Goal: Task Accomplishment & Management: Manage account settings

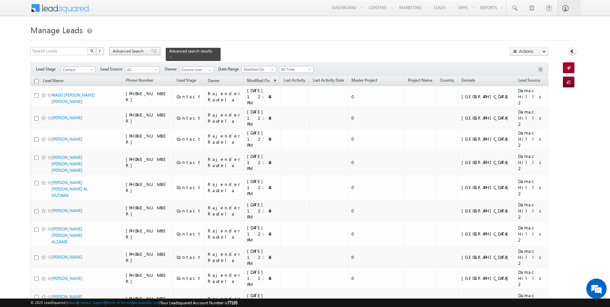
click at [140, 51] on span "Advanced Search" at bounding box center [129, 51] width 33 height 6
click at [138, 47] on div "Advanced Search" at bounding box center [134, 51] width 51 height 8
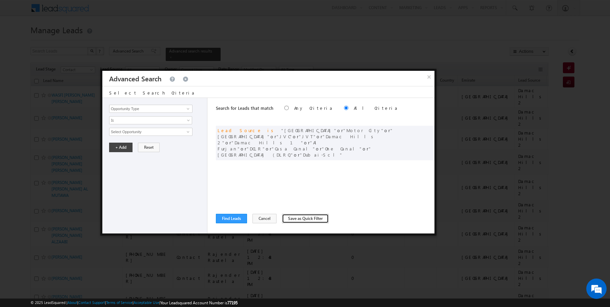
click at [288, 219] on button "Save as Quick Filter" at bounding box center [305, 218] width 47 height 9
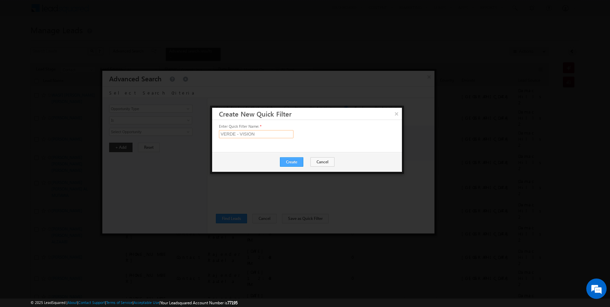
type input "VERDE - VISION"
click at [299, 162] on button "Create" at bounding box center [291, 161] width 23 height 9
click at [310, 164] on button "Close" at bounding box center [308, 162] width 22 height 9
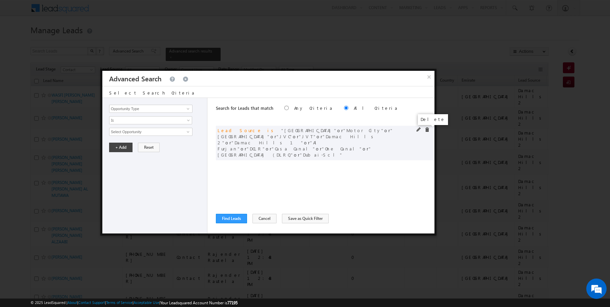
click at [427, 130] on span at bounding box center [427, 129] width 5 height 5
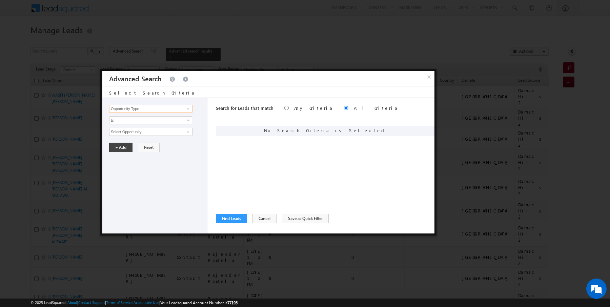
click at [179, 112] on input "Opportunity Type" at bounding box center [150, 109] width 83 height 8
type input "Lead Activity"
click at [154, 120] on span "Is" at bounding box center [147, 120] width 74 height 6
click at [133, 135] on link "Is Not" at bounding box center [151, 134] width 83 height 6
click at [132, 134] on input "Select Activity" at bounding box center [150, 132] width 83 height 8
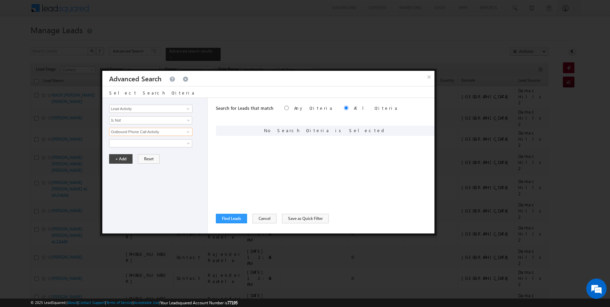
type input "Outbound Phone Call Activity"
click at [121, 162] on div "Opportunity Type Lead Activity Task Sales Group Prospect Id Address 1 Address 2…" at bounding box center [154, 166] width 105 height 136
click at [115, 162] on button "+ Add" at bounding box center [120, 158] width 23 height 9
click at [140, 109] on input "Opportunity Type" at bounding box center [150, 109] width 83 height 8
type input "Modified On"
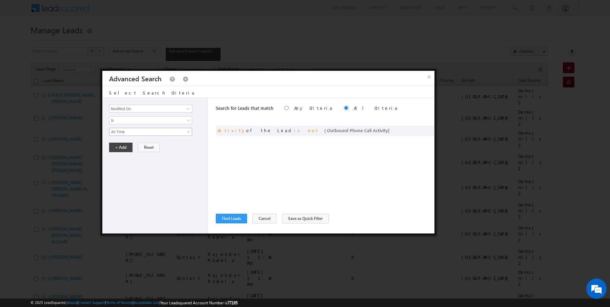
click at [130, 131] on span "All Time" at bounding box center [147, 132] width 74 height 6
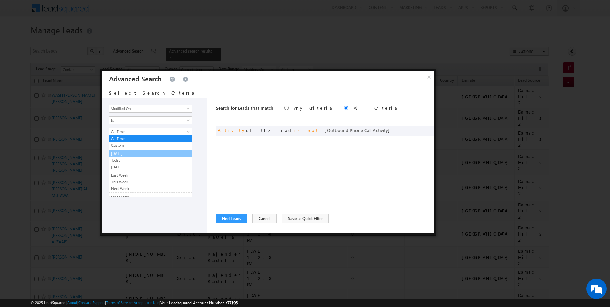
click at [124, 152] on link "[DATE]" at bounding box center [151, 154] width 83 height 6
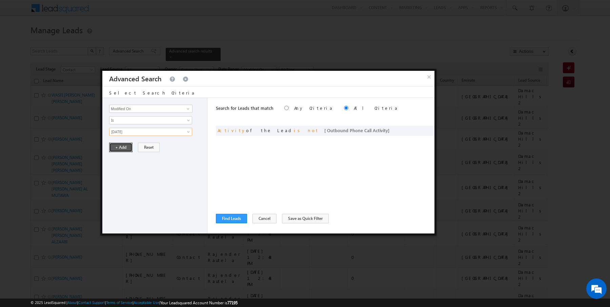
click at [123, 143] on button "+ Add" at bounding box center [120, 147] width 23 height 9
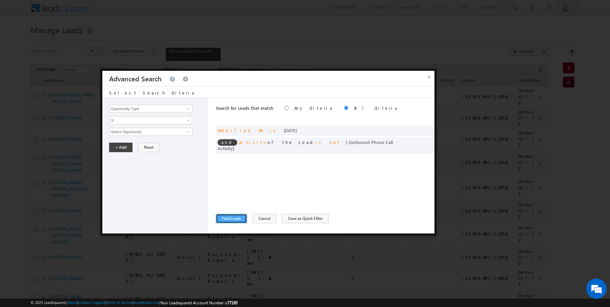
click at [231, 215] on button "Find Leads" at bounding box center [231, 218] width 31 height 9
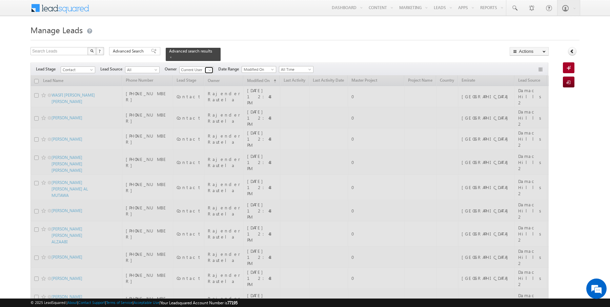
click at [208, 70] on span at bounding box center [209, 69] width 5 height 5
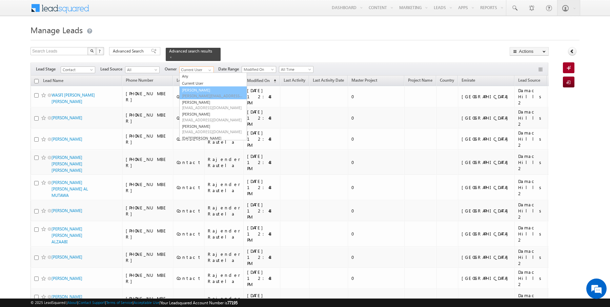
type input "[PERSON_NAME]"
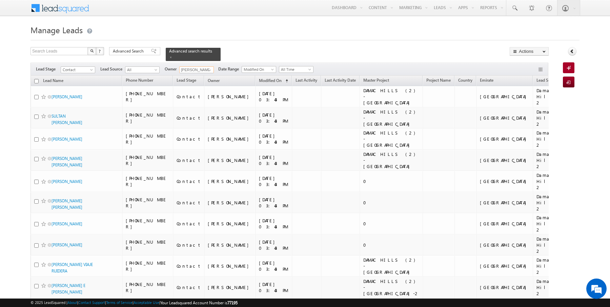
click at [36, 82] on input "checkbox" at bounding box center [36, 81] width 4 height 4
checkbox input "true"
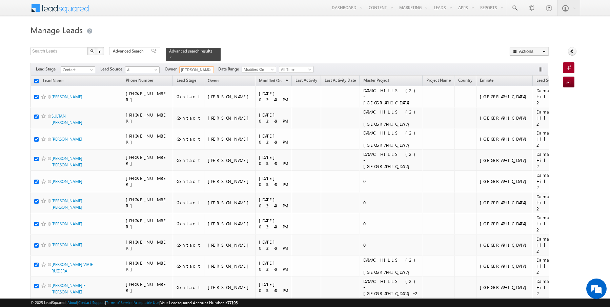
checkbox input "true"
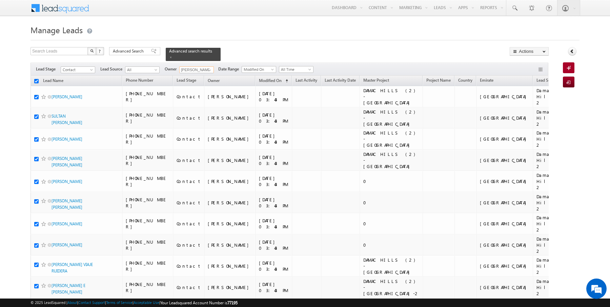
checkbox input "true"
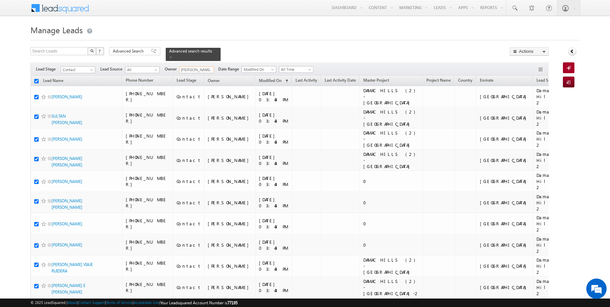
checkbox input "true"
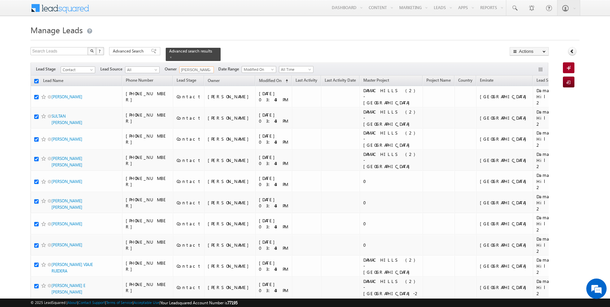
checkbox input "true"
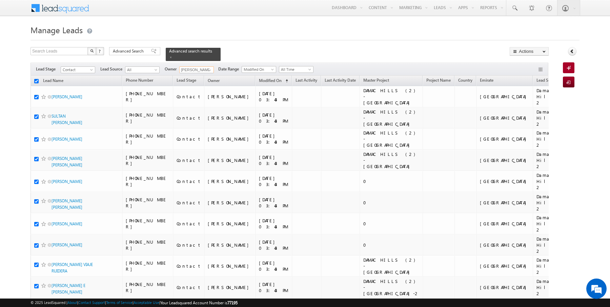
checkbox input "true"
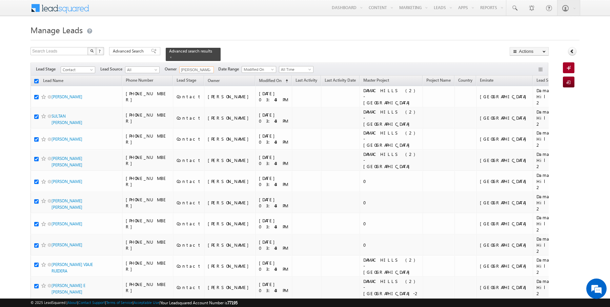
checkbox input "true"
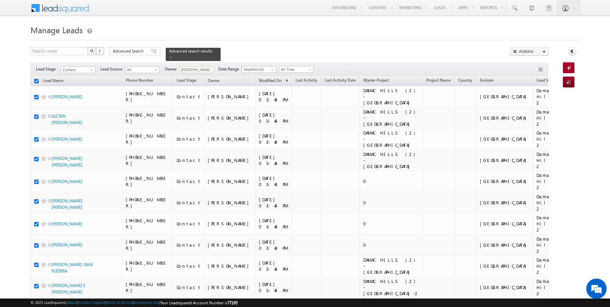
checkbox input "true"
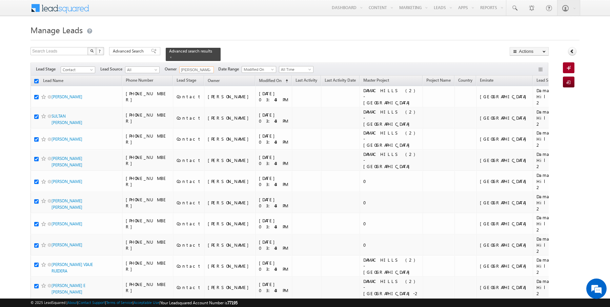
checkbox input "true"
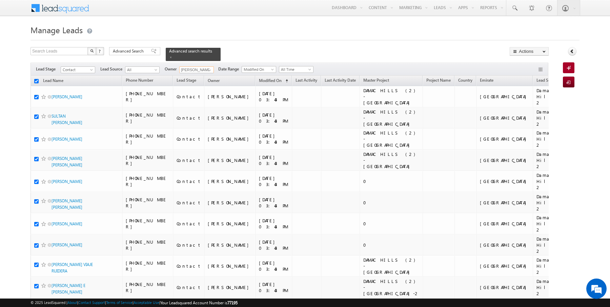
checkbox input "true"
click at [525, 109] on link "Change Owner" at bounding box center [529, 110] width 38 height 8
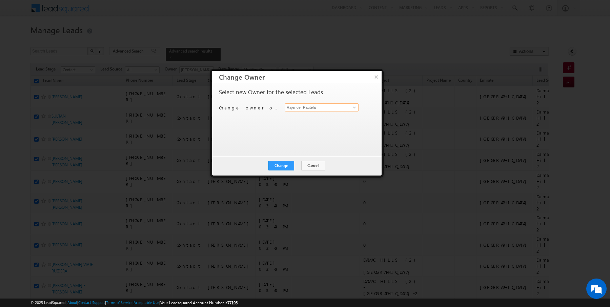
click at [323, 106] on input "Rajender Rautela" at bounding box center [322, 107] width 74 height 8
click at [304, 165] on button "Cancel" at bounding box center [313, 165] width 24 height 9
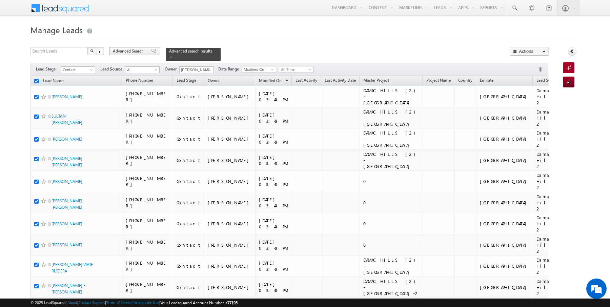
click at [121, 54] on span "Advanced Search" at bounding box center [129, 51] width 33 height 6
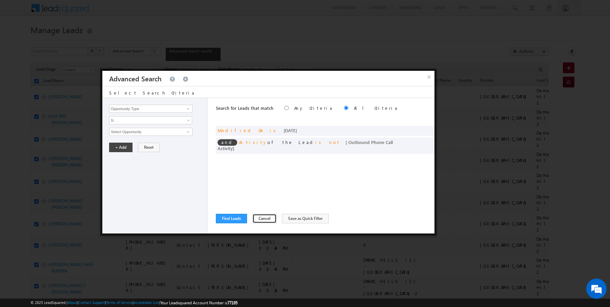
click at [260, 221] on button "Cancel" at bounding box center [265, 218] width 24 height 9
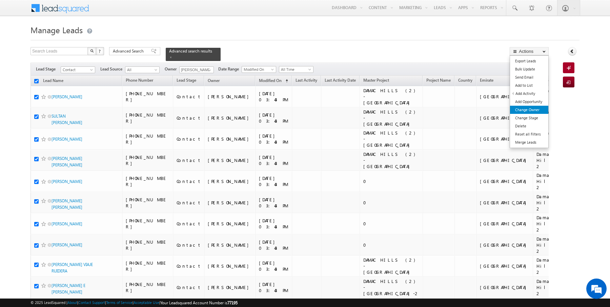
click at [528, 109] on link "Change Owner" at bounding box center [529, 110] width 38 height 8
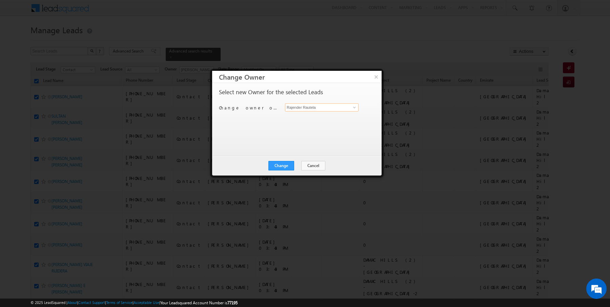
click at [313, 107] on input "Rajender Rautela" at bounding box center [322, 107] width 74 height 8
type input "[PERSON_NAME]"
click at [281, 166] on button "Change" at bounding box center [282, 165] width 26 height 9
click at [297, 163] on button "Close" at bounding box center [298, 165] width 22 height 9
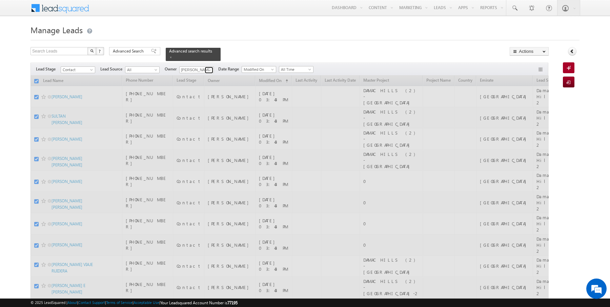
click at [208, 71] on span at bounding box center [209, 69] width 5 height 5
checkbox input "false"
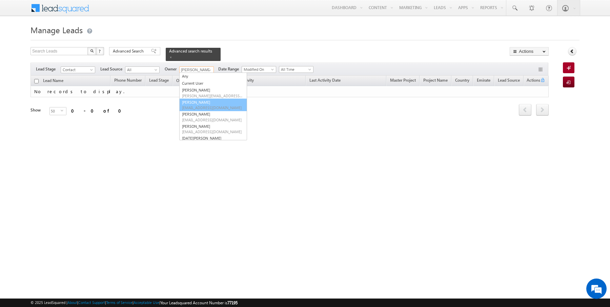
type input "[PERSON_NAME]"
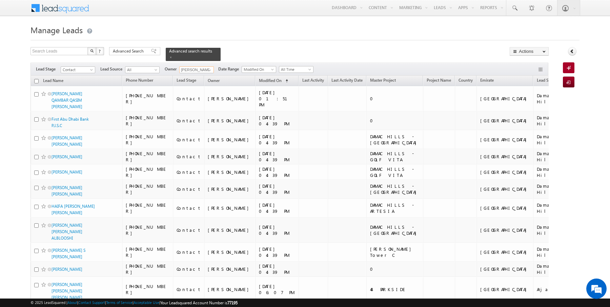
click at [36, 80] on input "checkbox" at bounding box center [36, 81] width 4 height 4
checkbox input "true"
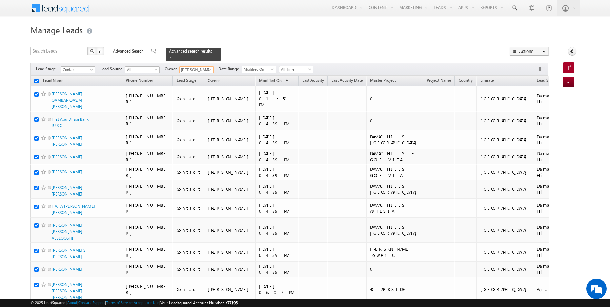
checkbox input "true"
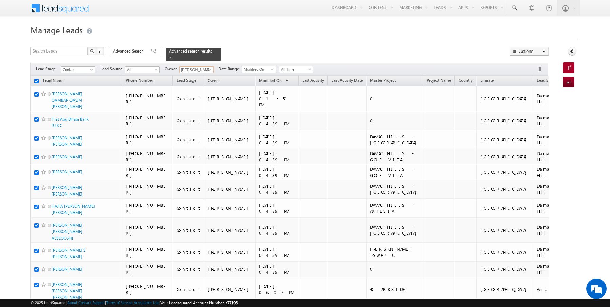
checkbox input "true"
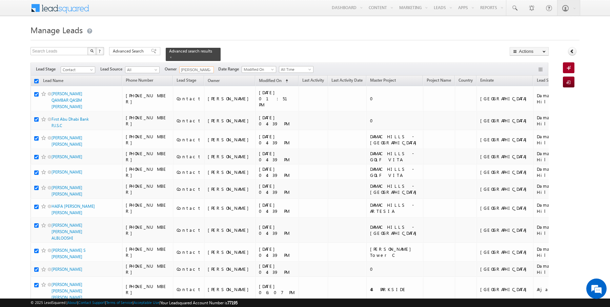
checkbox input "true"
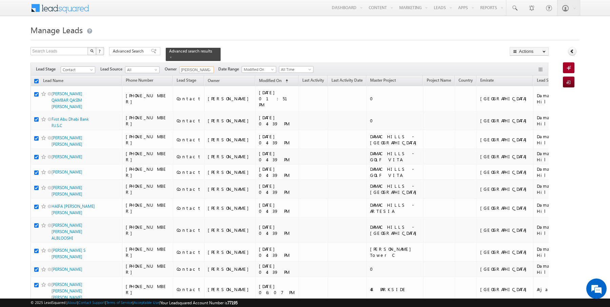
checkbox input "true"
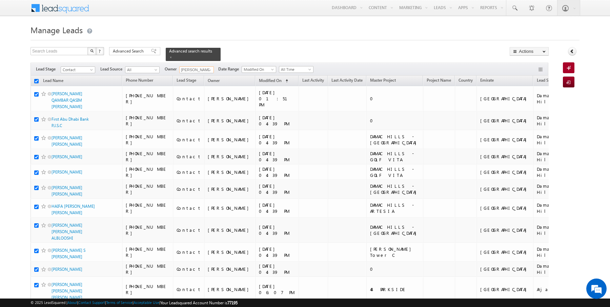
checkbox input "true"
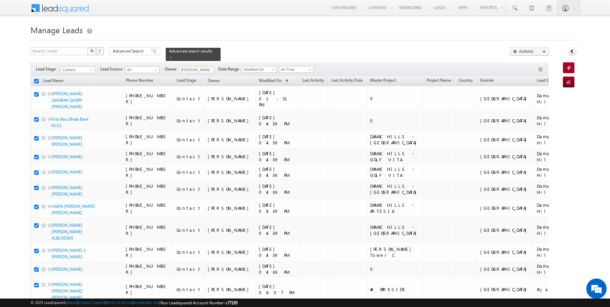
checkbox input "true"
click at [523, 108] on link "Change Owner" at bounding box center [529, 110] width 38 height 8
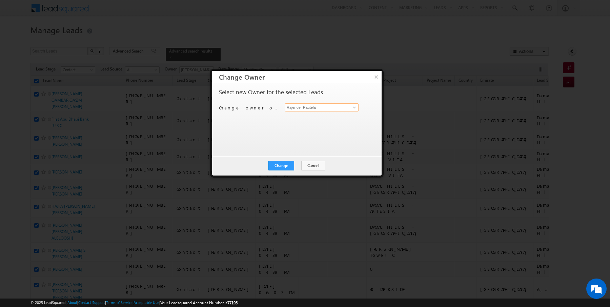
click at [322, 107] on input "Rajender Rautela" at bounding box center [322, 107] width 74 height 8
type input "[PERSON_NAME]"
click at [283, 165] on button "Change" at bounding box center [282, 165] width 26 height 9
click at [298, 165] on button "Close" at bounding box center [298, 165] width 22 height 9
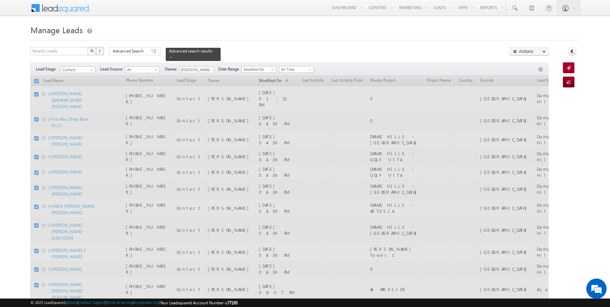
checkbox input "false"
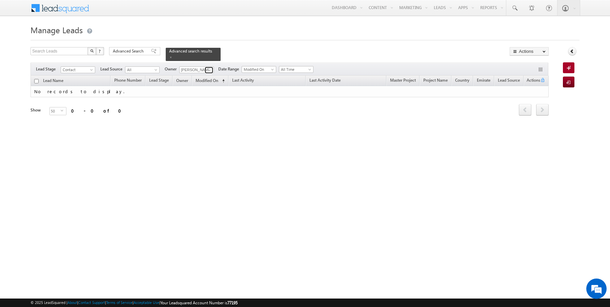
click at [209, 68] on span at bounding box center [209, 69] width 5 height 5
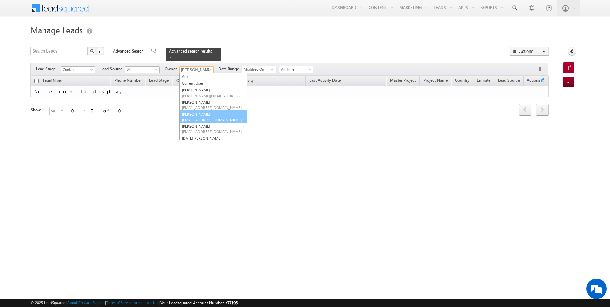
click at [197, 116] on link "Hrishav Rana hrishav.rana@indglobal.ae" at bounding box center [213, 117] width 68 height 13
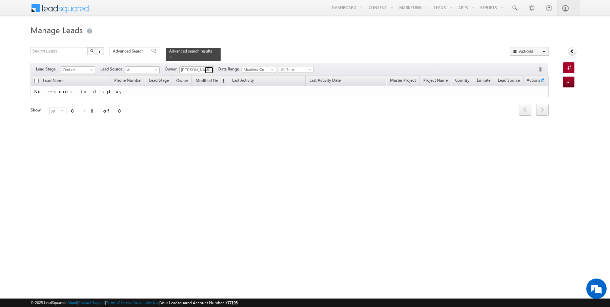
click at [205, 68] on link at bounding box center [209, 70] width 8 height 7
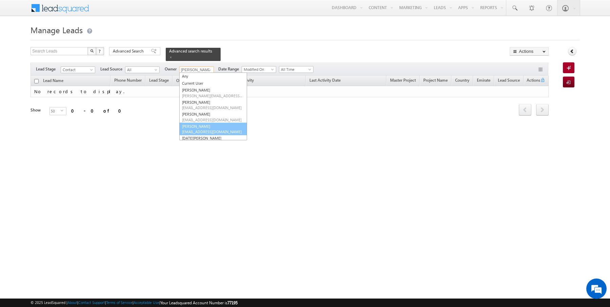
click at [200, 127] on link "Janamjay Sharma janamjay.sharma@indglobal.ae" at bounding box center [213, 129] width 68 height 13
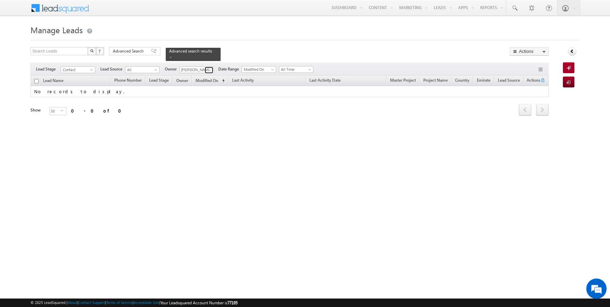
click at [207, 67] on span at bounding box center [209, 69] width 5 height 5
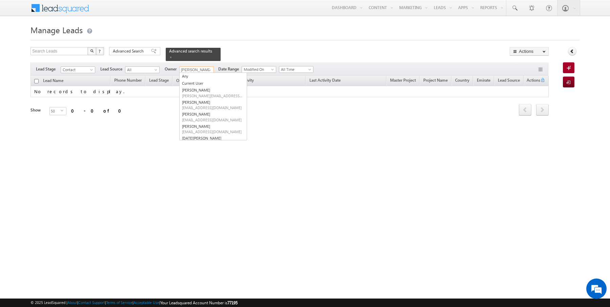
scroll to position [32, 0]
click at [200, 106] on link "Kartik Sharma kartik.sharma@indglobal.ae" at bounding box center [213, 109] width 68 height 13
type input "[DATE][PERSON_NAME]"
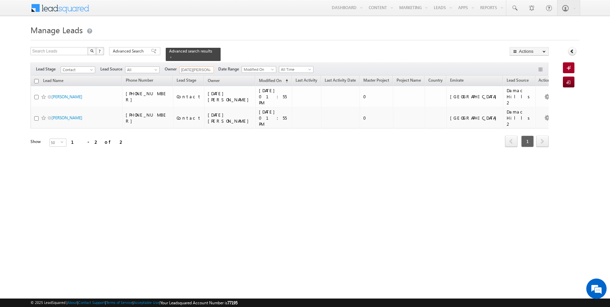
click at [36, 80] on input "checkbox" at bounding box center [36, 81] width 4 height 4
checkbox input "true"
click at [527, 107] on link "Change Owner" at bounding box center [529, 110] width 38 height 8
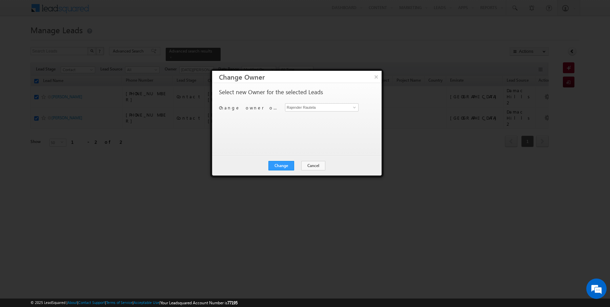
click at [337, 103] on div "Select new Owner for the selected Leads Change owner of 2 leads to Rajender Rau…" at bounding box center [296, 116] width 155 height 54
click at [328, 107] on input "Rajender Rautela" at bounding box center [322, 107] width 74 height 8
type input "[DATE][PERSON_NAME]"
click at [286, 165] on button "Change" at bounding box center [282, 165] width 26 height 9
click at [298, 165] on button "Close" at bounding box center [298, 165] width 22 height 9
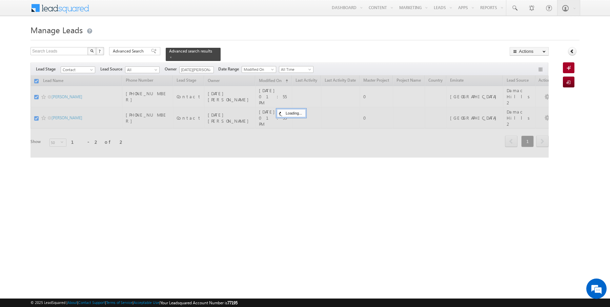
checkbox input "false"
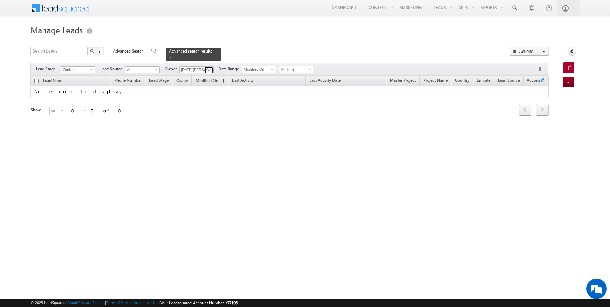
click at [207, 69] on span at bounding box center [209, 69] width 5 height 5
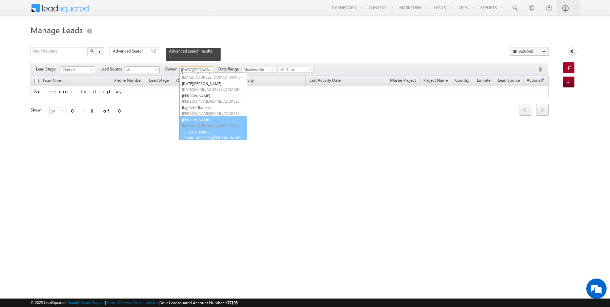
scroll to position [55, 0]
click at [195, 132] on link "SUNNY MEHROTRA sunny.mehrotra@indglobal.ae" at bounding box center [213, 134] width 68 height 13
type input "[PERSON_NAME]"
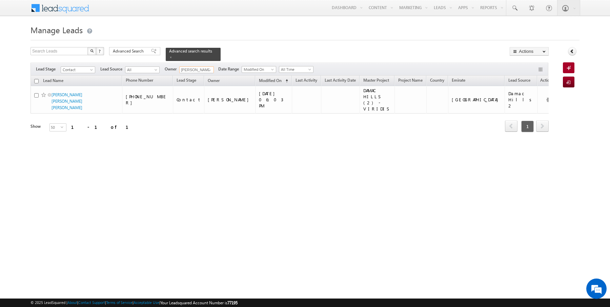
click at [36, 81] on input "checkbox" at bounding box center [36, 81] width 4 height 4
checkbox input "true"
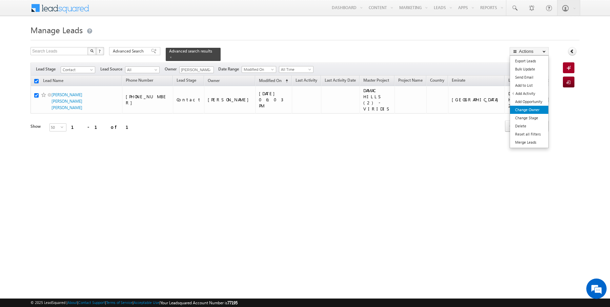
click at [528, 107] on link "Change Owner" at bounding box center [529, 110] width 38 height 8
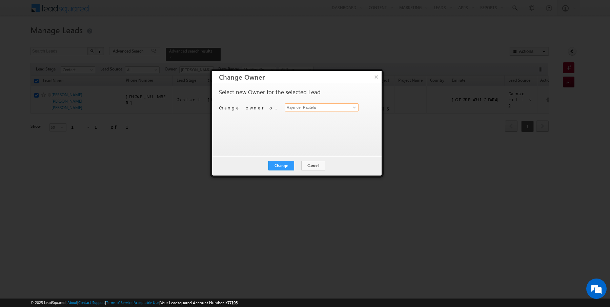
click at [311, 107] on input "Rajender Rautela" at bounding box center [322, 107] width 74 height 8
type input "[PERSON_NAME]"
click at [281, 171] on div "Change Cancel Close" at bounding box center [297, 166] width 170 height 20
click at [286, 166] on button "Change" at bounding box center [282, 165] width 26 height 9
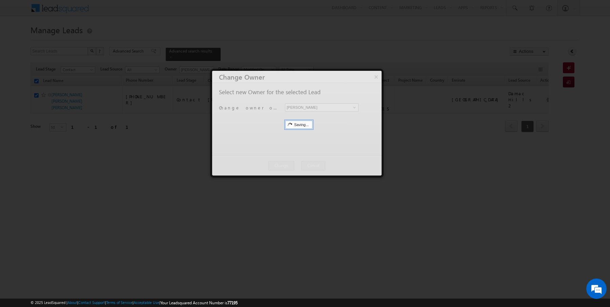
click at [298, 166] on div at bounding box center [297, 123] width 170 height 105
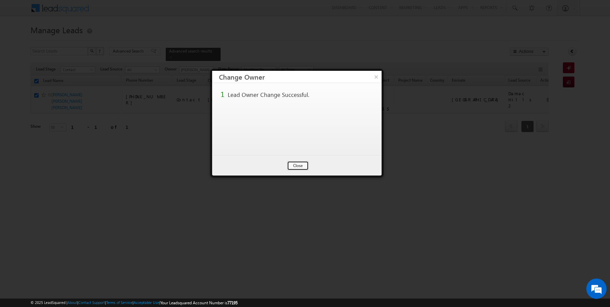
click at [298, 166] on button "Close" at bounding box center [298, 165] width 22 height 9
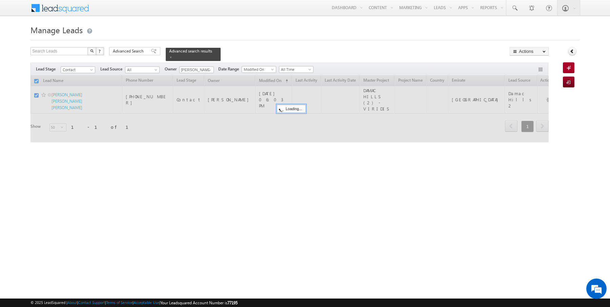
checkbox input "false"
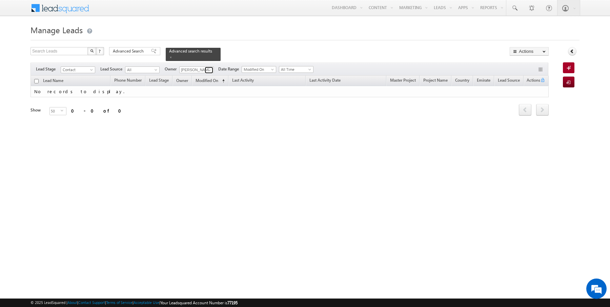
click at [211, 71] on span at bounding box center [209, 69] width 5 height 5
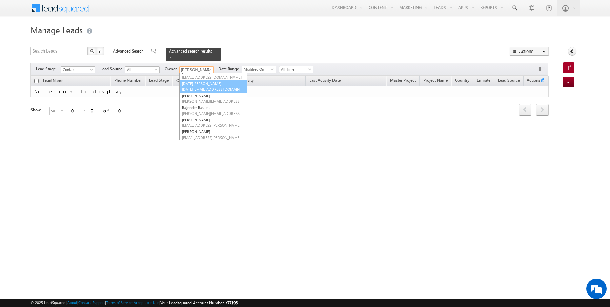
scroll to position [0, 0]
click at [194, 81] on link "Current User" at bounding box center [213, 84] width 68 height 8
type input "Current User"
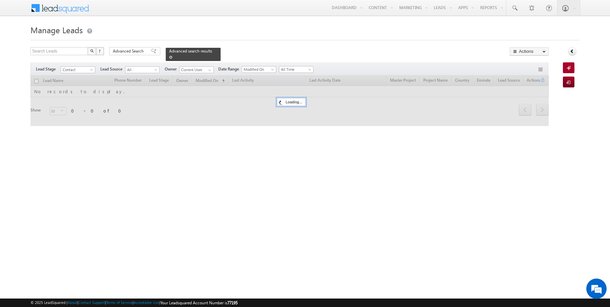
click at [169, 57] on span at bounding box center [170, 57] width 3 height 3
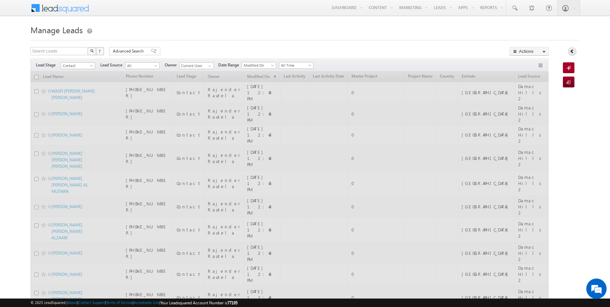
click at [571, 52] on icon at bounding box center [572, 51] width 5 height 5
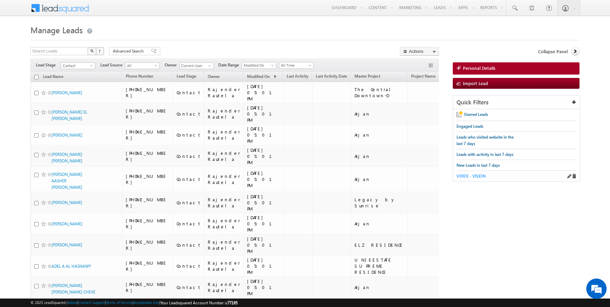
click at [465, 174] on span "VERDE - VISION" at bounding box center [471, 176] width 29 height 5
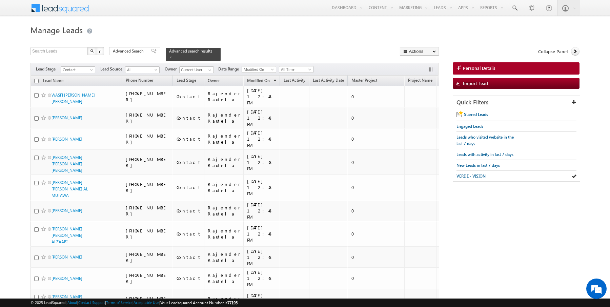
click at [37, 80] on input "checkbox" at bounding box center [36, 81] width 4 height 4
checkbox input "true"
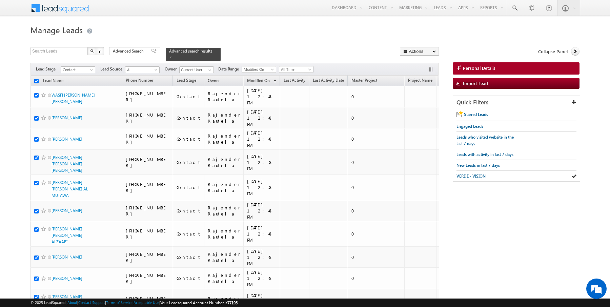
checkbox input "true"
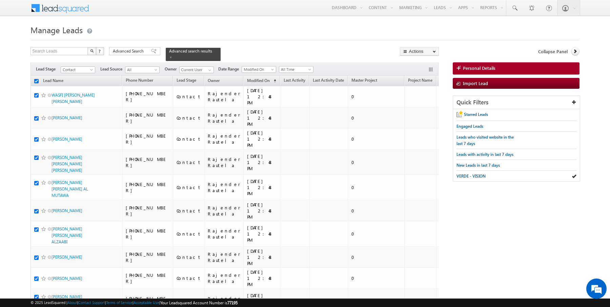
checkbox input "true"
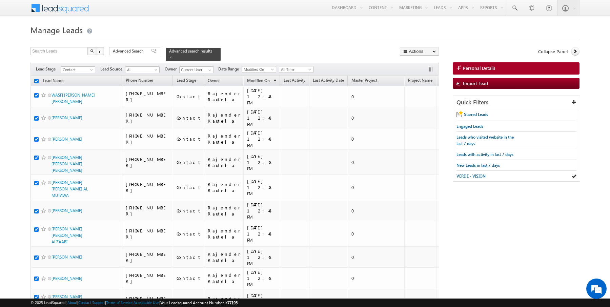
checkbox input "true"
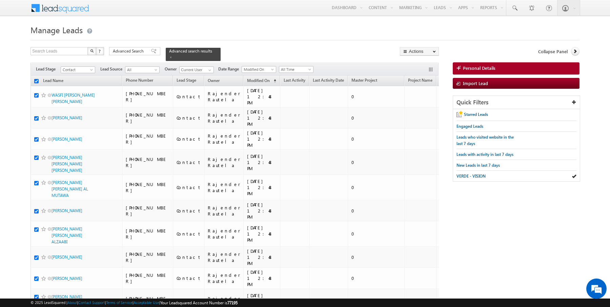
checkbox input "true"
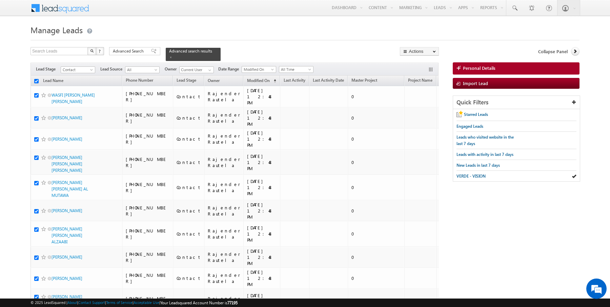
checkbox input "true"
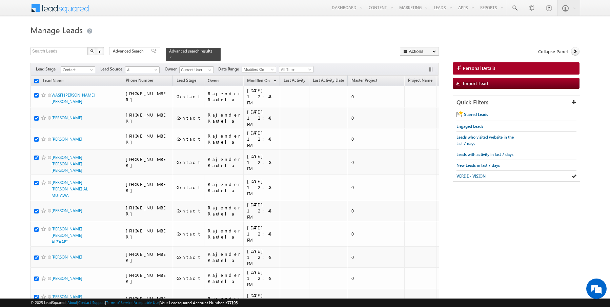
checkbox input "true"
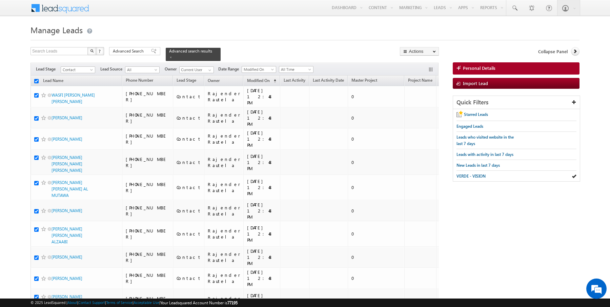
checkbox input "true"
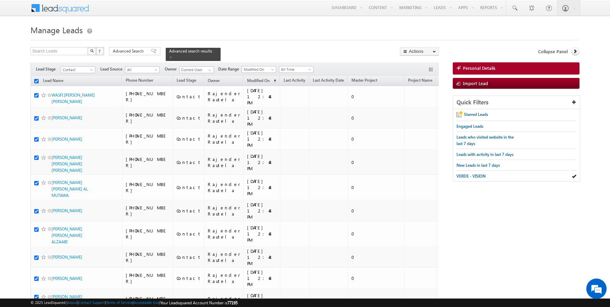
checkbox input "true"
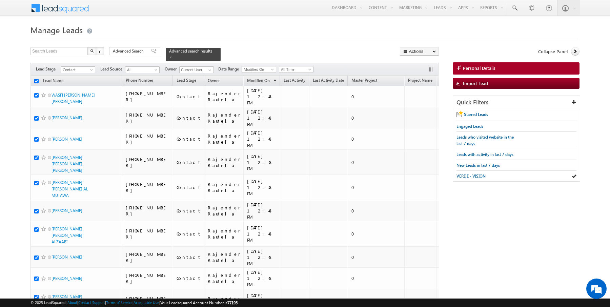
checkbox input "true"
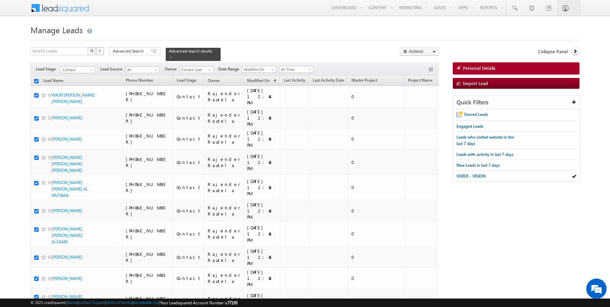
checkbox input "true"
click at [574, 53] on icon at bounding box center [575, 51] width 5 height 5
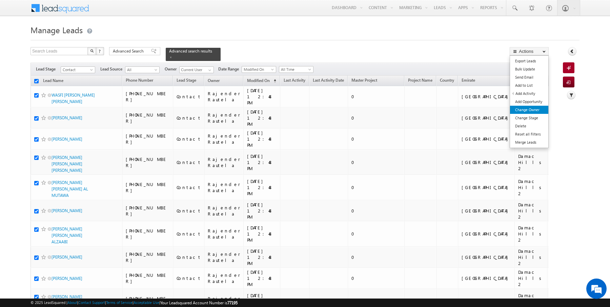
click at [535, 113] on link "Change Owner" at bounding box center [529, 110] width 38 height 8
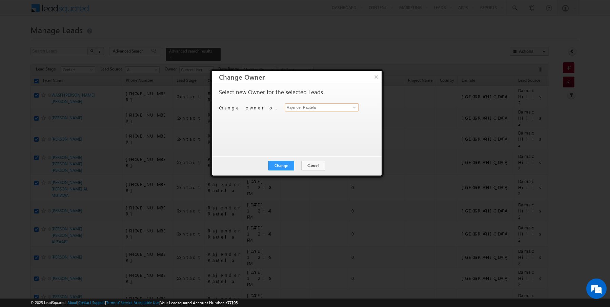
click at [332, 108] on input "Rajender Rautela" at bounding box center [322, 107] width 74 height 8
type input "[DATE][PERSON_NAME]"
click at [284, 169] on button "Change" at bounding box center [282, 165] width 26 height 9
click at [295, 166] on button "Close" at bounding box center [298, 165] width 22 height 9
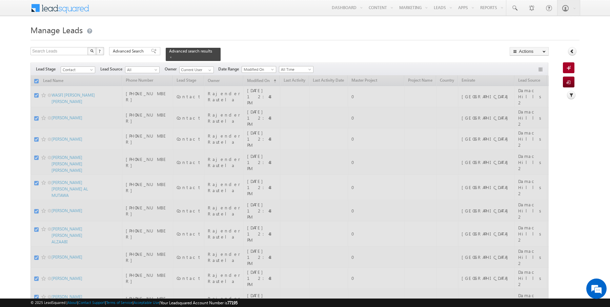
checkbox input "false"
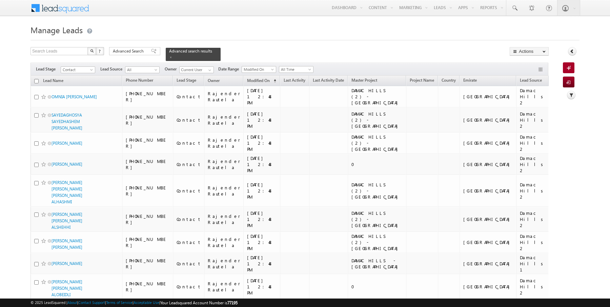
click at [36, 80] on input "checkbox" at bounding box center [36, 81] width 4 height 4
checkbox input "true"
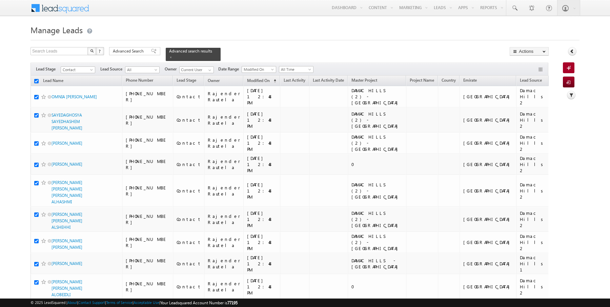
checkbox input "true"
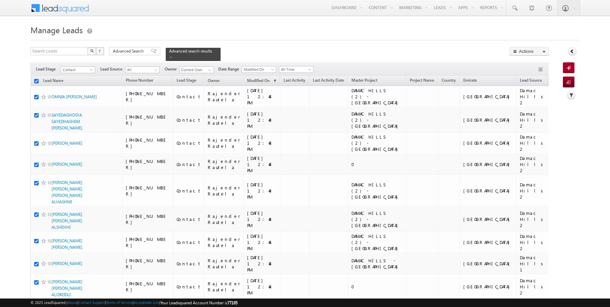
checkbox input "true"
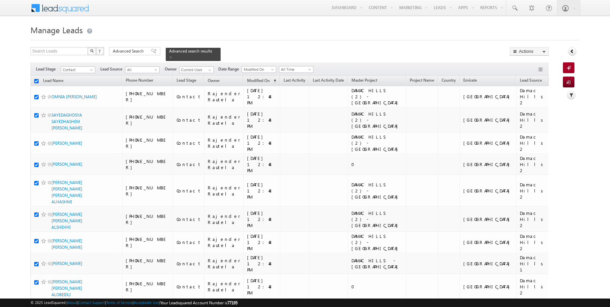
checkbox input "true"
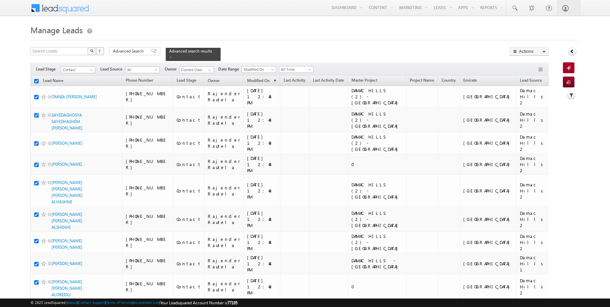
checkbox input "true"
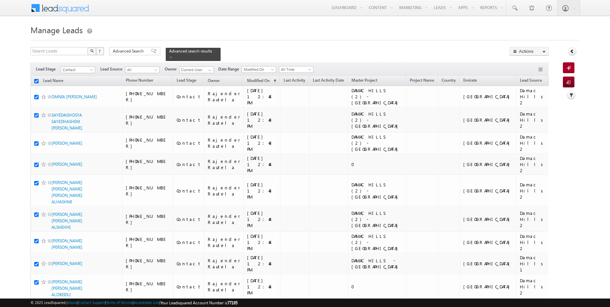
checkbox input "true"
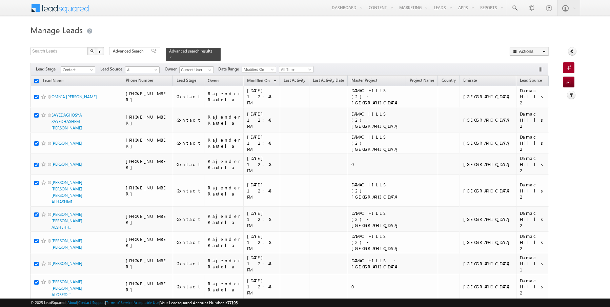
checkbox input "true"
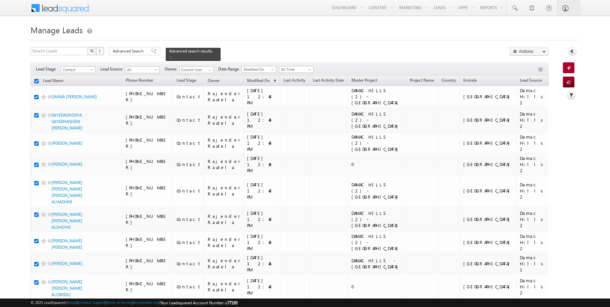
checkbox input "true"
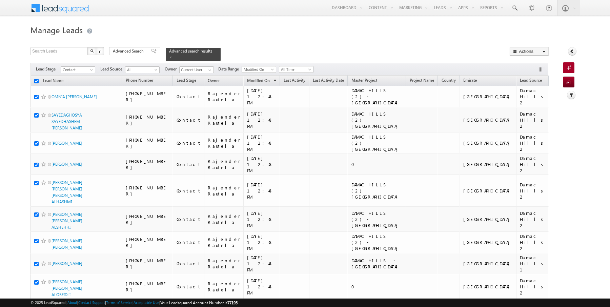
checkbox input "true"
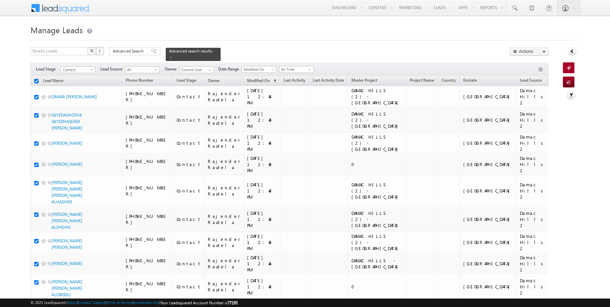
checkbox input "true"
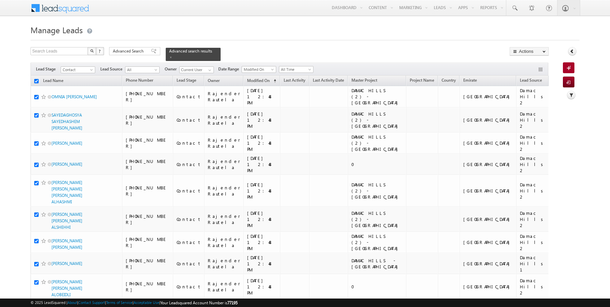
checkbox input "true"
click at [535, 109] on link "Change Owner" at bounding box center [529, 110] width 38 height 8
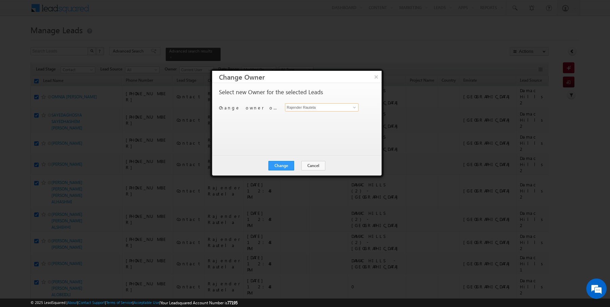
click at [321, 107] on input "Rajender Rautela" at bounding box center [322, 107] width 74 height 8
type input "[PERSON_NAME]"
click at [282, 165] on button "Change" at bounding box center [282, 165] width 26 height 9
click at [293, 164] on button "Close" at bounding box center [298, 165] width 22 height 9
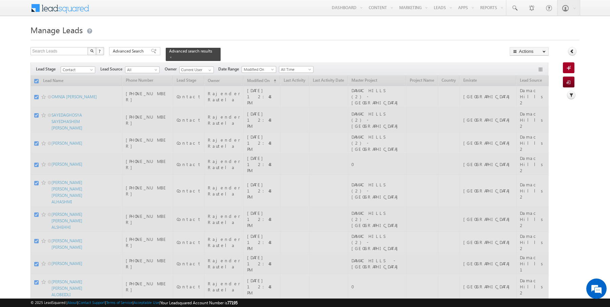
checkbox input "false"
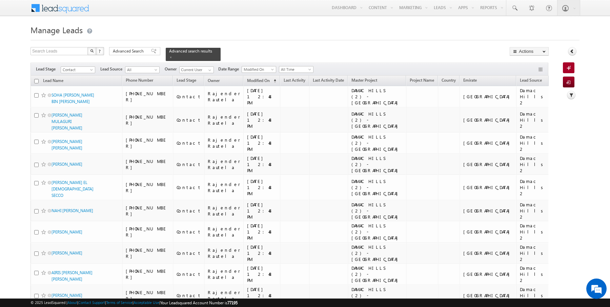
click at [36, 81] on input "checkbox" at bounding box center [36, 81] width 4 height 4
checkbox input "true"
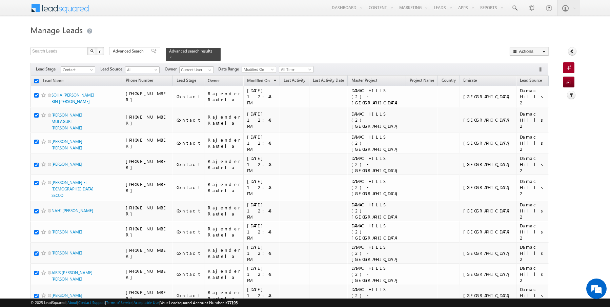
checkbox input "true"
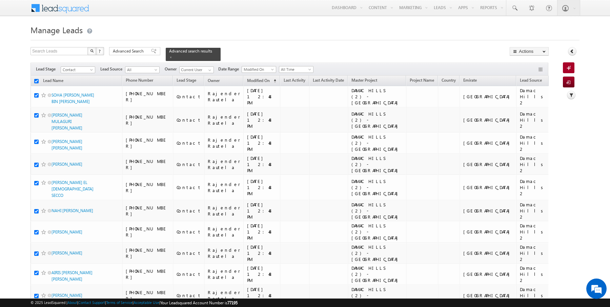
checkbox input "true"
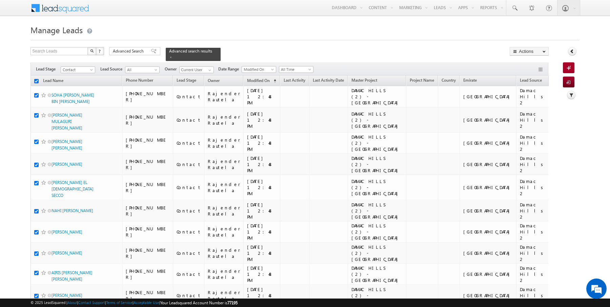
checkbox input "true"
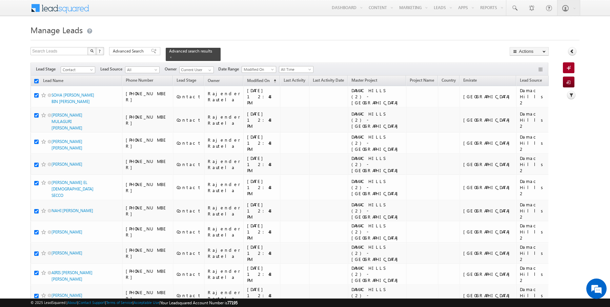
checkbox input "true"
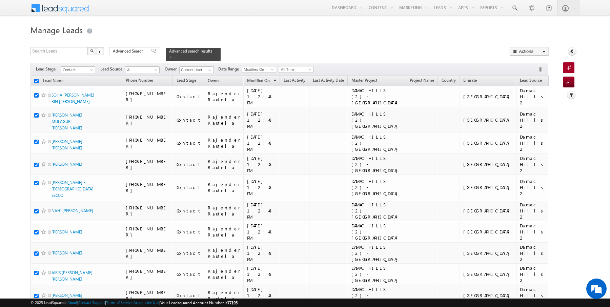
checkbox input "true"
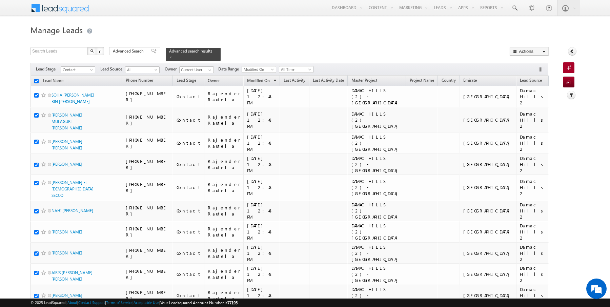
checkbox input "true"
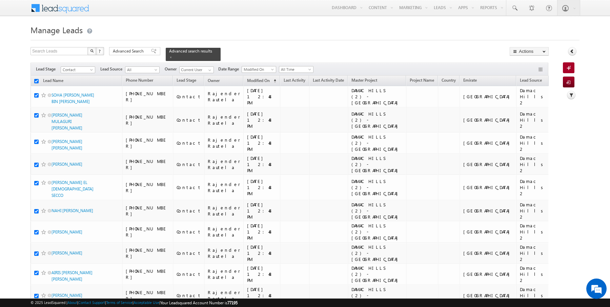
checkbox input "true"
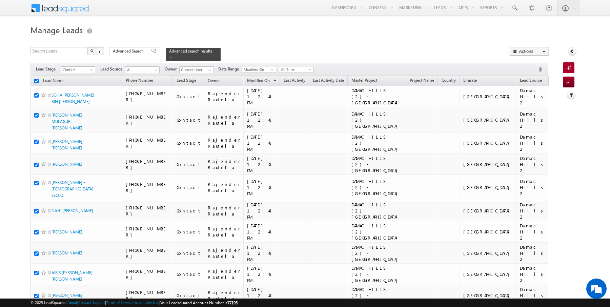
checkbox input "true"
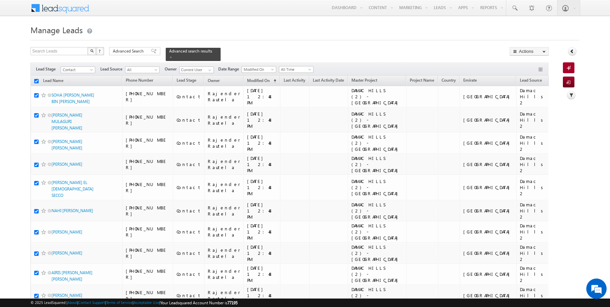
checkbox input "true"
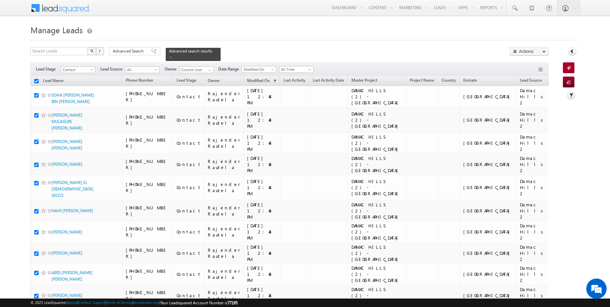
checkbox input "true"
click at [528, 108] on link "Change Owner" at bounding box center [529, 110] width 38 height 8
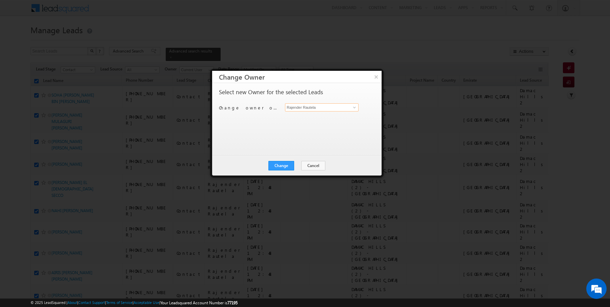
click at [319, 106] on input "Rajender Rautela" at bounding box center [322, 107] width 74 height 8
type input "k"
type input "j"
type input "[PERSON_NAME]"
click at [283, 165] on button "Change" at bounding box center [282, 165] width 26 height 9
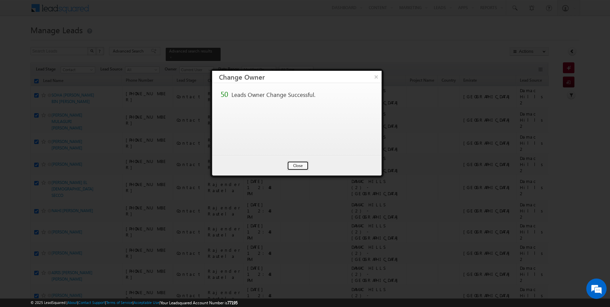
click at [295, 165] on button "Close" at bounding box center [298, 165] width 22 height 9
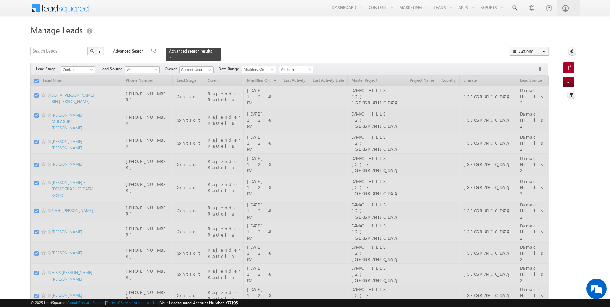
checkbox input "false"
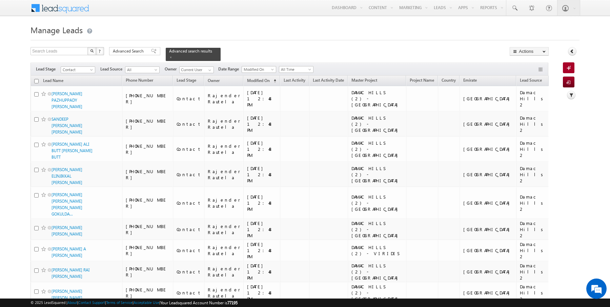
click at [37, 79] on input "checkbox" at bounding box center [36, 81] width 4 height 4
checkbox input "true"
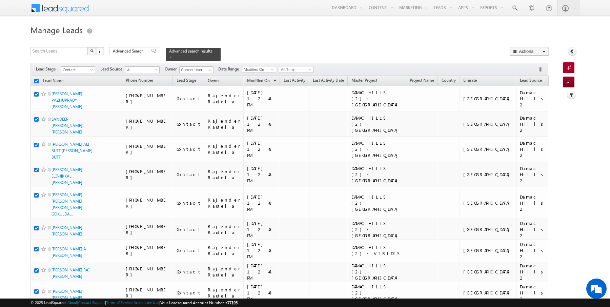
checkbox input "true"
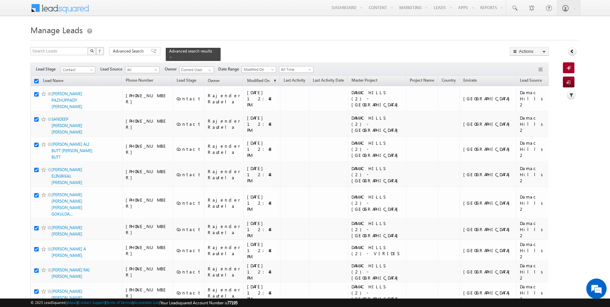
checkbox input "true"
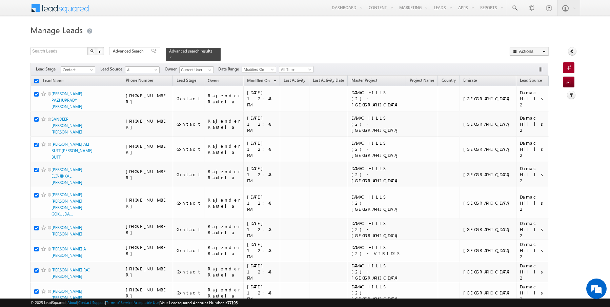
checkbox input "true"
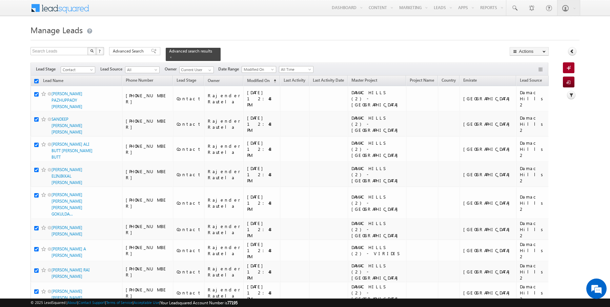
checkbox input "true"
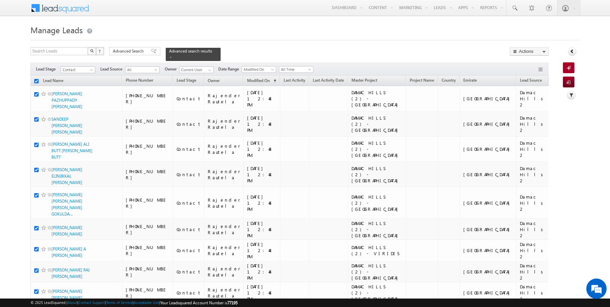
checkbox input "true"
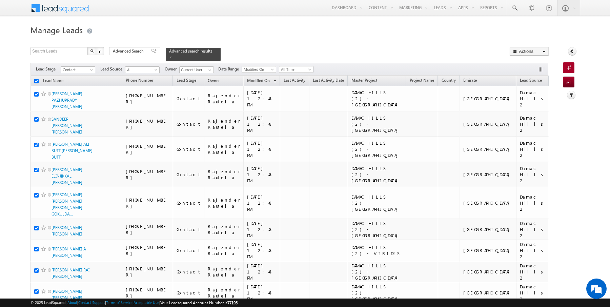
checkbox input "true"
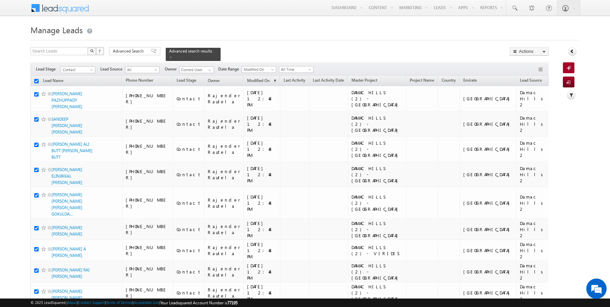
checkbox input "true"
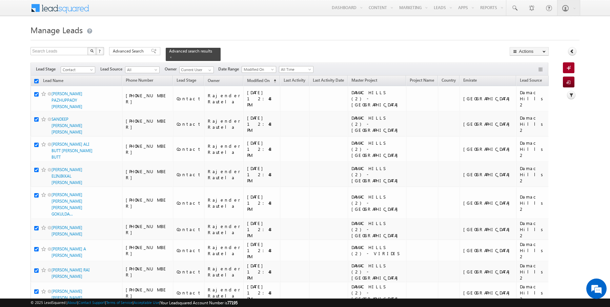
checkbox input "true"
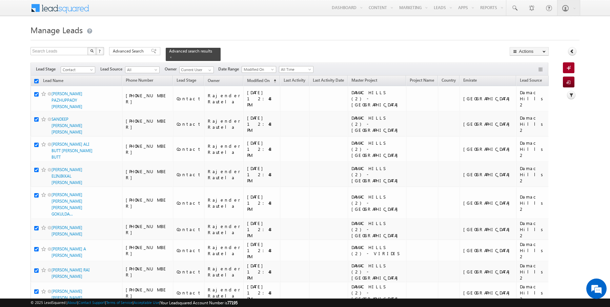
checkbox input "true"
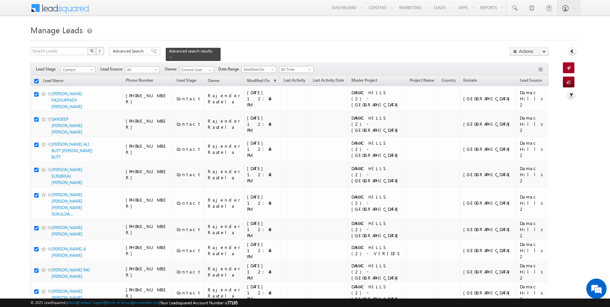
checkbox input "true"
click at [527, 109] on link "Change Owner" at bounding box center [529, 110] width 38 height 8
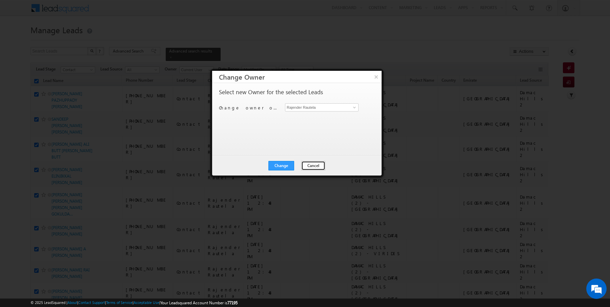
click at [310, 166] on button "Cancel" at bounding box center [313, 165] width 24 height 9
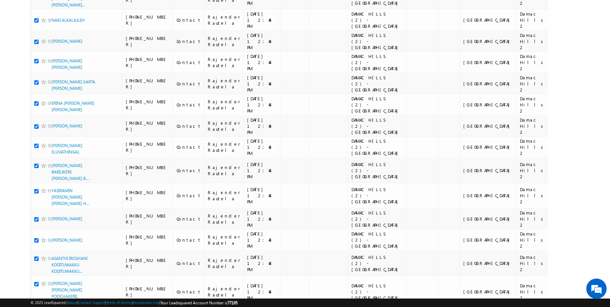
scroll to position [918, 0]
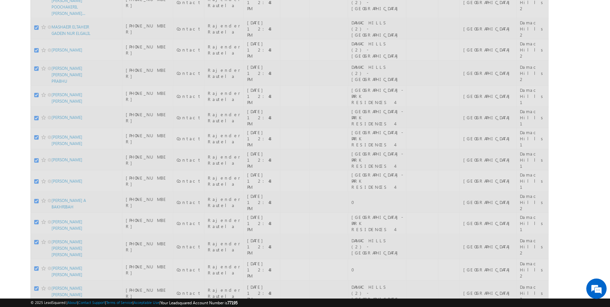
checkbox input "false"
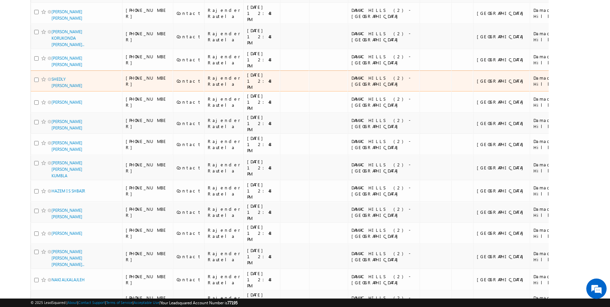
scroll to position [0, 0]
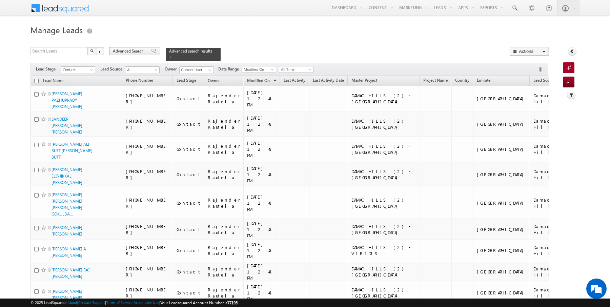
click at [129, 47] on div "Advanced Search" at bounding box center [134, 51] width 51 height 8
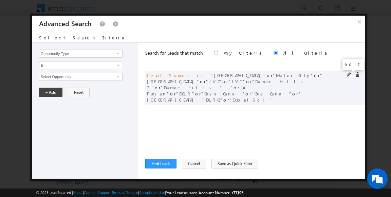
click at [347, 74] on span at bounding box center [349, 74] width 5 height 5
drag, startPoint x: 98, startPoint y: 80, endPoint x: 94, endPoint y: 76, distance: 5.5
click at [94, 76] on span "13 selected" at bounding box center [77, 76] width 77 height 7
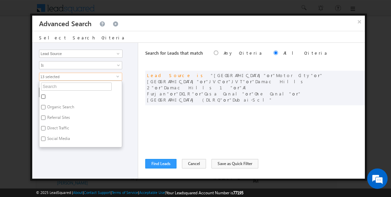
click at [44, 96] on input "checkbox" at bounding box center [43, 96] width 4 height 4
checkbox input "false"
click at [50, 86] on input "text" at bounding box center [76, 86] width 71 height 8
click at [149, 125] on div "Search for Leads that match Any Criteria All Criteria Note that the current tri…" at bounding box center [254, 111] width 219 height 136
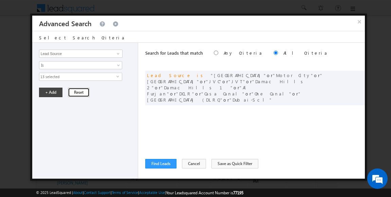
click at [75, 93] on button "Reset" at bounding box center [79, 91] width 22 height 9
click at [95, 54] on input "Opportunity Type" at bounding box center [80, 54] width 83 height 8
type input "Lead Source"
click at [67, 77] on span "None Selected" at bounding box center [77, 76] width 77 height 7
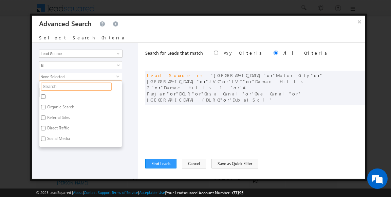
click at [59, 86] on input "text" at bounding box center [76, 86] width 71 height 8
type input "town"
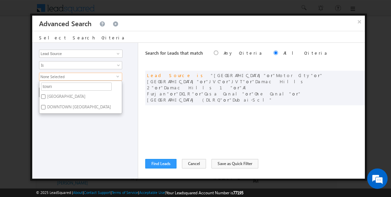
click at [51, 95] on label "[GEOGRAPHIC_DATA]" at bounding box center [65, 97] width 53 height 11
click at [45, 95] on input "[GEOGRAPHIC_DATA]" at bounding box center [43, 96] width 4 height 4
checkbox input "true"
click at [53, 86] on input "town" at bounding box center [76, 86] width 71 height 8
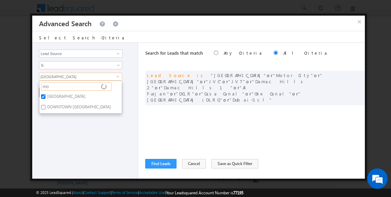
type input "mot"
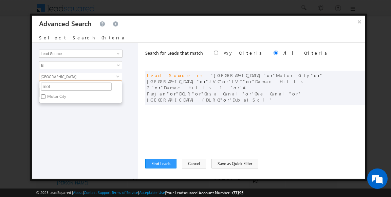
click at [53, 97] on label "Motor City" at bounding box center [56, 97] width 34 height 11
click at [45, 97] on input "Motor City" at bounding box center [43, 96] width 4 height 4
checkbox input "true"
click at [57, 84] on input "mot" at bounding box center [76, 86] width 71 height 8
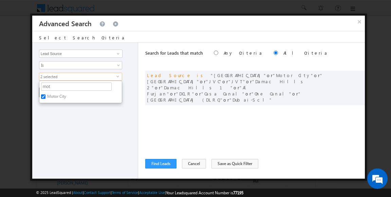
click at [91, 140] on div "Opportunity Type Lead Activity Task Sales Group Prospect Id Address 1 Address 2…" at bounding box center [85, 111] width 106 height 136
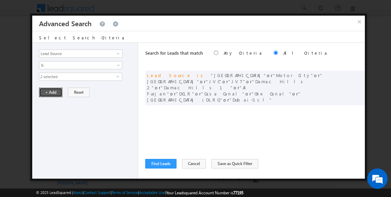
click at [48, 92] on button "+ Add" at bounding box center [50, 91] width 23 height 9
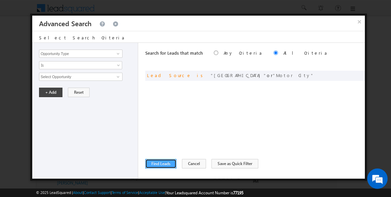
click at [160, 162] on button "Find Leads" at bounding box center [160, 163] width 31 height 9
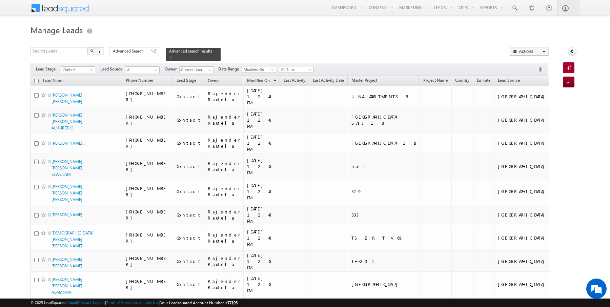
click at [36, 80] on input "checkbox" at bounding box center [36, 81] width 4 height 4
checkbox input "true"
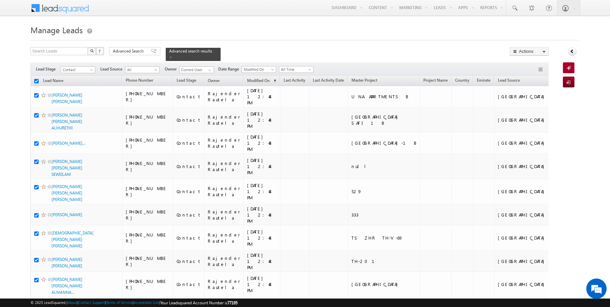
checkbox input "true"
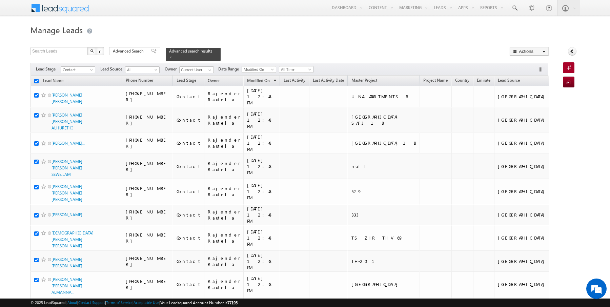
checkbox input "true"
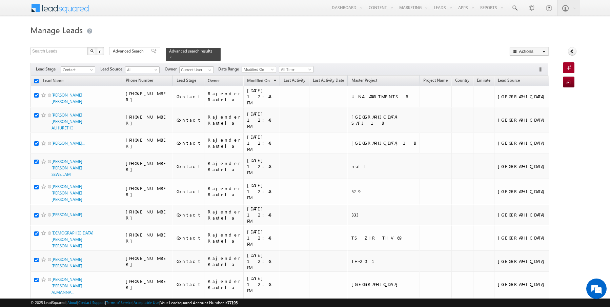
checkbox input "true"
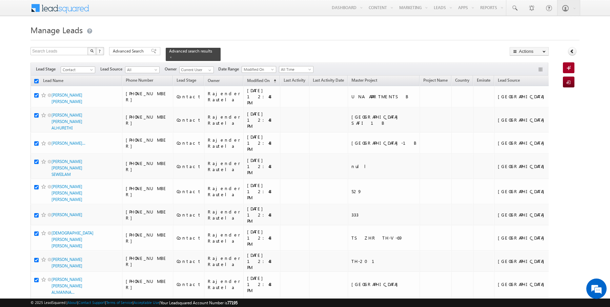
checkbox input "true"
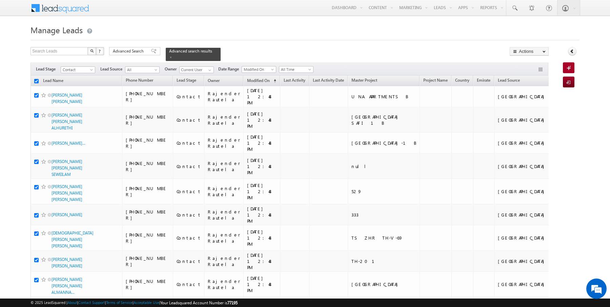
checkbox input "true"
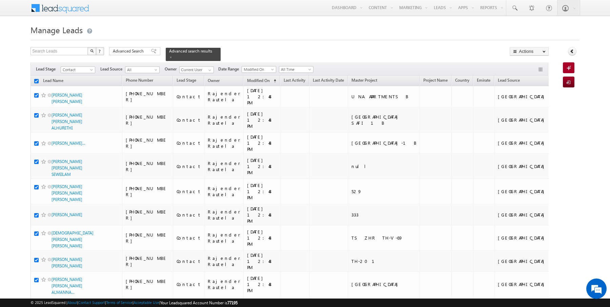
checkbox input "true"
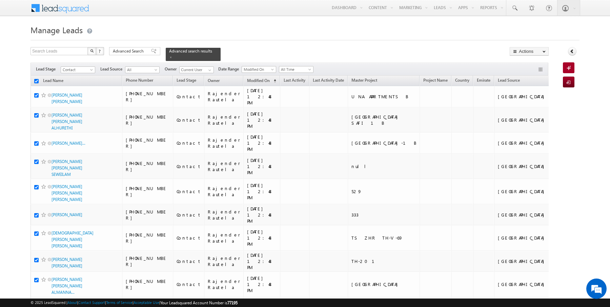
checkbox input "true"
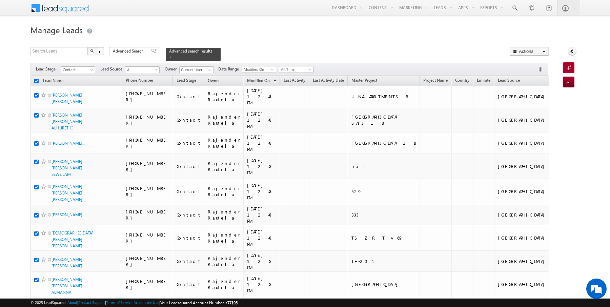
checkbox input "true"
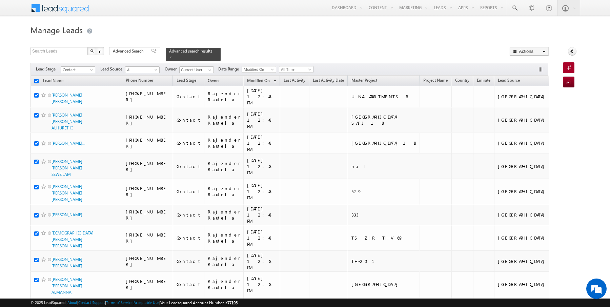
checkbox input "true"
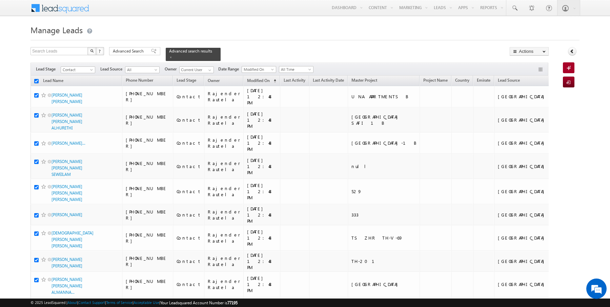
checkbox input "true"
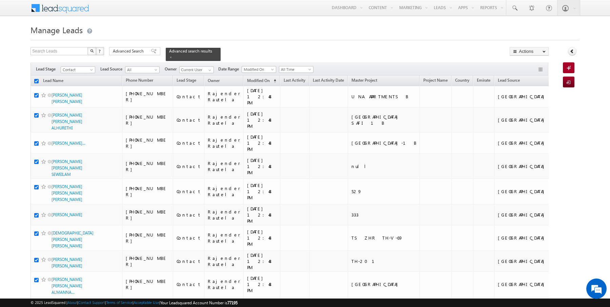
checkbox input "true"
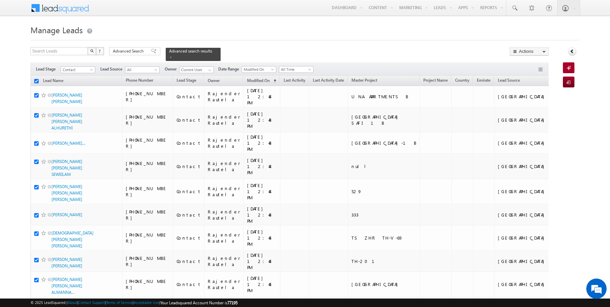
checkbox input "true"
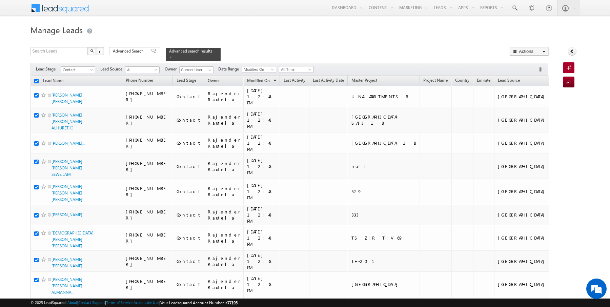
checkbox input "true"
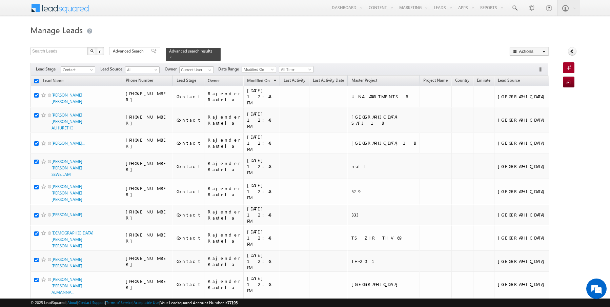
checkbox input "true"
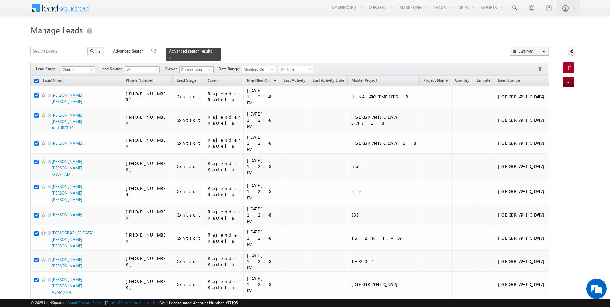
checkbox input "true"
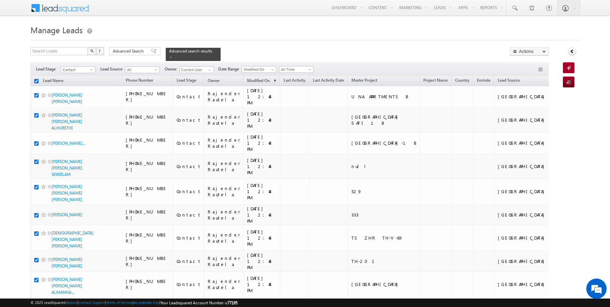
checkbox input "true"
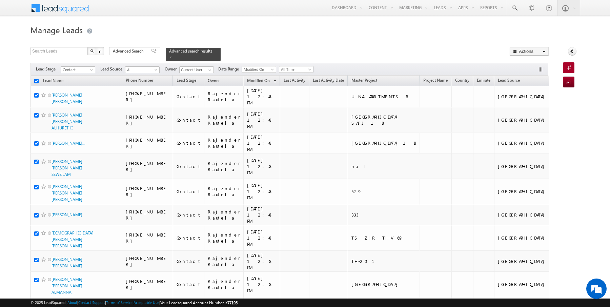
checkbox input "true"
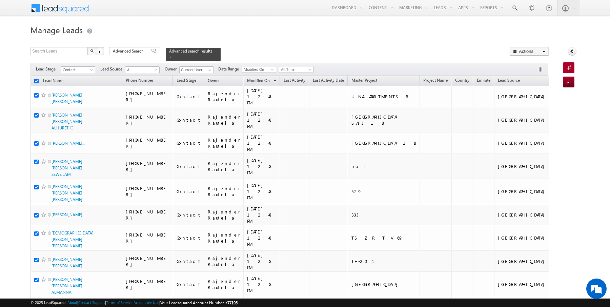
checkbox input "true"
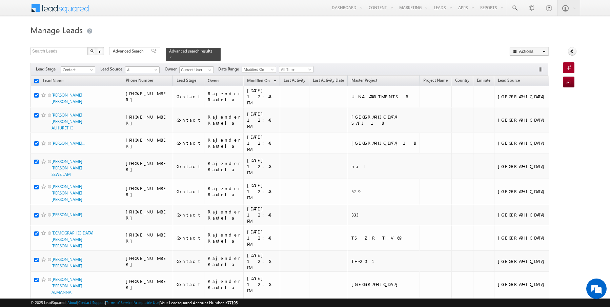
checkbox input "true"
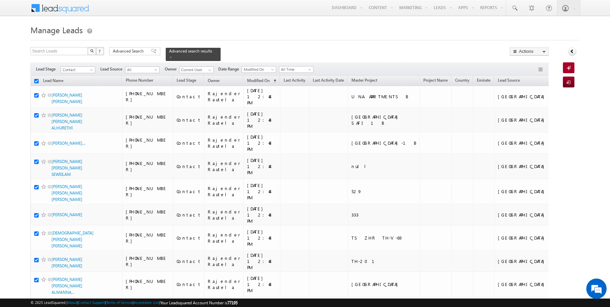
checkbox input "true"
click at [536, 108] on link "Change Owner" at bounding box center [529, 110] width 38 height 8
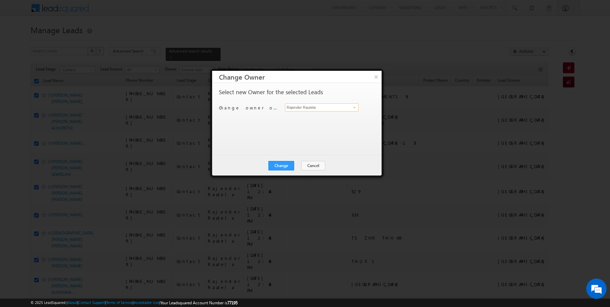
click at [327, 106] on input "Rajender Rautela" at bounding box center [322, 107] width 74 height 8
type input "[PERSON_NAME]"
click at [276, 170] on div "Change Cancel Close" at bounding box center [297, 166] width 170 height 20
click at [289, 165] on button "Change" at bounding box center [282, 165] width 26 height 9
click at [299, 165] on button "Close" at bounding box center [298, 165] width 22 height 9
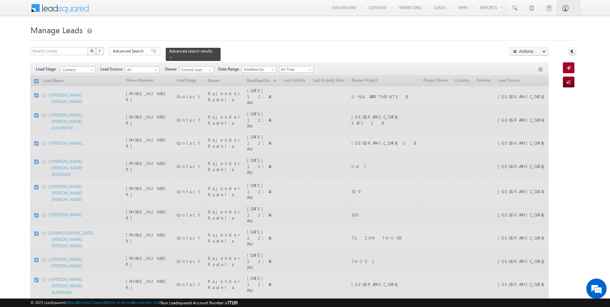
checkbox input "false"
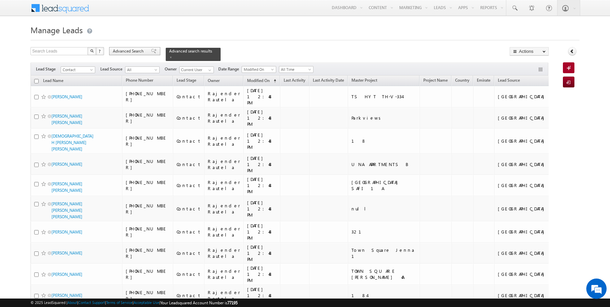
click at [116, 51] on span "Advanced Search" at bounding box center [129, 51] width 33 height 6
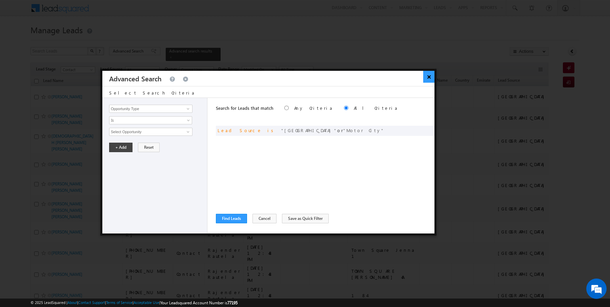
click at [427, 77] on button "×" at bounding box center [429, 77] width 11 height 12
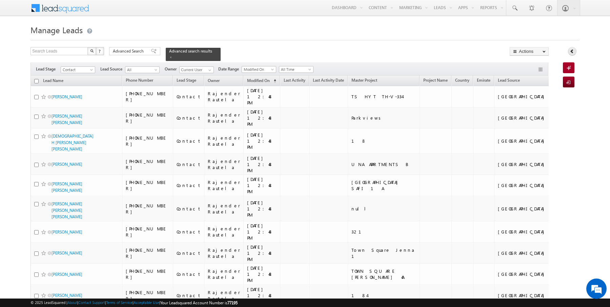
click at [572, 54] on link at bounding box center [572, 51] width 8 height 8
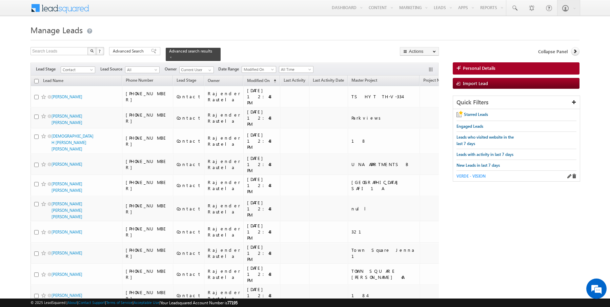
click at [478, 174] on span "VERDE - VISION" at bounding box center [471, 176] width 29 height 5
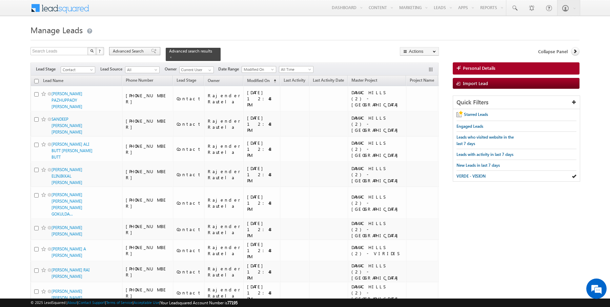
click at [134, 51] on span "Advanced Search" at bounding box center [129, 51] width 33 height 6
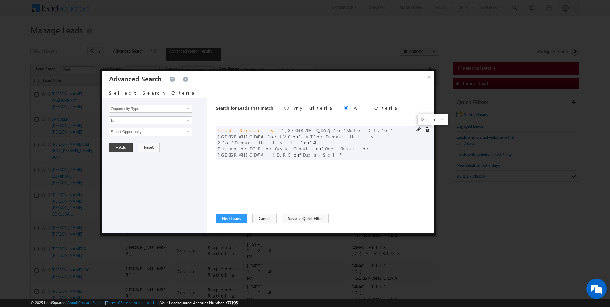
click at [426, 129] on span at bounding box center [427, 129] width 5 height 5
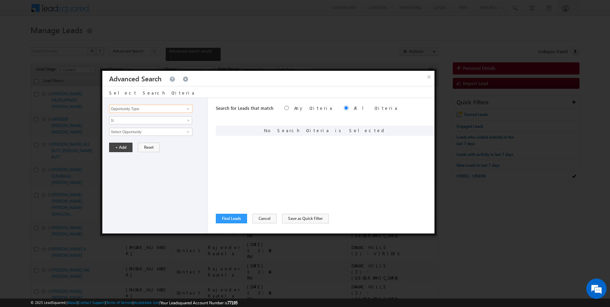
click at [140, 106] on input "Opportunity Type" at bounding box center [150, 109] width 83 height 8
type input "Lead Source"
click at [140, 128] on span "None Selected" at bounding box center [148, 131] width 77 height 7
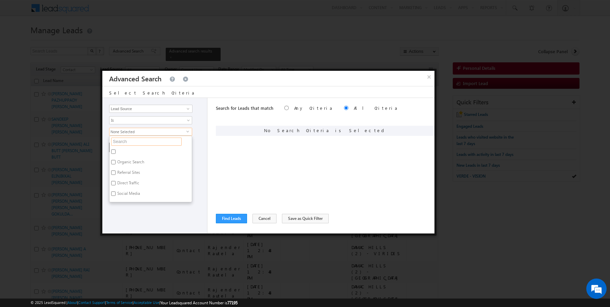
click at [132, 138] on input "text" at bounding box center [146, 142] width 71 height 8
type input "tow"
click at [131, 150] on label "[GEOGRAPHIC_DATA]" at bounding box center [136, 153] width 53 height 11
click at [116, 150] on input "[GEOGRAPHIC_DATA]" at bounding box center [113, 152] width 4 height 4
checkbox input "true"
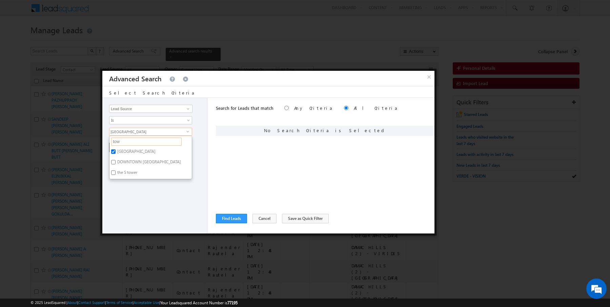
click at [130, 141] on input "tow" at bounding box center [146, 142] width 71 height 8
type input "al f"
click at [120, 151] on label "Al Furjan" at bounding box center [125, 153] width 31 height 11
click at [116, 151] on input "Al Furjan" at bounding box center [113, 152] width 4 height 4
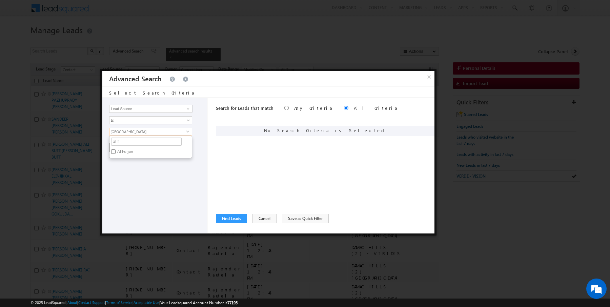
checkbox input "true"
click at [124, 143] on input "al f" at bounding box center [146, 142] width 71 height 8
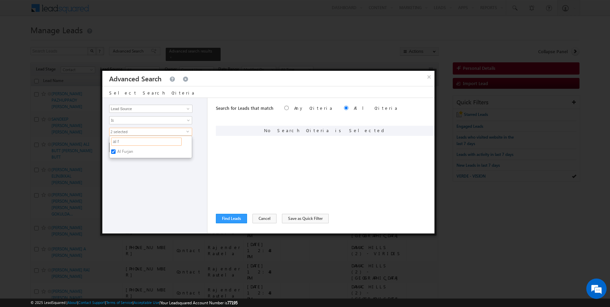
click at [124, 143] on input "al f" at bounding box center [146, 142] width 71 height 8
type input "dlrc"
click at [122, 151] on label "Dubai Land residence Complex (DLRC)" at bounding box center [143, 153] width 66 height 11
click at [116, 151] on input "Dubai Land residence Complex (DLRC)" at bounding box center [113, 152] width 4 height 4
checkbox input "true"
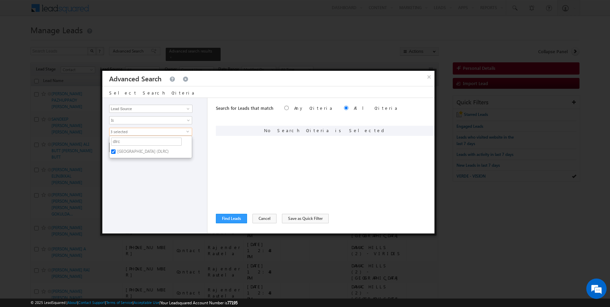
click at [125, 178] on div "Opportunity Type Lead Activity Task Sales Group Prospect Id Address 1 Address 2…" at bounding box center [154, 166] width 105 height 136
click at [120, 149] on button "+ Add" at bounding box center [120, 147] width 23 height 9
click at [230, 220] on button "Find Leads" at bounding box center [231, 218] width 31 height 9
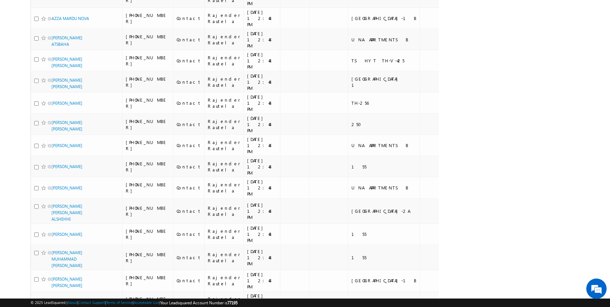
scroll to position [1709, 0]
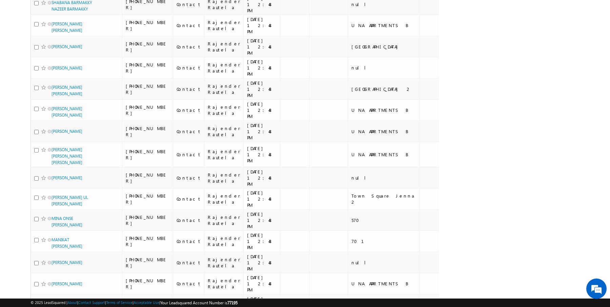
click at [51, 289] on li "50" at bounding box center [54, 288] width 16 height 7
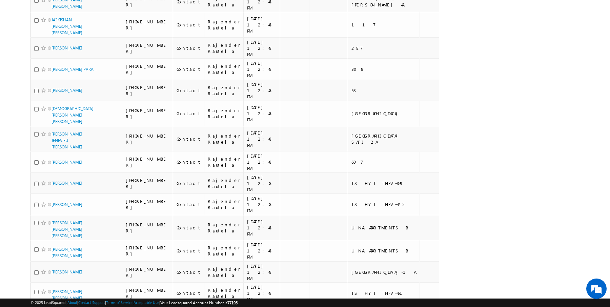
scroll to position [0, 0]
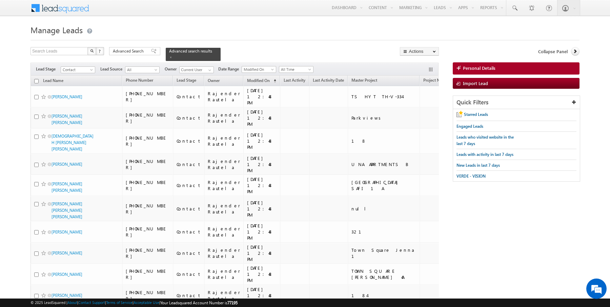
click at [36, 79] on input "checkbox" at bounding box center [36, 81] width 4 height 4
checkbox input "true"
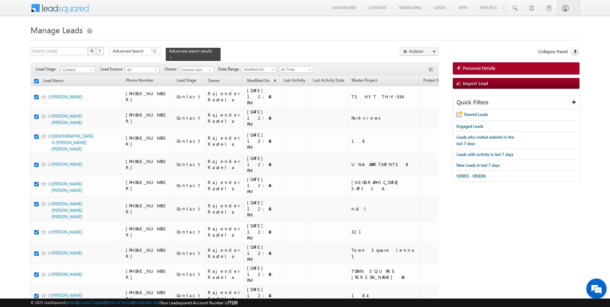
checkbox input "true"
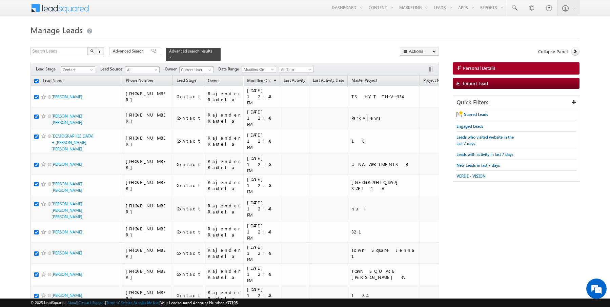
checkbox input "true"
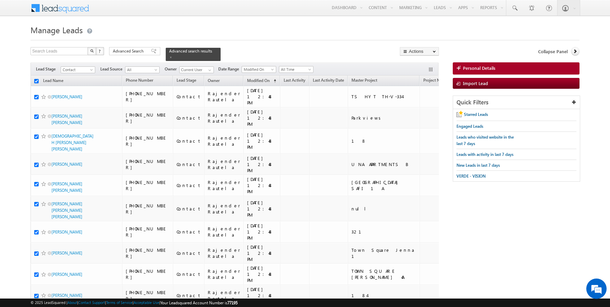
checkbox input "true"
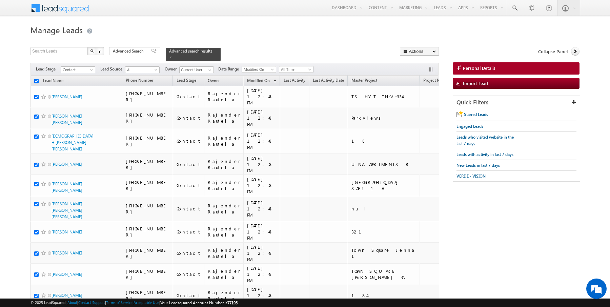
checkbox input "true"
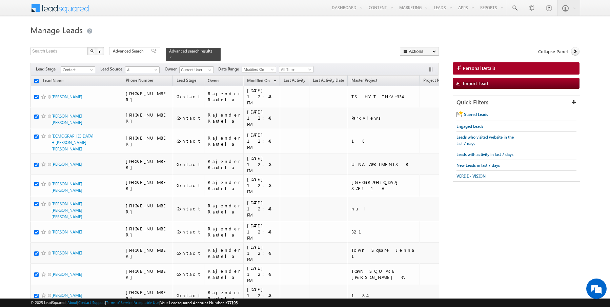
checkbox input "true"
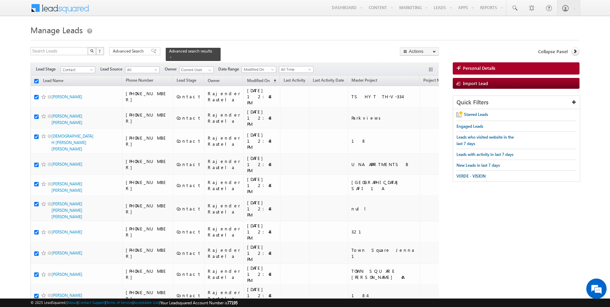
checkbox input "true"
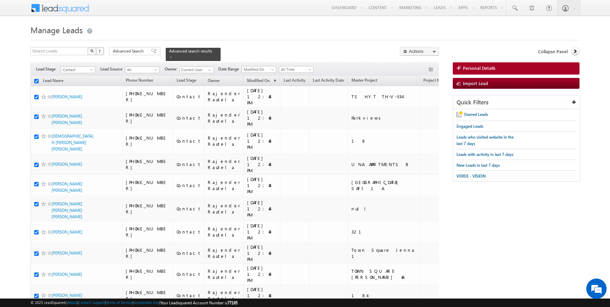
checkbox input "true"
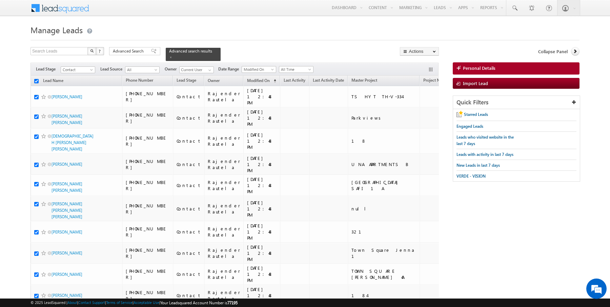
checkbox input "true"
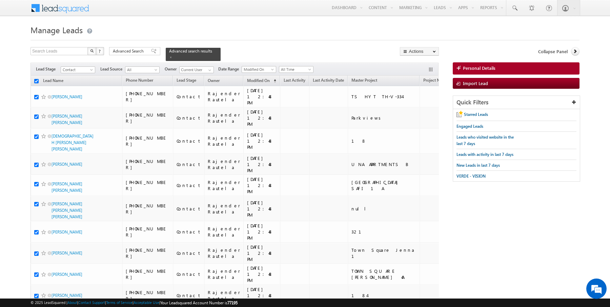
checkbox input "true"
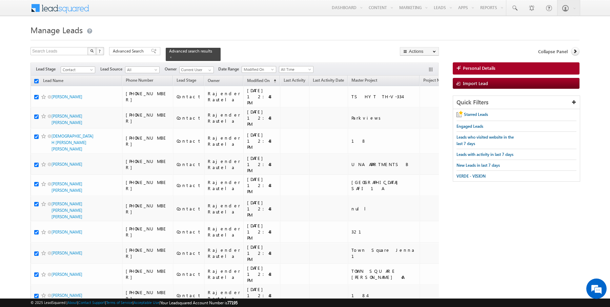
checkbox input "true"
click at [427, 109] on link "Change Owner" at bounding box center [419, 110] width 38 height 8
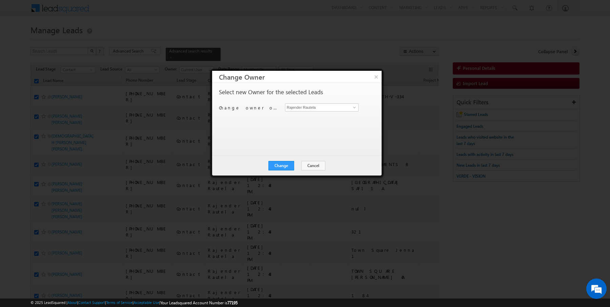
click at [281, 107] on div "Change owner of 50 leads to Rajender Rautela Rajender Rautela" at bounding box center [296, 108] width 155 height 11
click at [301, 107] on input "Rajender Rautela" at bounding box center [322, 107] width 74 height 8
click at [303, 119] on span "hrishav.rana@indglobal.ae" at bounding box center [318, 120] width 61 height 5
type input "Hrishav Rana"
click at [291, 166] on button "Change" at bounding box center [282, 165] width 26 height 9
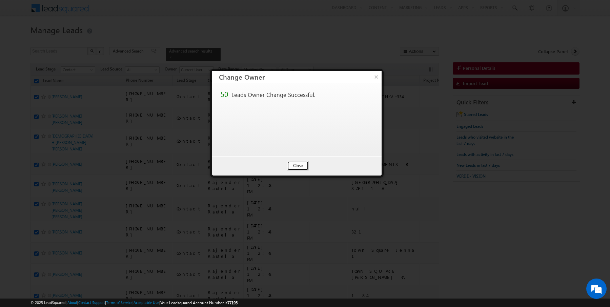
click at [297, 165] on button "Close" at bounding box center [298, 165] width 22 height 9
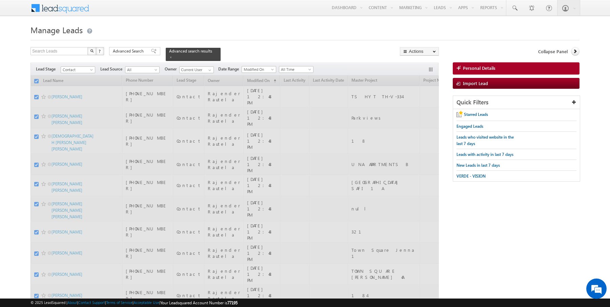
checkbox input "false"
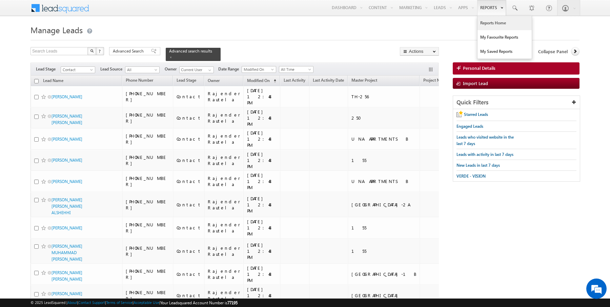
click at [491, 24] on link "Reports Home" at bounding box center [505, 23] width 54 height 14
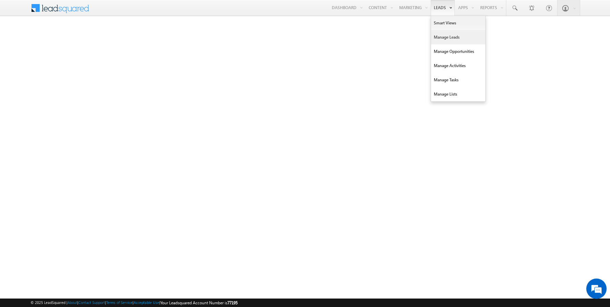
click at [439, 41] on link "Manage Leads" at bounding box center [458, 37] width 54 height 14
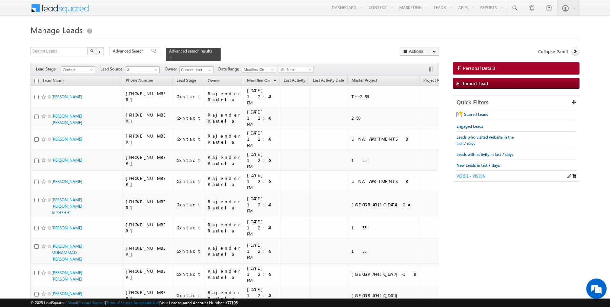
click at [471, 176] on span "VERDE - VISION" at bounding box center [471, 176] width 29 height 5
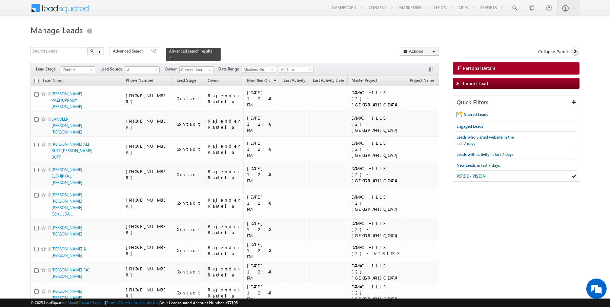
click at [37, 81] on input "checkbox" at bounding box center [36, 81] width 4 height 4
checkbox input "true"
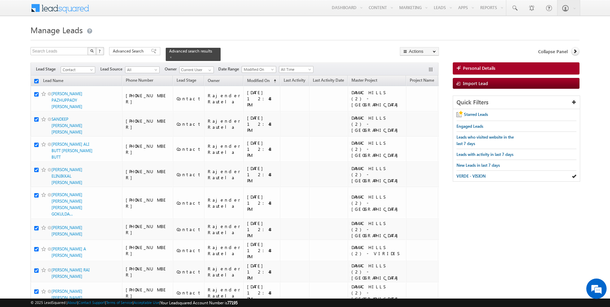
checkbox input "true"
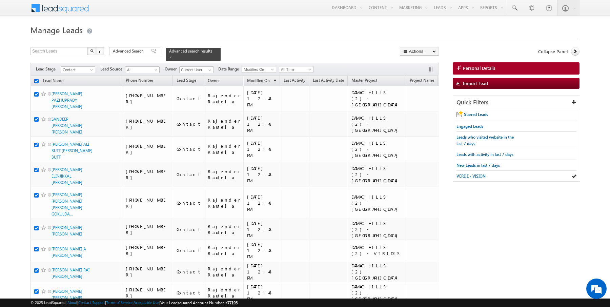
checkbox input "true"
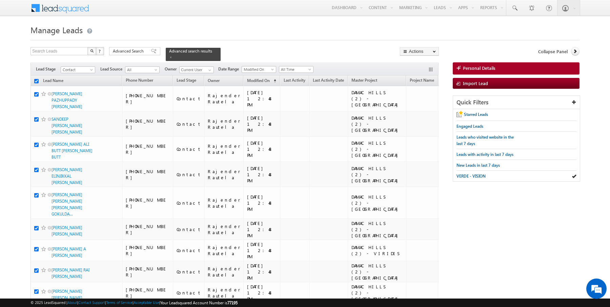
checkbox input "true"
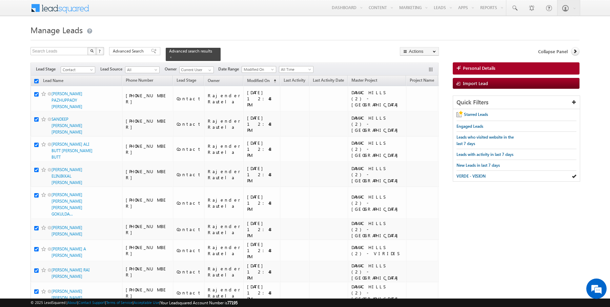
checkbox input "true"
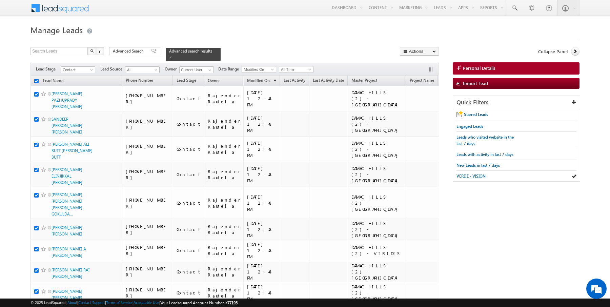
checkbox input "true"
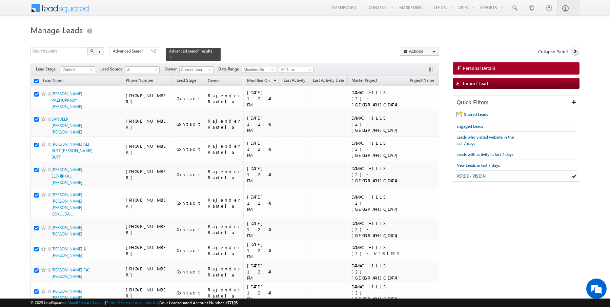
checkbox input "true"
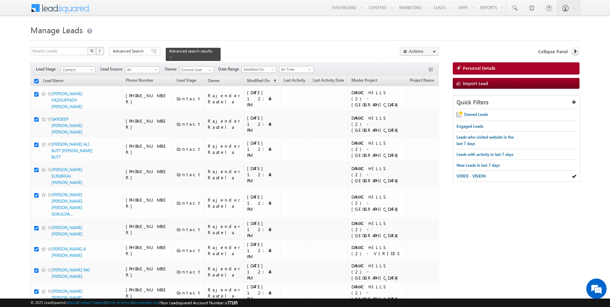
checkbox input "true"
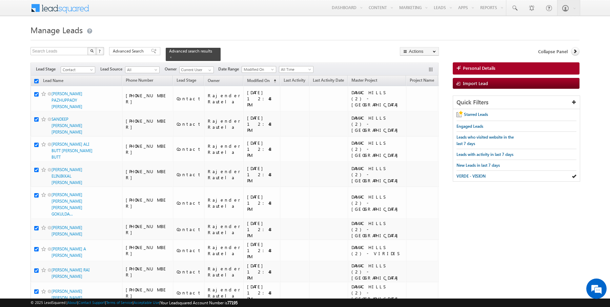
checkbox input "true"
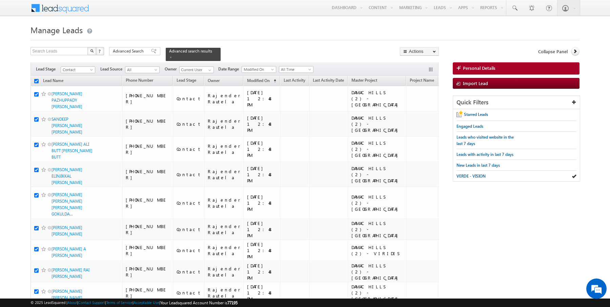
checkbox input "true"
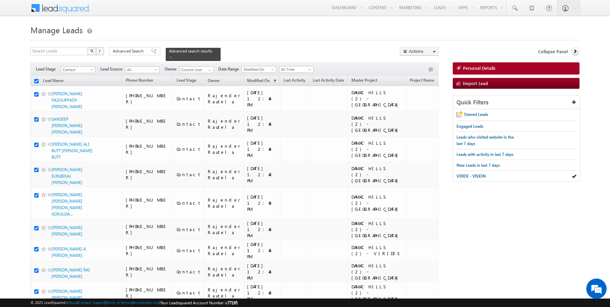
checkbox input "true"
click at [420, 108] on link "Change Owner" at bounding box center [419, 110] width 38 height 8
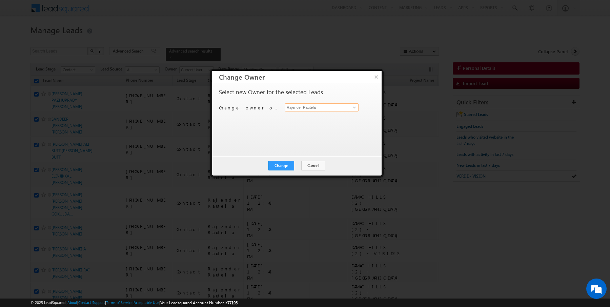
click at [336, 109] on input "Rajender Rautela" at bounding box center [322, 107] width 74 height 8
type input "Anuj Upadhyay"
click at [274, 167] on button "Change" at bounding box center [282, 165] width 26 height 9
click at [292, 169] on button "Close" at bounding box center [298, 165] width 22 height 9
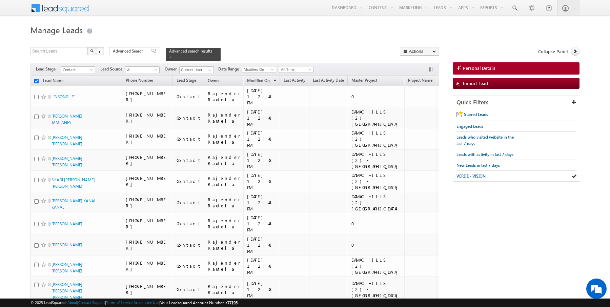
checkbox input "false"
click at [493, 24] on link "Reports Home" at bounding box center [505, 23] width 54 height 14
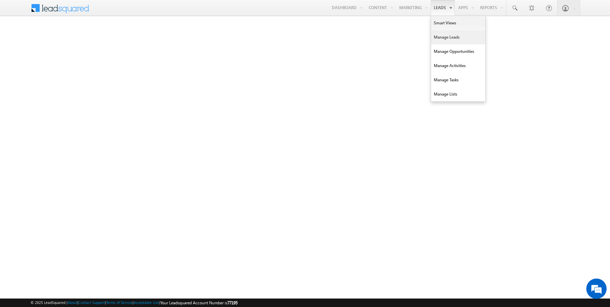
click at [447, 40] on link "Manage Leads" at bounding box center [458, 37] width 54 height 14
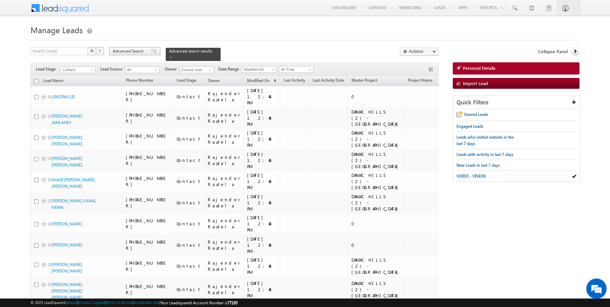
click at [138, 50] on span "Advanced Search" at bounding box center [129, 51] width 33 height 6
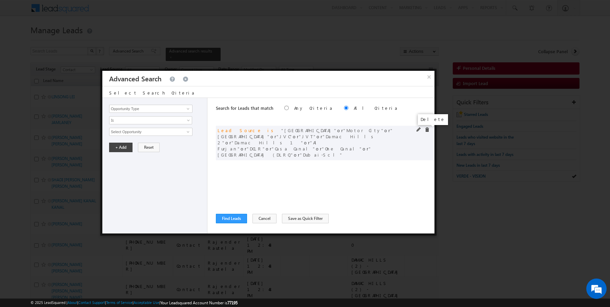
click at [427, 130] on span at bounding box center [427, 129] width 5 height 5
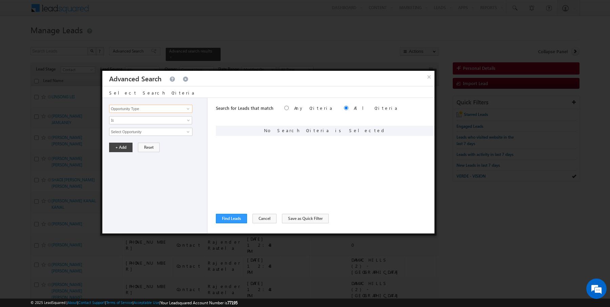
click at [152, 109] on input "Opportunity Type" at bounding box center [150, 109] width 83 height 8
type input "Lead Source"
click at [125, 130] on span "None Selected" at bounding box center [148, 131] width 77 height 7
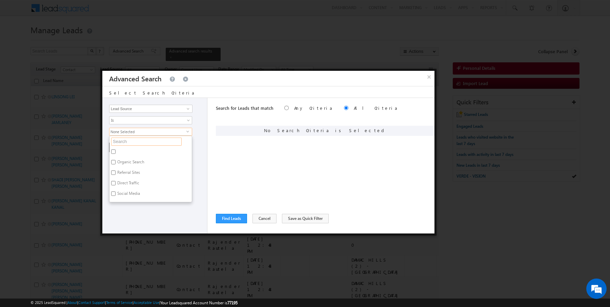
click at [125, 140] on input "text" at bounding box center [146, 142] width 71 height 8
type input "nad a"
click at [125, 151] on label "Nad al Shiba" at bounding box center [128, 153] width 37 height 11
click at [116, 151] on input "Nad al Shiba" at bounding box center [113, 152] width 4 height 4
checkbox input "true"
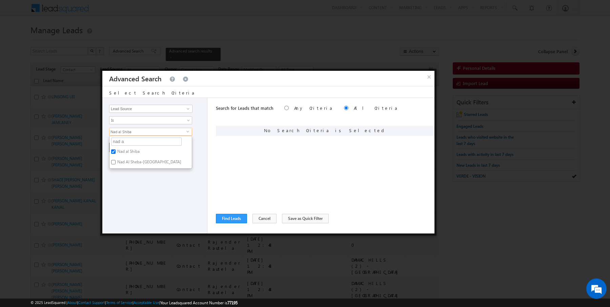
click at [122, 160] on label "Nad Al Sheba-[GEOGRAPHIC_DATA]" at bounding box center [149, 163] width 79 height 11
click at [116, 160] on input "Nad Al Sheba-[GEOGRAPHIC_DATA]" at bounding box center [113, 162] width 4 height 4
checkbox input "true"
click at [156, 188] on div "Opportunity Type Lead Activity Task Sales Group Prospect Id Address 1 Address 2…" at bounding box center [154, 166] width 105 height 136
click at [133, 132] on span "2 selected" at bounding box center [148, 131] width 77 height 7
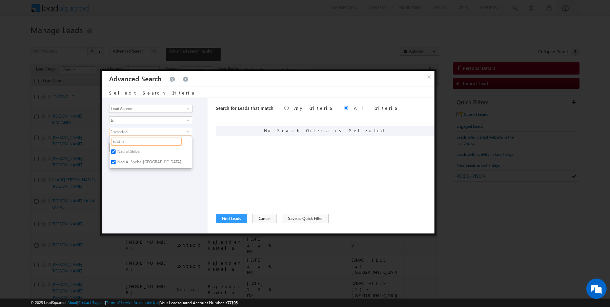
click at [136, 140] on input "nad a" at bounding box center [146, 142] width 71 height 8
type input "oasi"
click at [123, 150] on label "Mira - Mira Oasis" at bounding box center [132, 153] width 45 height 11
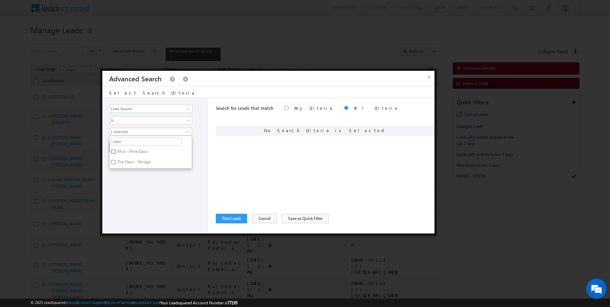
click at [116, 150] on input "Mira - Mira Oasis" at bounding box center [113, 152] width 4 height 4
checkbox input "true"
click at [127, 162] on label "The Oasis - Mirage" at bounding box center [134, 163] width 48 height 11
click at [116, 162] on input "The Oasis - Mirage" at bounding box center [113, 162] width 4 height 4
checkbox input "true"
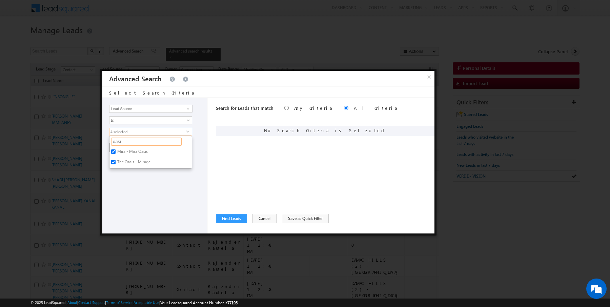
click at [132, 142] on input "oasi" at bounding box center [146, 142] width 71 height 8
type input "arab"
click at [127, 151] on label "Arabian Ranches" at bounding box center [132, 153] width 44 height 11
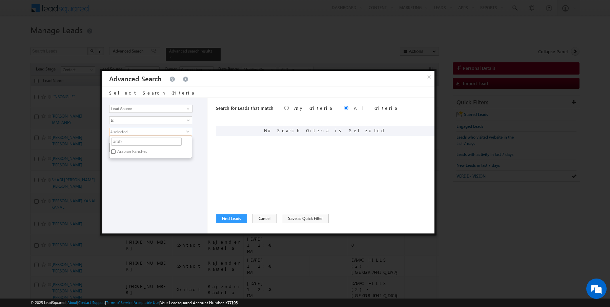
click at [116, 151] on input "Arabian Ranches" at bounding box center [113, 152] width 4 height 4
checkbox input "true"
click at [127, 171] on div "Opportunity Type Lead Activity Task Sales Group Prospect Id Address 1 Address 2…" at bounding box center [154, 166] width 105 height 136
click at [122, 148] on button "+ Add" at bounding box center [120, 147] width 23 height 9
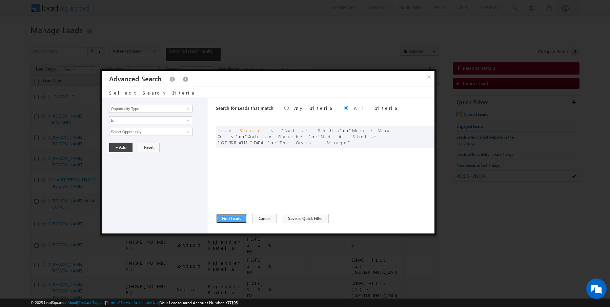
click at [231, 221] on button "Find Leads" at bounding box center [231, 218] width 31 height 9
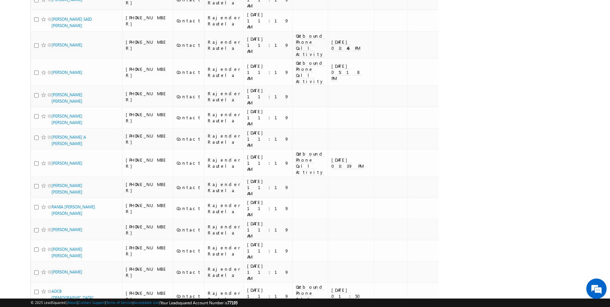
scroll to position [758, 0]
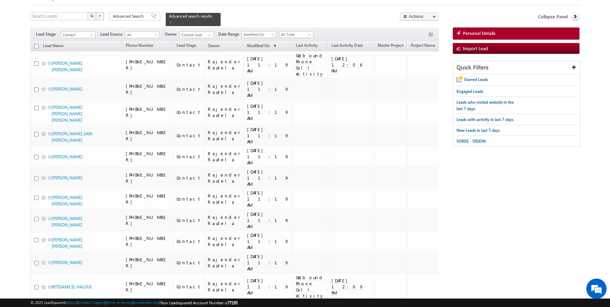
scroll to position [0, 0]
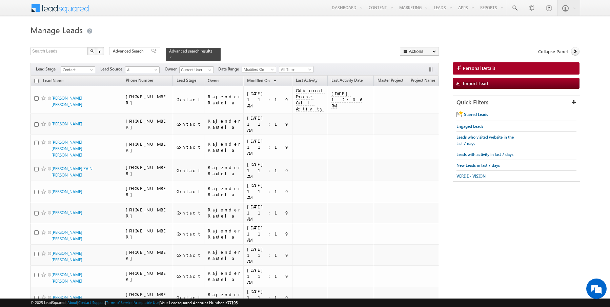
click at [36, 80] on input "checkbox" at bounding box center [36, 81] width 4 height 4
checkbox input "true"
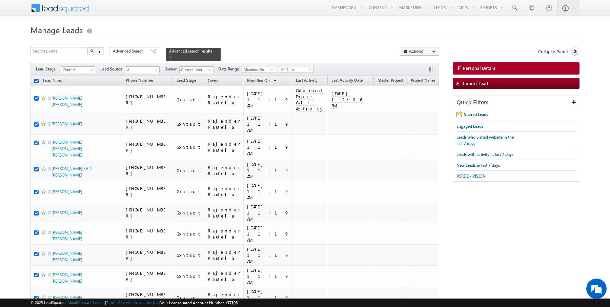
checkbox input "true"
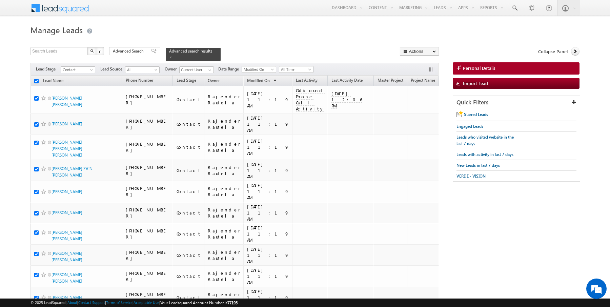
checkbox input "true"
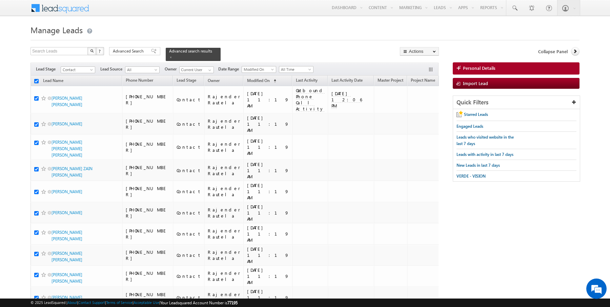
checkbox input "true"
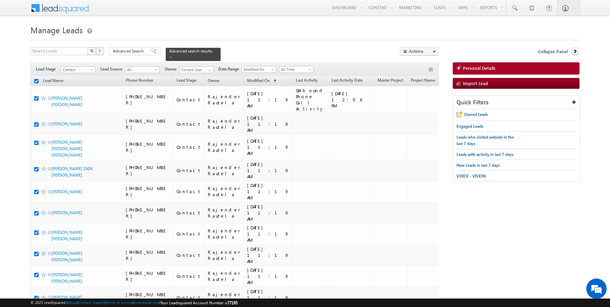
checkbox input "true"
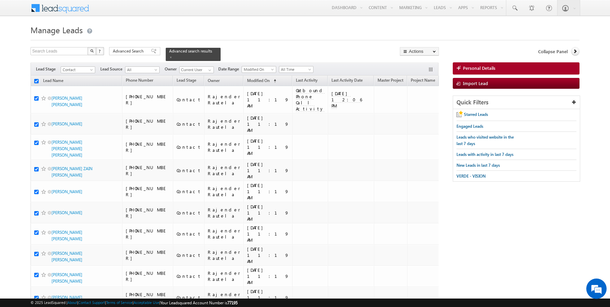
checkbox input "true"
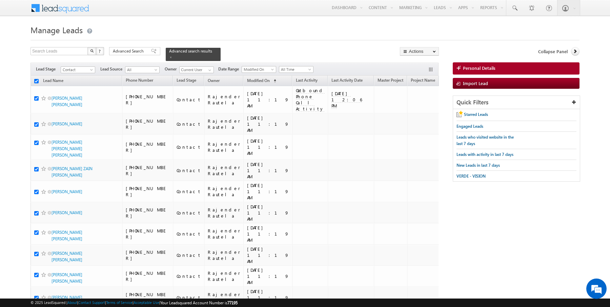
checkbox input "true"
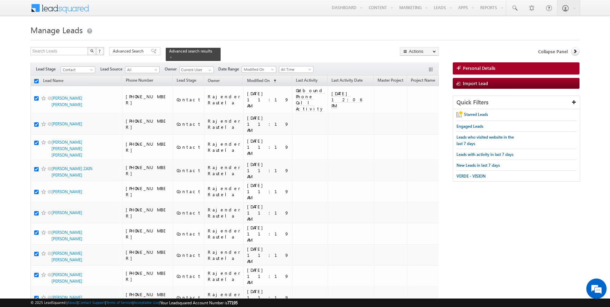
checkbox input "true"
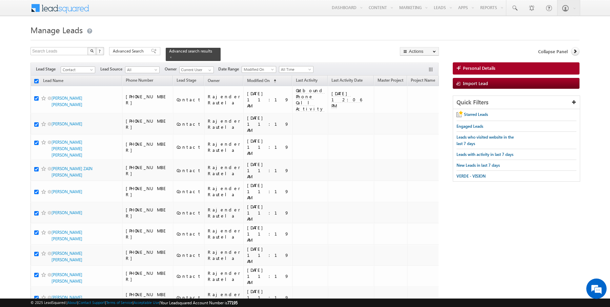
checkbox input "true"
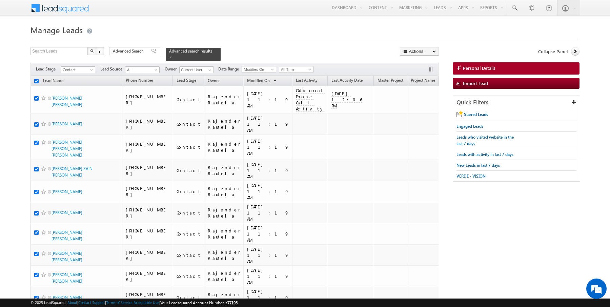
checkbox input "true"
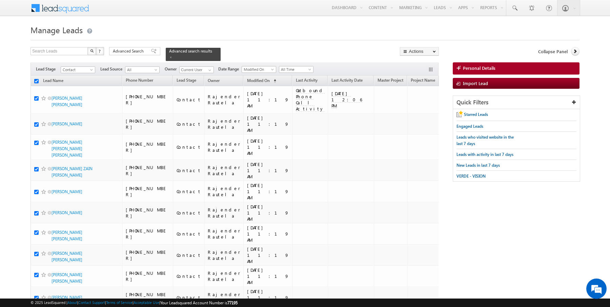
checkbox input "true"
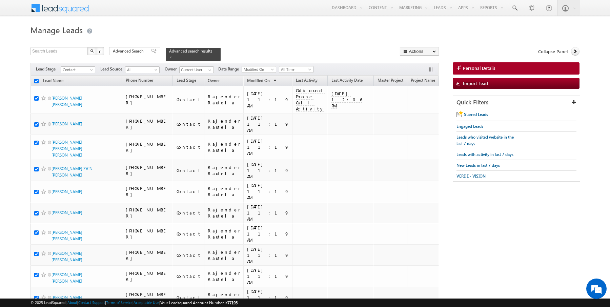
checkbox input "true"
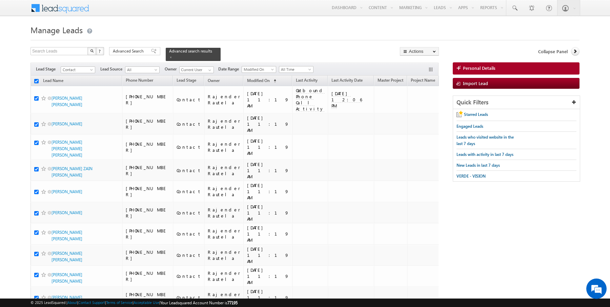
checkbox input "true"
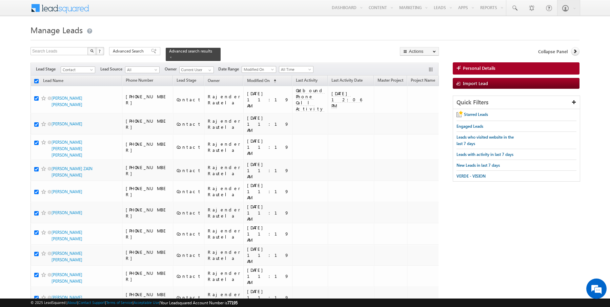
checkbox input "true"
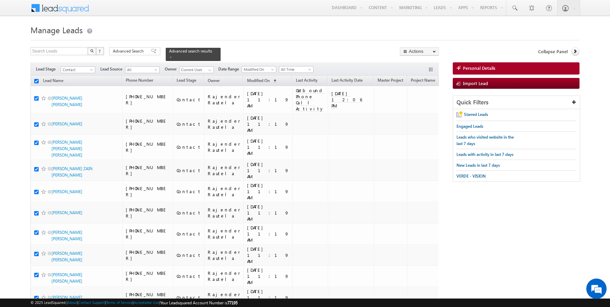
checkbox input "true"
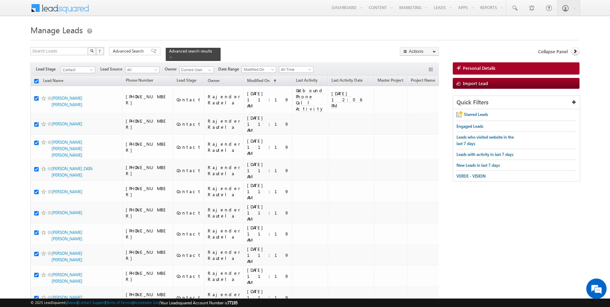
checkbox input "true"
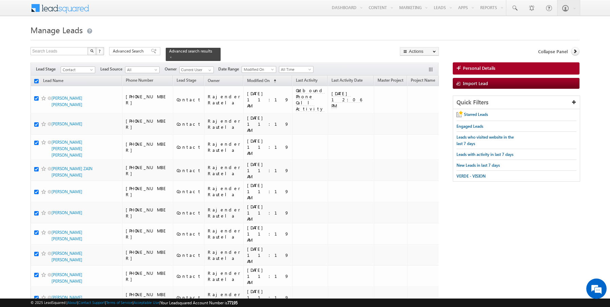
checkbox input "true"
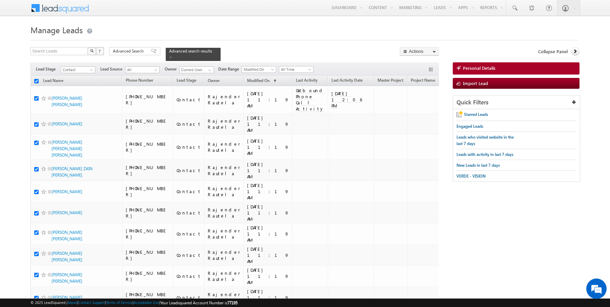
checkbox input "true"
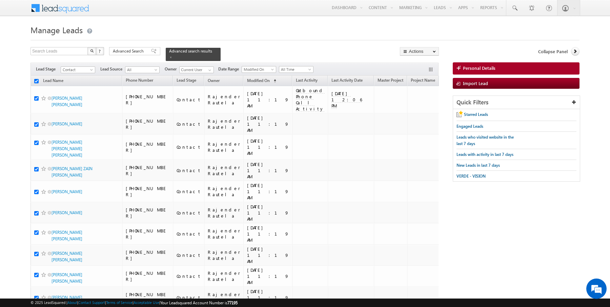
checkbox input "true"
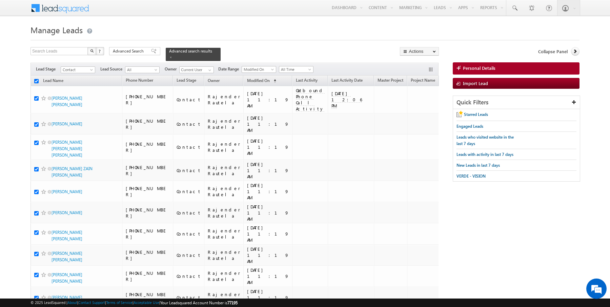
checkbox input "true"
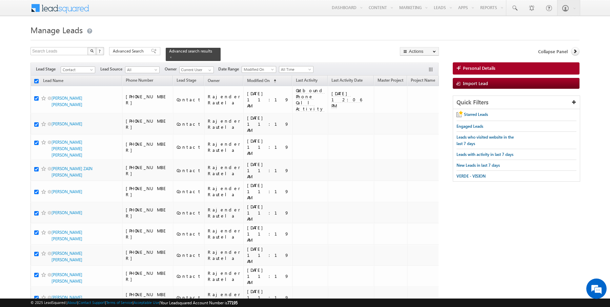
checkbox input "true"
click at [416, 110] on link "Change Owner" at bounding box center [419, 110] width 38 height 8
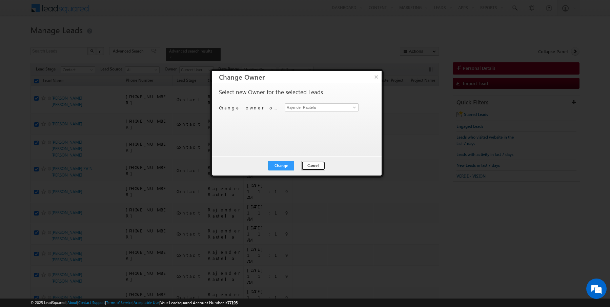
click at [308, 164] on button "Cancel" at bounding box center [313, 165] width 24 height 9
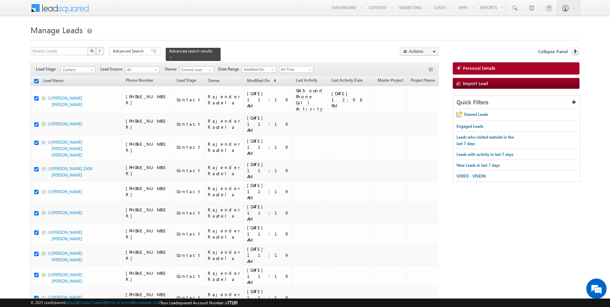
click at [34, 80] on input "checkbox" at bounding box center [36, 81] width 4 height 4
checkbox input "false"
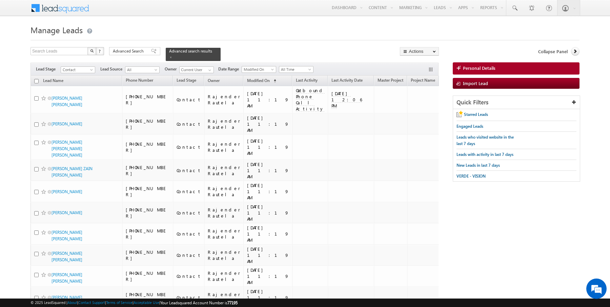
checkbox input "false"
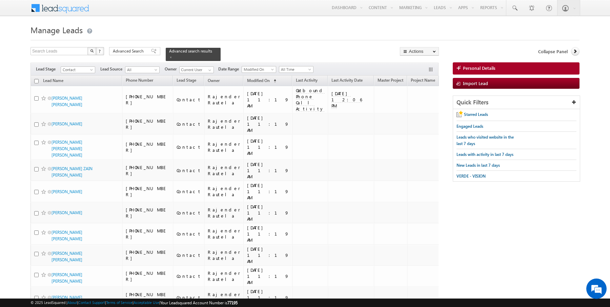
checkbox input "false"
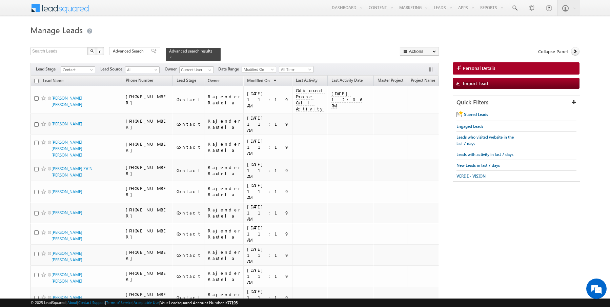
checkbox input "false"
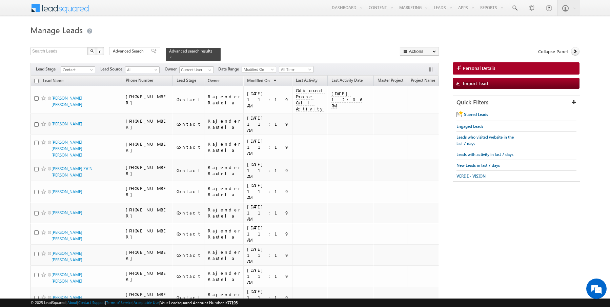
checkbox input "false"
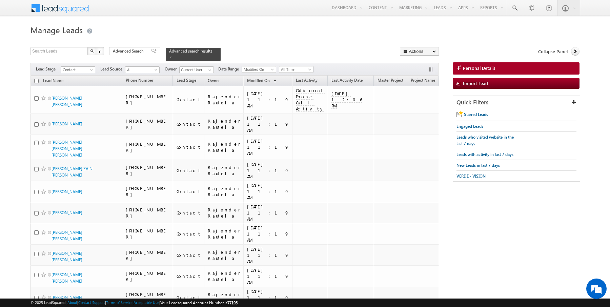
checkbox input "false"
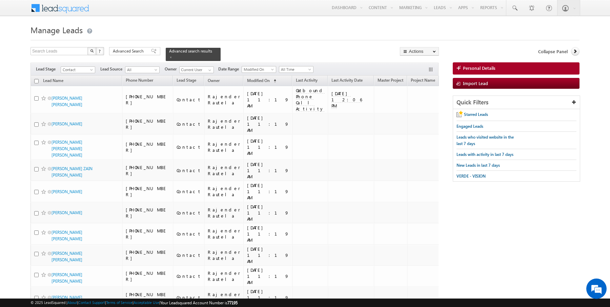
checkbox input "false"
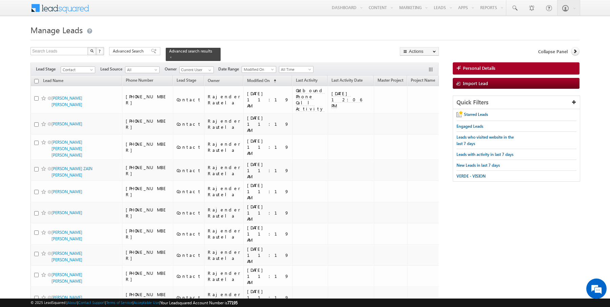
checkbox input "false"
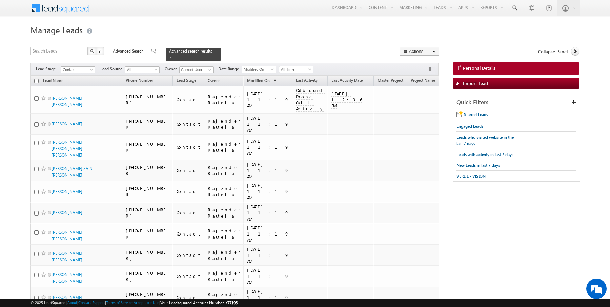
checkbox input "false"
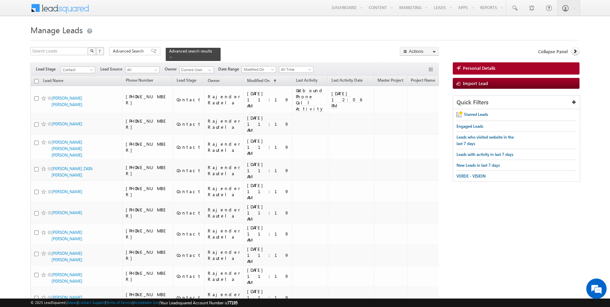
checkbox input "false"
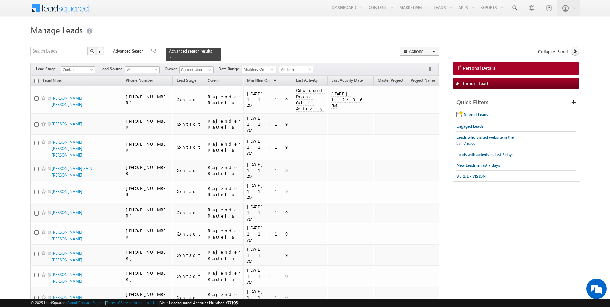
checkbox input "false"
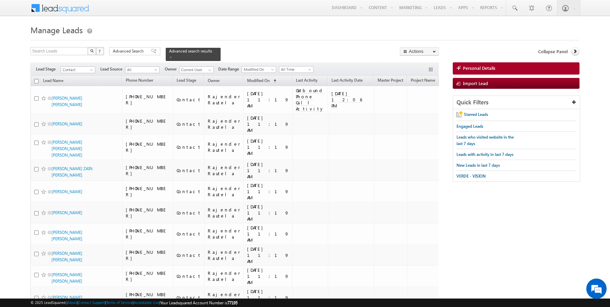
checkbox input "false"
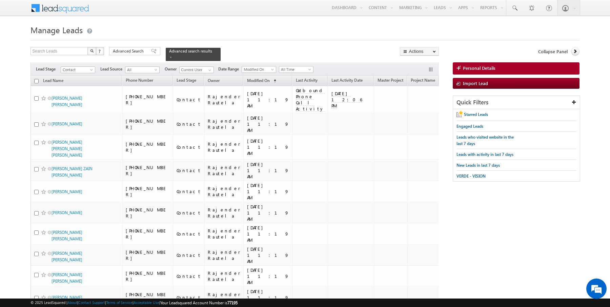
checkbox input "false"
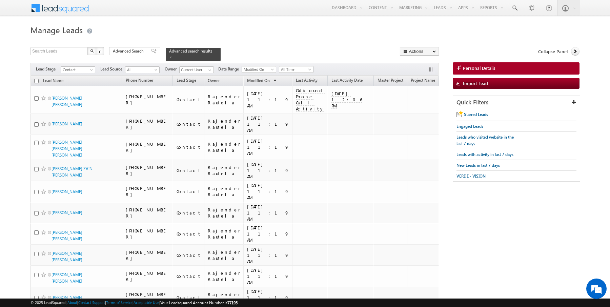
checkbox input "false"
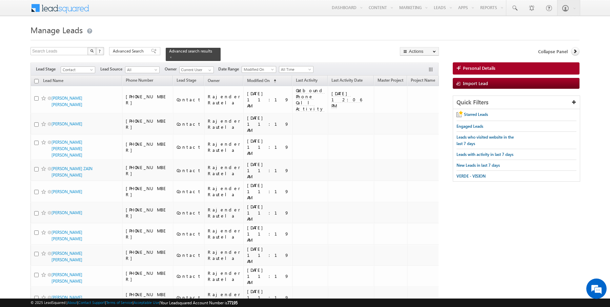
checkbox input "false"
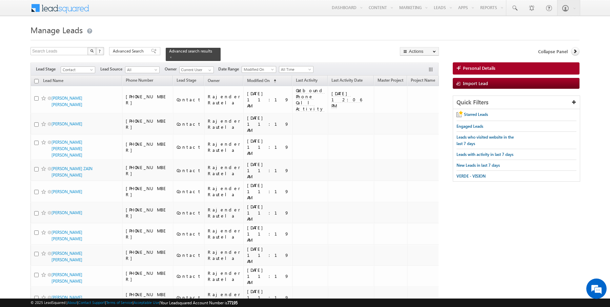
checkbox input "false"
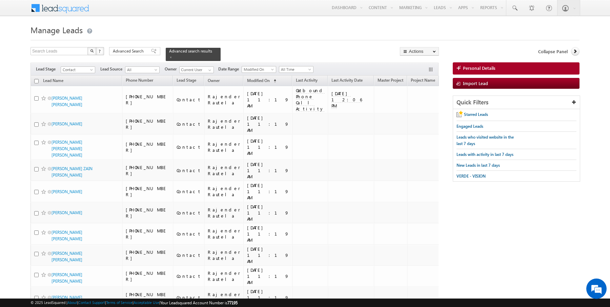
checkbox input "false"
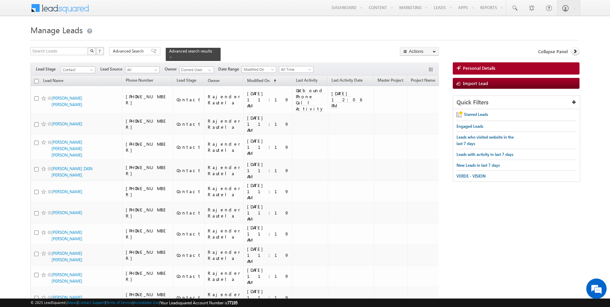
checkbox input "false"
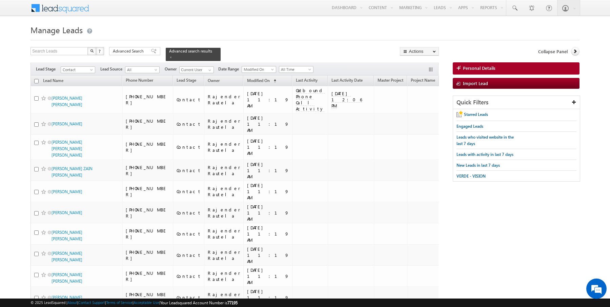
checkbox input "false"
click at [132, 52] on span "Advanced Search" at bounding box center [129, 51] width 33 height 6
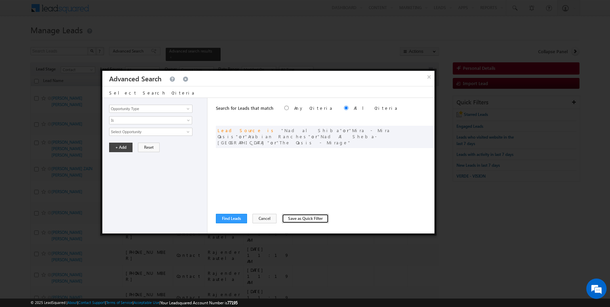
click at [286, 217] on button "Save as Quick Filter" at bounding box center [305, 218] width 47 height 9
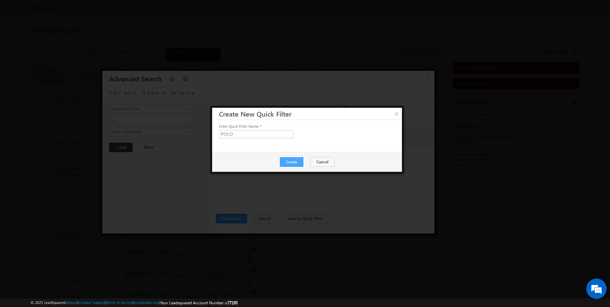
click at [292, 164] on button "Create" at bounding box center [291, 161] width 23 height 9
click at [310, 163] on button "Close" at bounding box center [308, 162] width 22 height 9
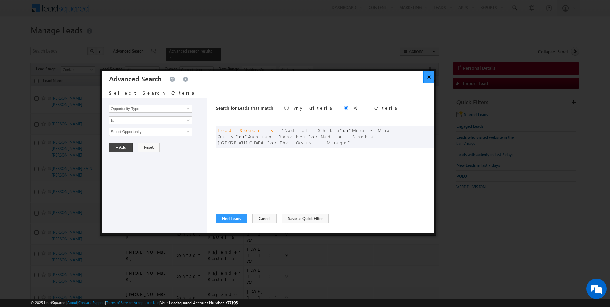
click at [426, 80] on button "×" at bounding box center [429, 77] width 11 height 12
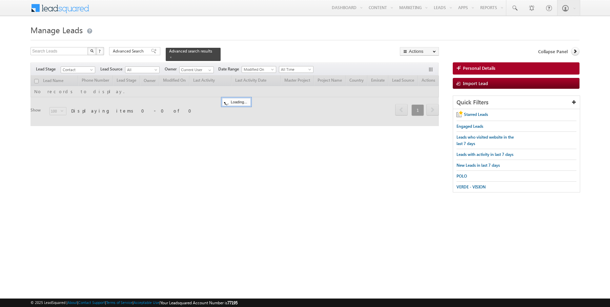
click at [472, 184] on span "VERDE - VISION" at bounding box center [471, 186] width 29 height 5
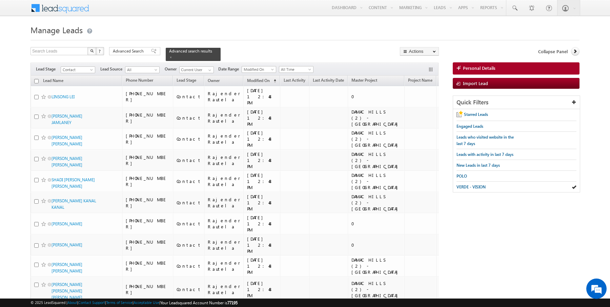
click at [37, 80] on input "checkbox" at bounding box center [36, 81] width 4 height 4
checkbox input "true"
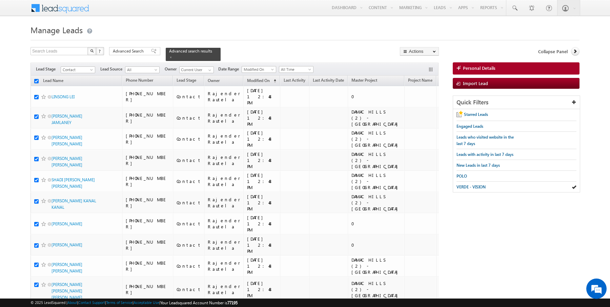
checkbox input "true"
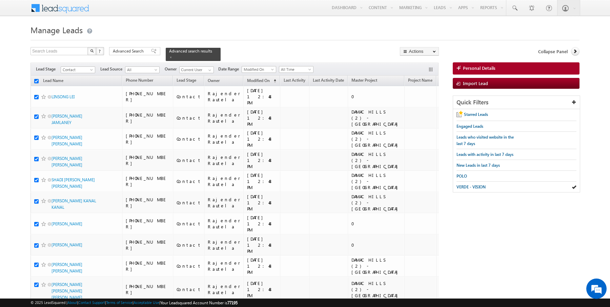
checkbox input "true"
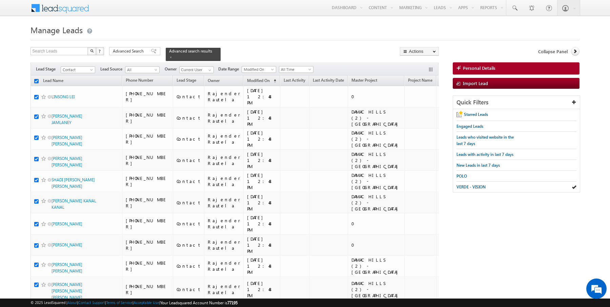
checkbox input "true"
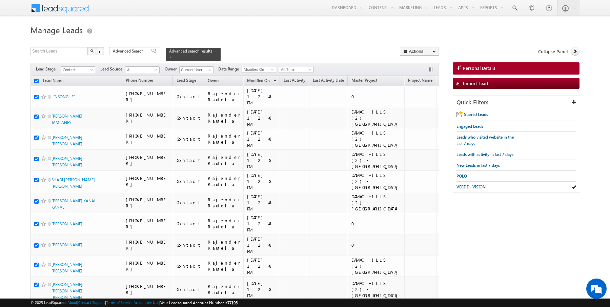
checkbox input "true"
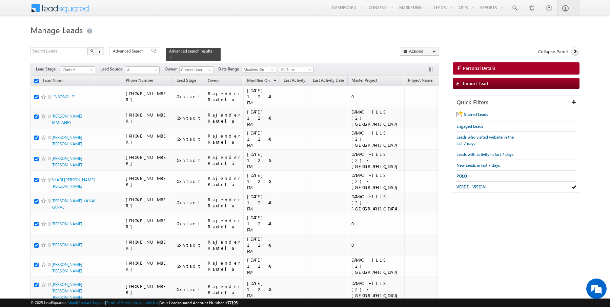
checkbox input "true"
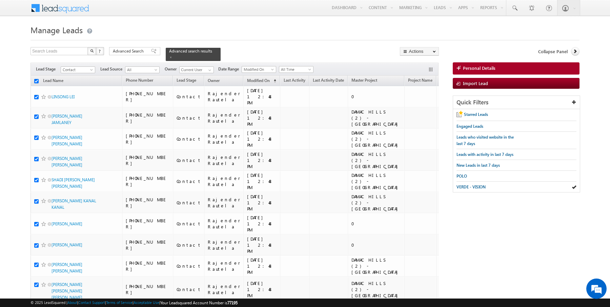
checkbox input "true"
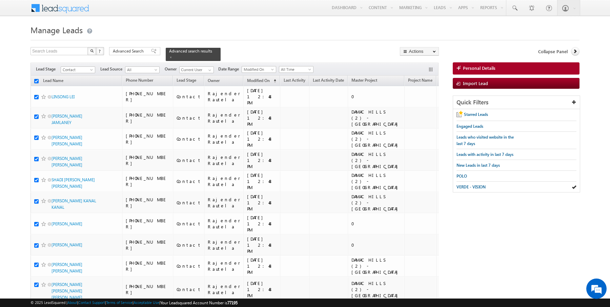
checkbox input "true"
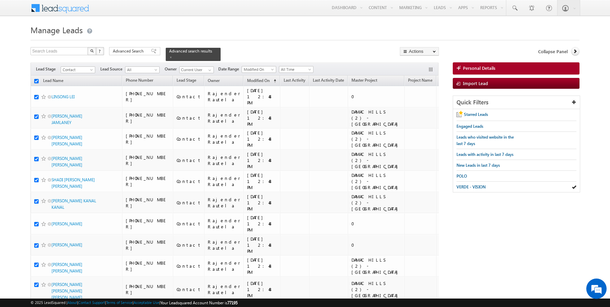
checkbox input "true"
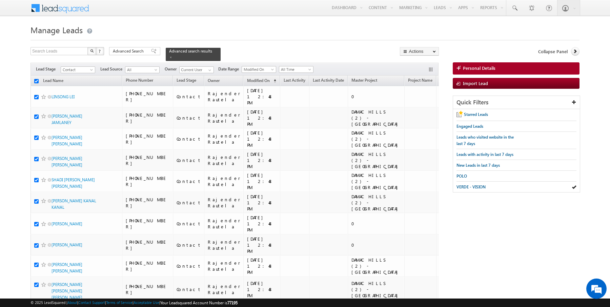
checkbox input "true"
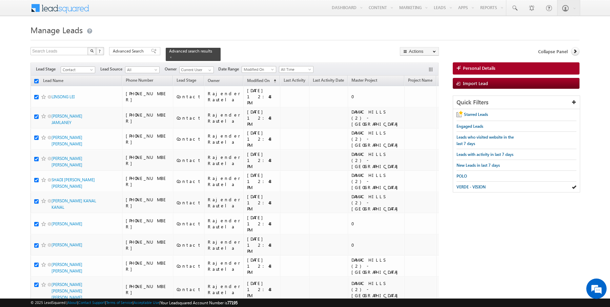
checkbox input "true"
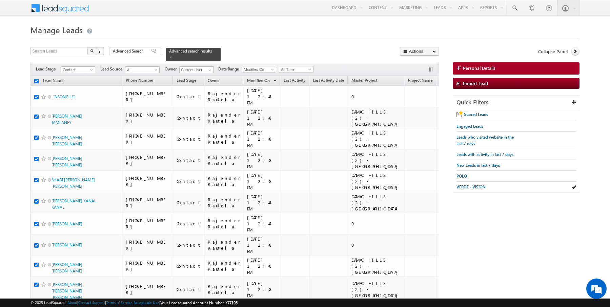
checkbox input "true"
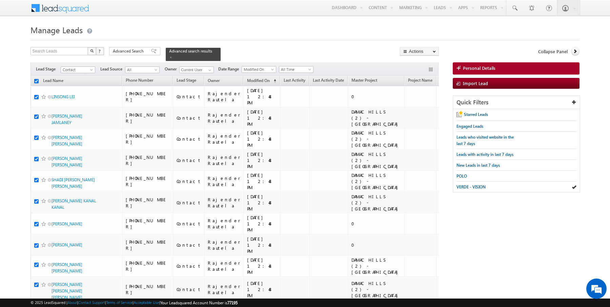
checkbox input "true"
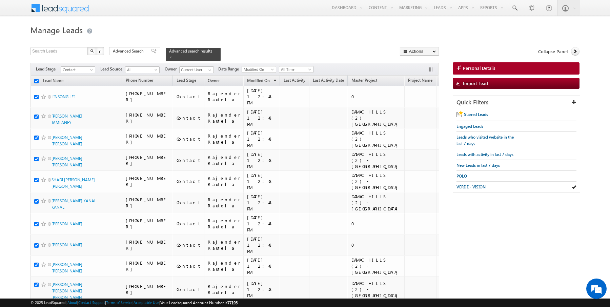
checkbox input "true"
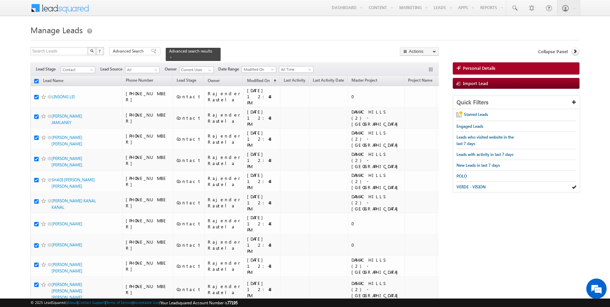
checkbox input "true"
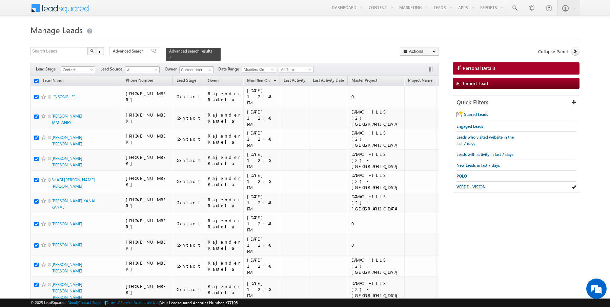
checkbox input "true"
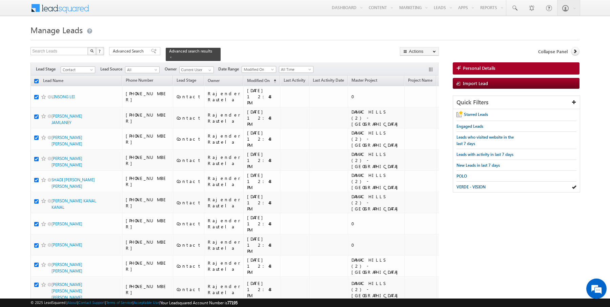
checkbox input "true"
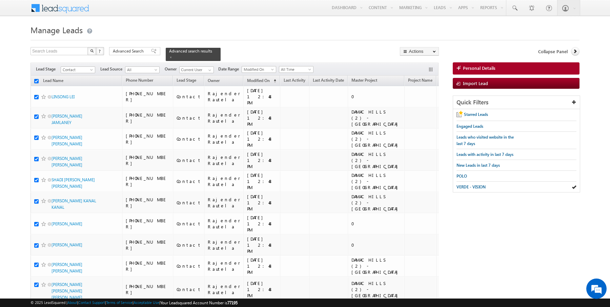
checkbox input "true"
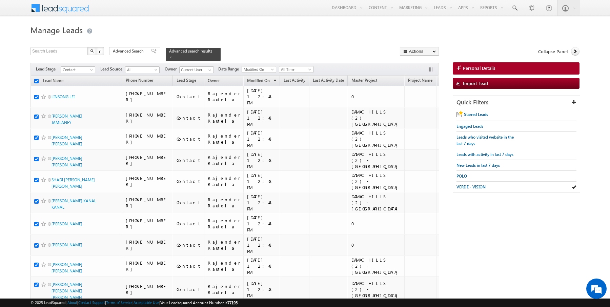
checkbox input "true"
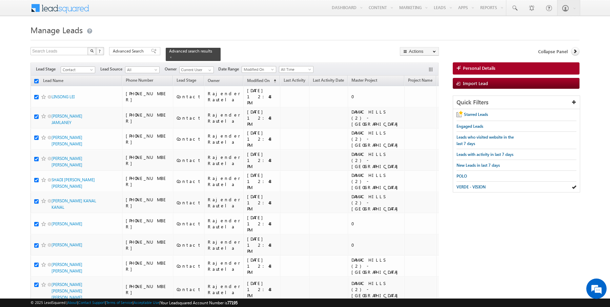
checkbox input "true"
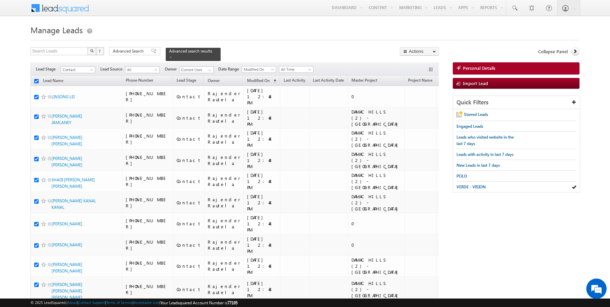
checkbox input "true"
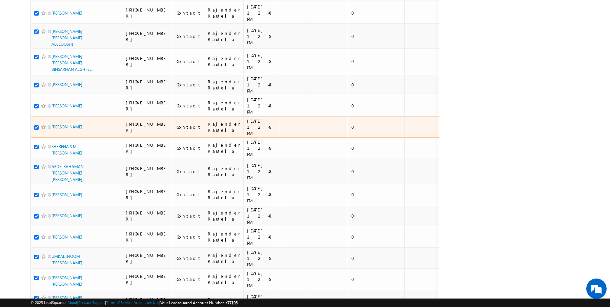
scroll to position [1684, 0]
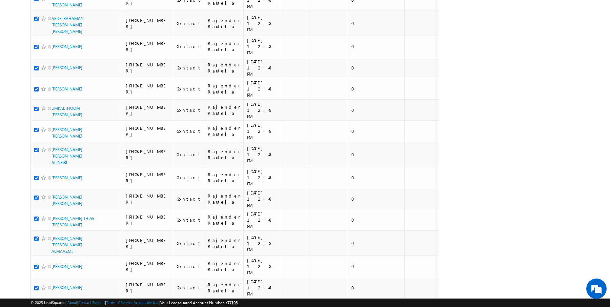
click at [51, 286] on li "50" at bounding box center [54, 288] width 16 height 7
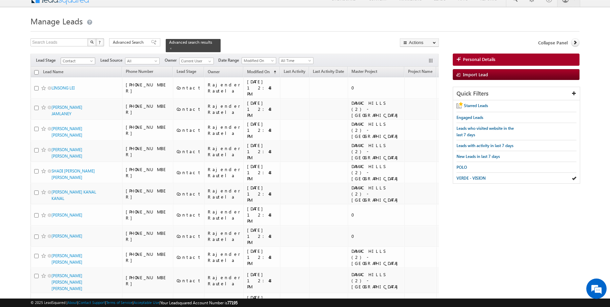
scroll to position [0, 0]
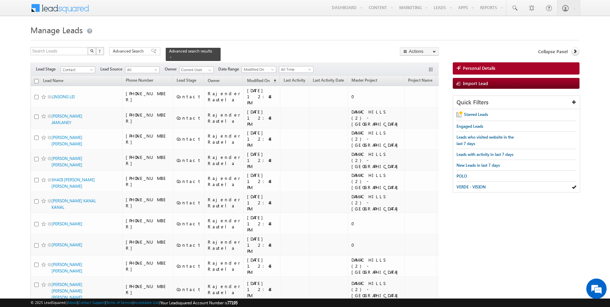
click at [36, 79] on input "checkbox" at bounding box center [36, 81] width 4 height 4
checkbox input "true"
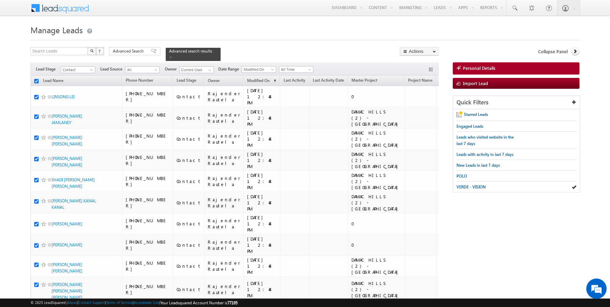
checkbox input "true"
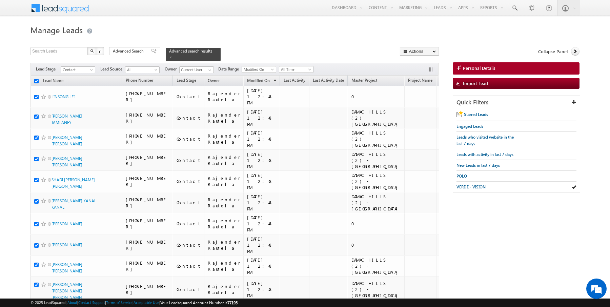
checkbox input "true"
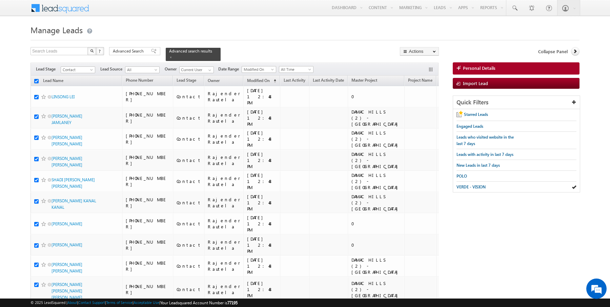
checkbox input "true"
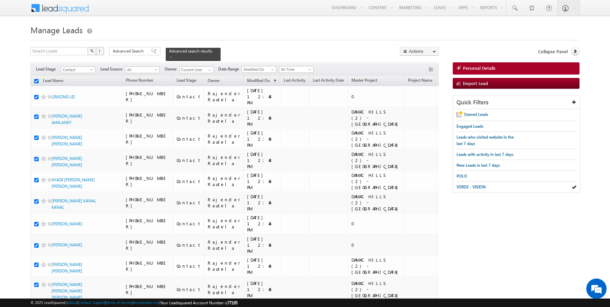
checkbox input "true"
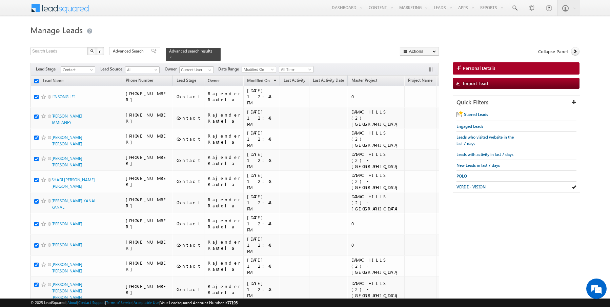
checkbox input "true"
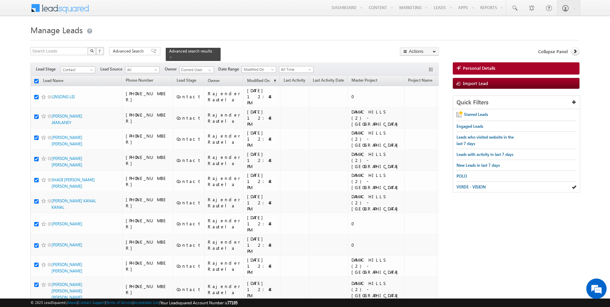
checkbox input "true"
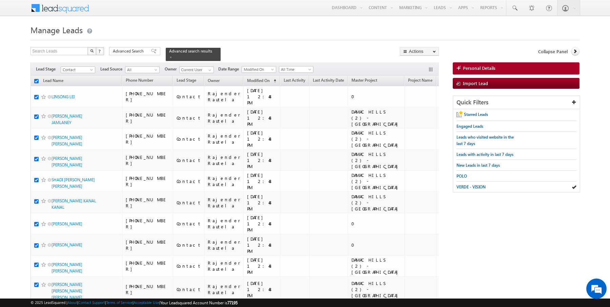
checkbox input "true"
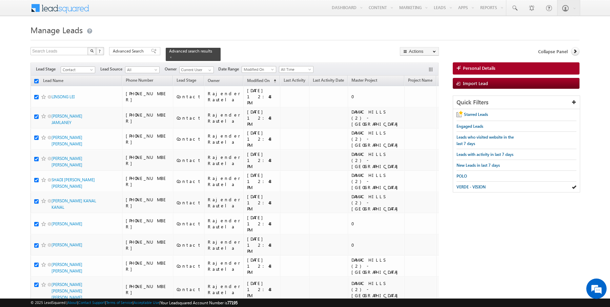
checkbox input "true"
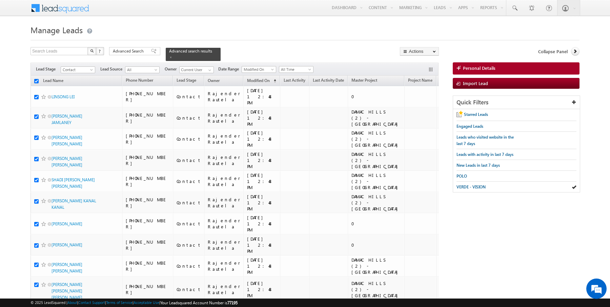
checkbox input "true"
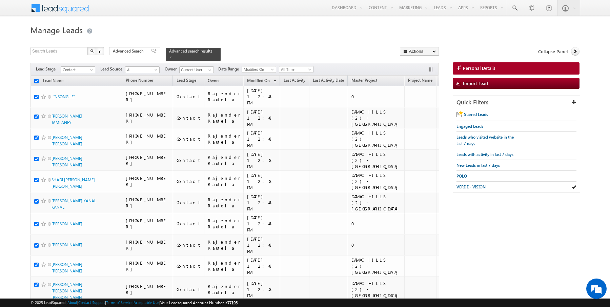
checkbox input "true"
click at [425, 107] on link "Change Owner" at bounding box center [419, 110] width 38 height 8
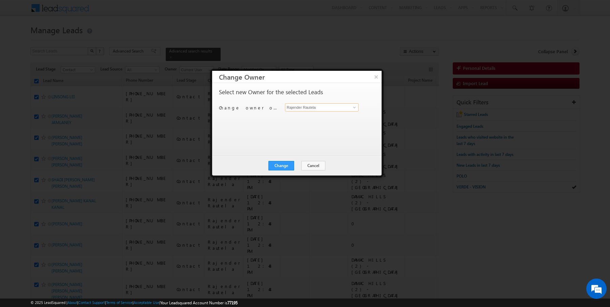
click at [286, 106] on input "Rajender Rautela" at bounding box center [322, 107] width 74 height 8
type input "Kartik Sharma"
click at [287, 164] on button "Change" at bounding box center [282, 165] width 26 height 9
click at [303, 169] on button "Close" at bounding box center [298, 165] width 22 height 9
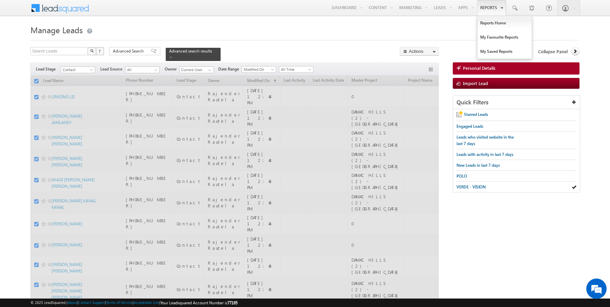
checkbox input "false"
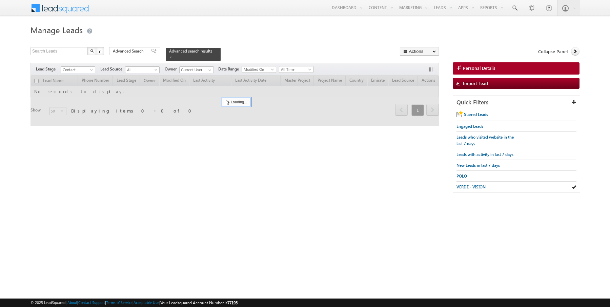
click at [37, 81] on div at bounding box center [235, 101] width 409 height 51
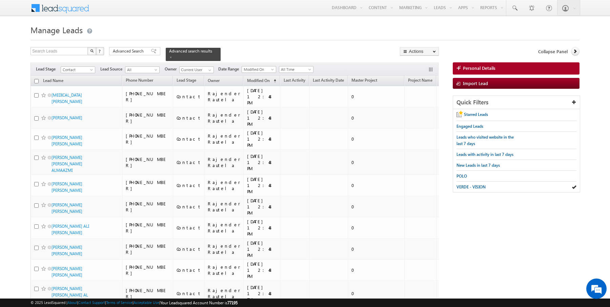
click at [37, 81] on input "checkbox" at bounding box center [36, 81] width 4 height 4
checkbox input "true"
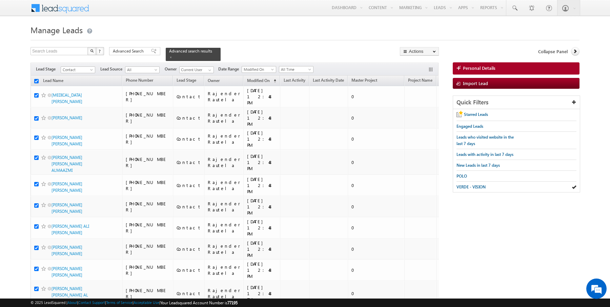
checkbox input "true"
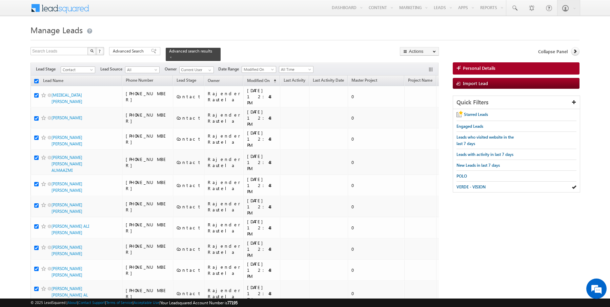
checkbox input "true"
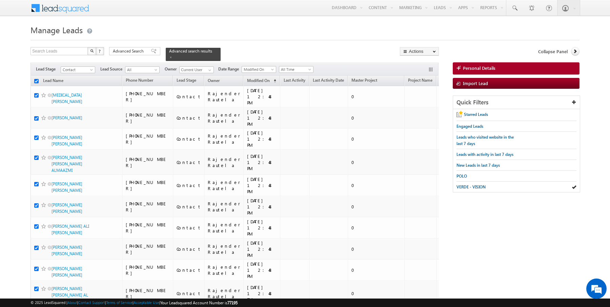
checkbox input "true"
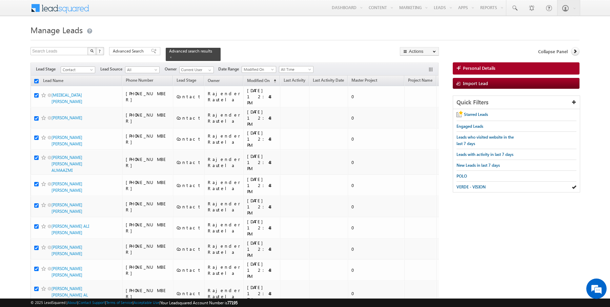
checkbox input "true"
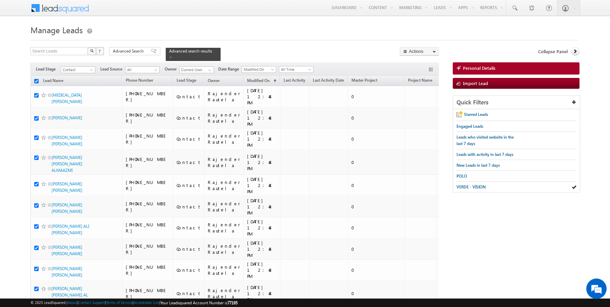
checkbox input "true"
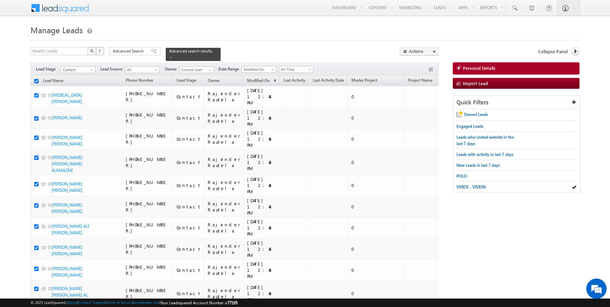
checkbox input "true"
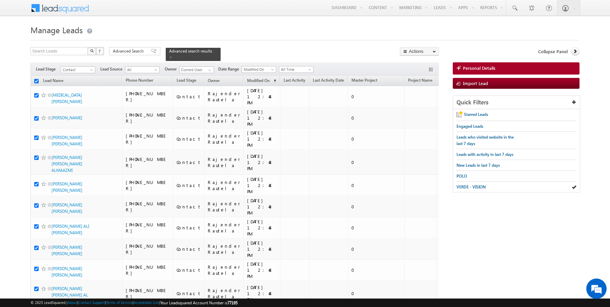
checkbox input "true"
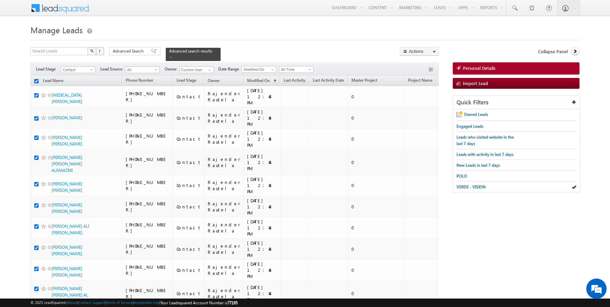
checkbox input "true"
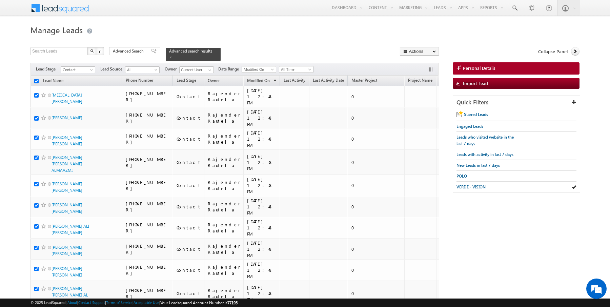
checkbox input "true"
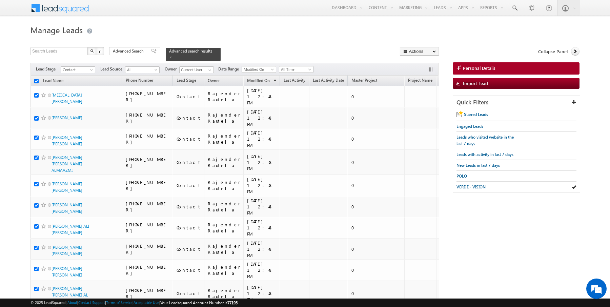
checkbox input "true"
click at [419, 106] on link "Change Owner" at bounding box center [419, 110] width 38 height 8
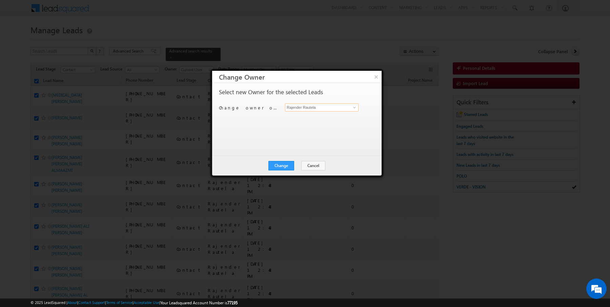
click at [302, 107] on input "Rajender Rautela" at bounding box center [322, 107] width 74 height 8
type input "[PERSON_NAME]"
click at [290, 165] on button "Change" at bounding box center [282, 165] width 26 height 9
click at [302, 166] on button "Close" at bounding box center [298, 165] width 22 height 9
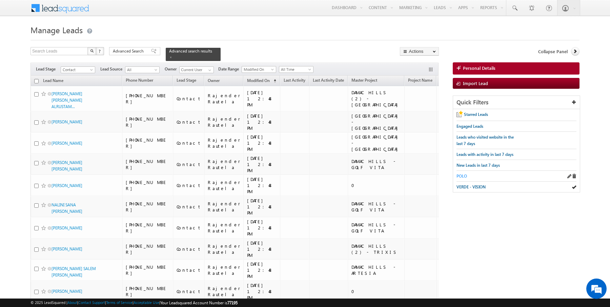
click at [460, 177] on span "POLO" at bounding box center [462, 176] width 11 height 5
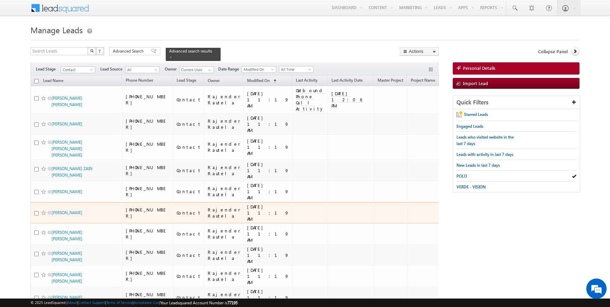
scroll to position [758, 0]
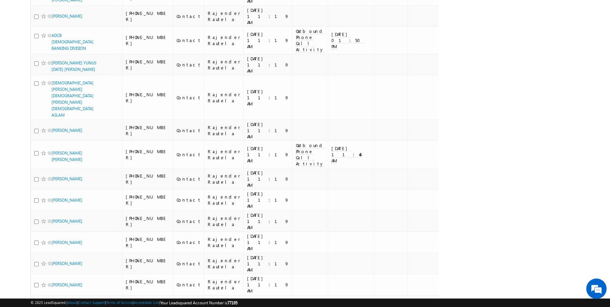
click at [50, 292] on li "100" at bounding box center [54, 294] width 16 height 7
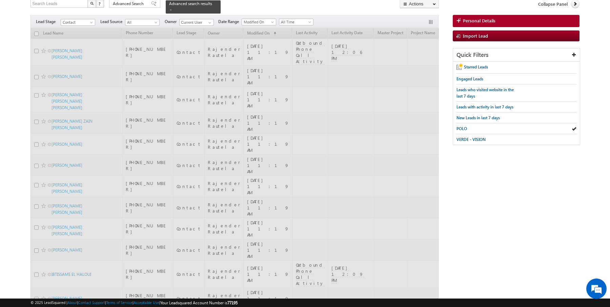
scroll to position [0, 0]
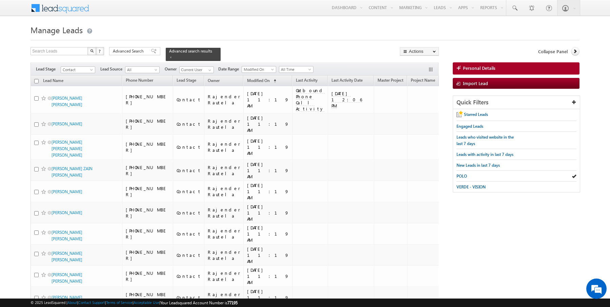
click at [37, 80] on input "checkbox" at bounding box center [36, 81] width 4 height 4
checkbox input "true"
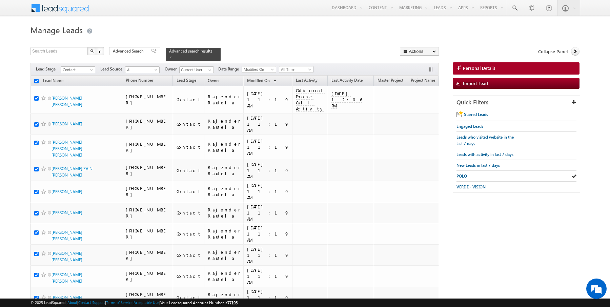
checkbox input "true"
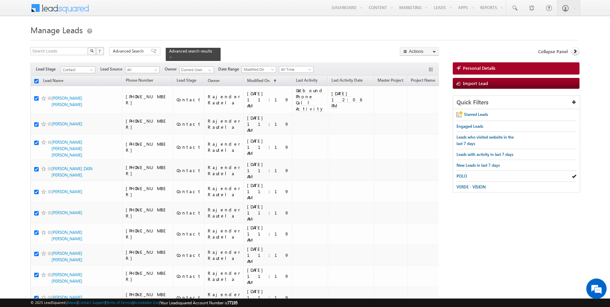
checkbox input "true"
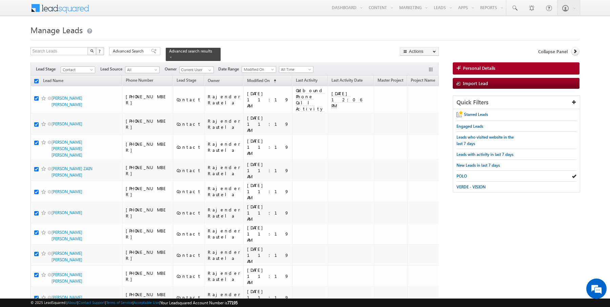
checkbox input "true"
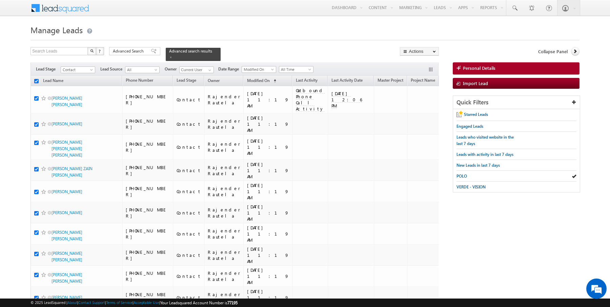
checkbox input "true"
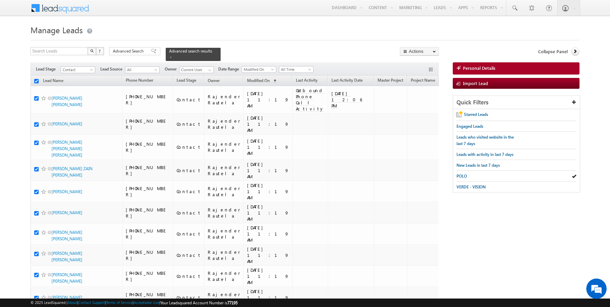
checkbox input "true"
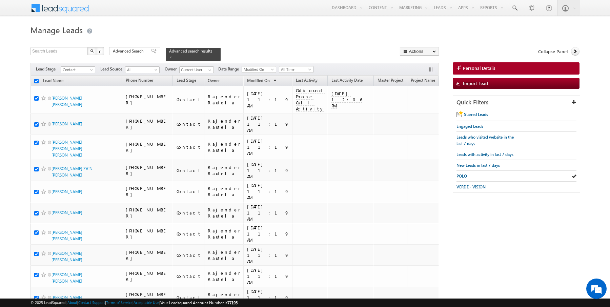
checkbox input "true"
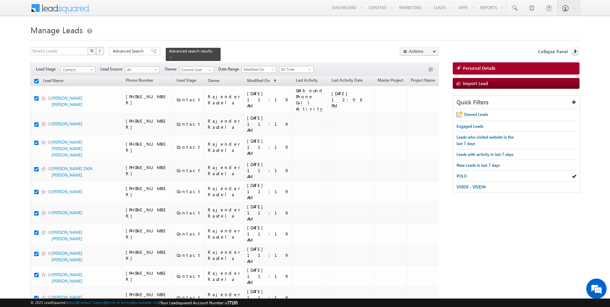
checkbox input "true"
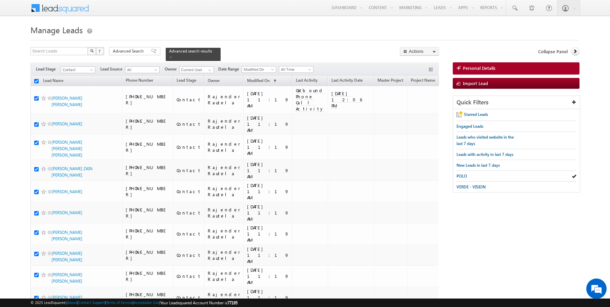
checkbox input "true"
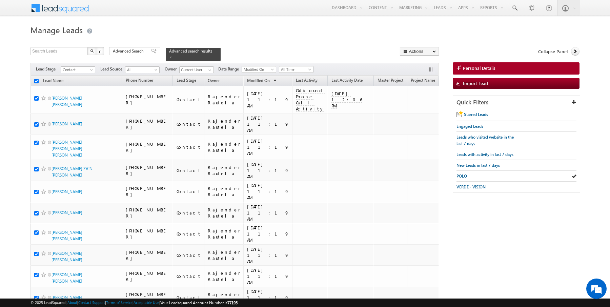
checkbox input "true"
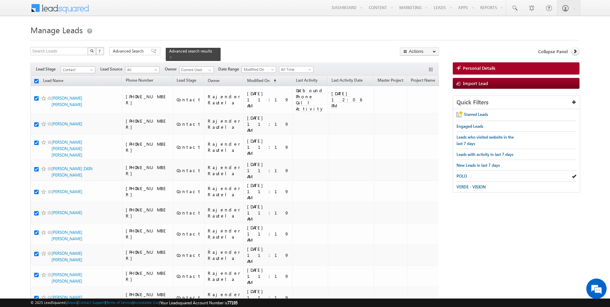
checkbox input "true"
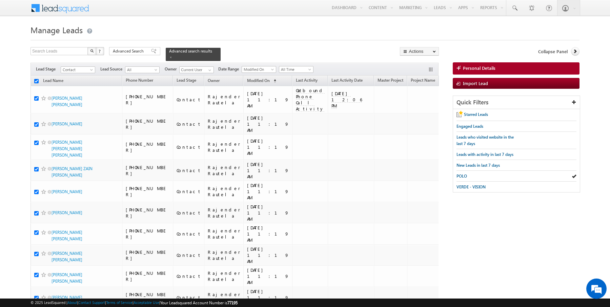
checkbox input "true"
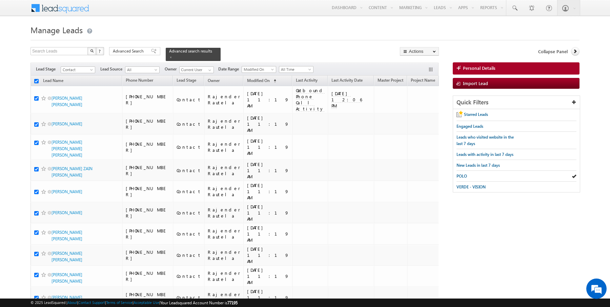
checkbox input "true"
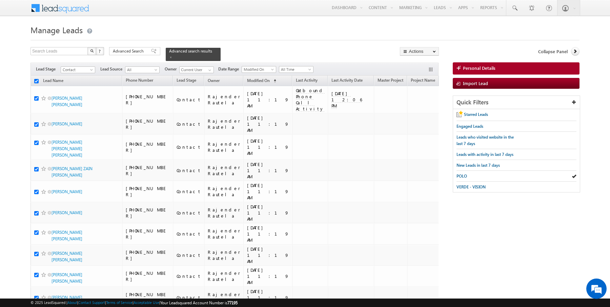
checkbox input "true"
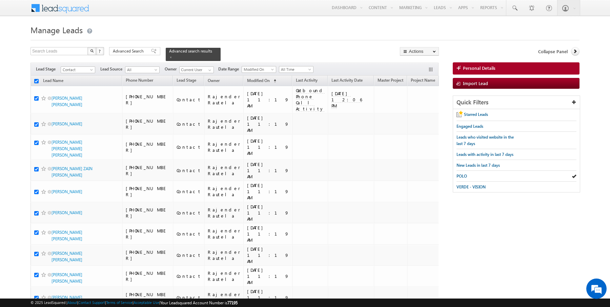
checkbox input "true"
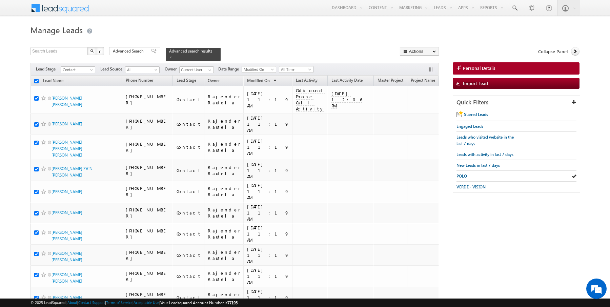
checkbox input "true"
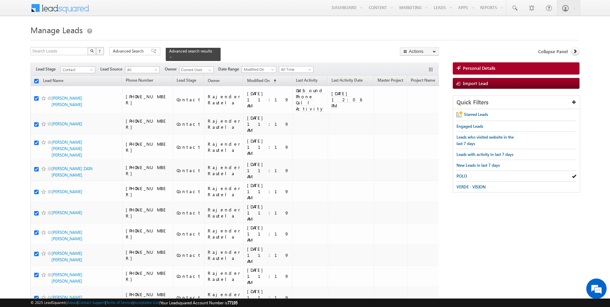
checkbox input "true"
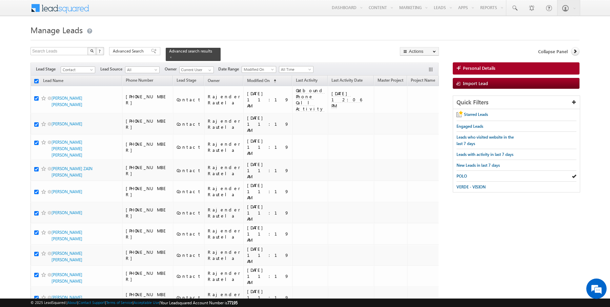
checkbox input "true"
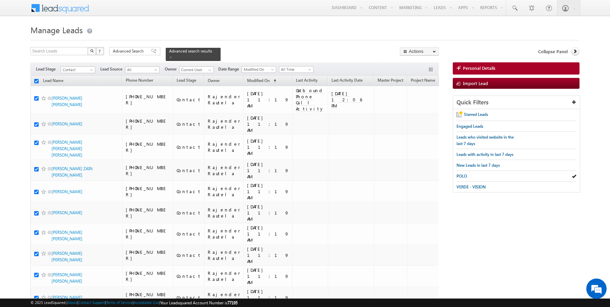
checkbox input "true"
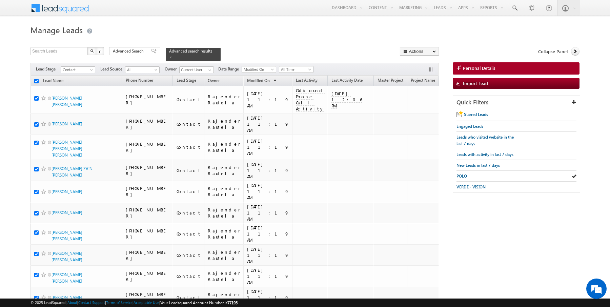
checkbox input "true"
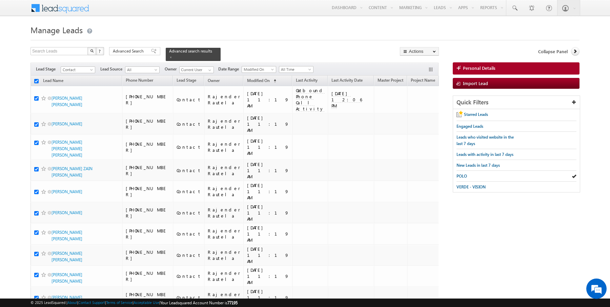
checkbox input "true"
click at [417, 106] on link "Change Owner" at bounding box center [419, 110] width 38 height 8
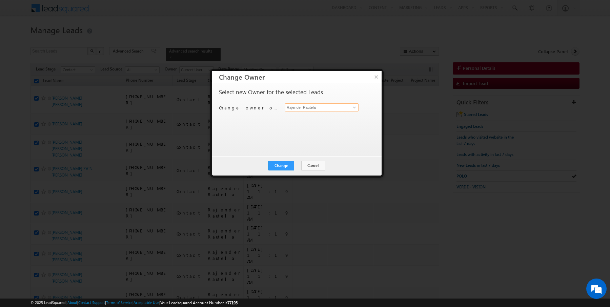
click at [326, 105] on input "Rajender Rautela" at bounding box center [322, 107] width 74 height 8
type input "Hrishav Rana"
click at [281, 165] on button "Change" at bounding box center [282, 165] width 26 height 9
click at [297, 165] on button "Close" at bounding box center [298, 165] width 22 height 9
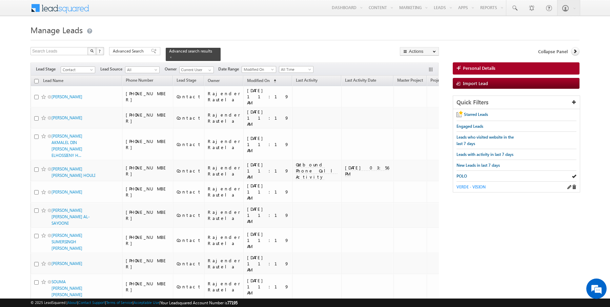
click at [478, 185] on span "VERDE - VISION" at bounding box center [471, 186] width 29 height 5
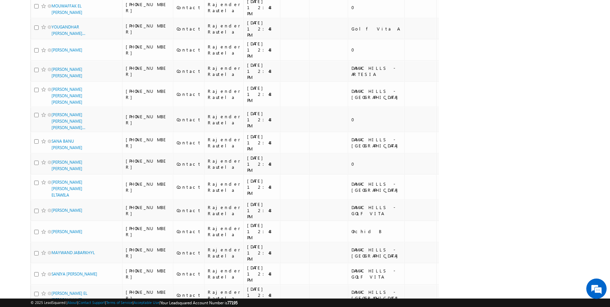
scroll to position [1913, 0]
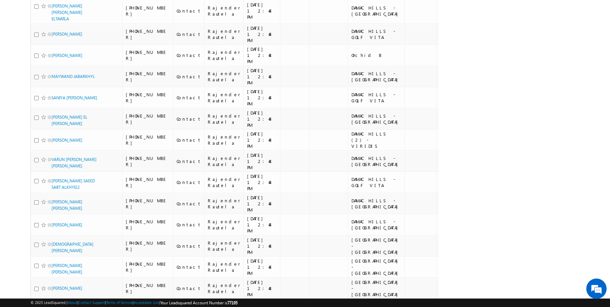
click at [52, 287] on li "50" at bounding box center [54, 288] width 16 height 7
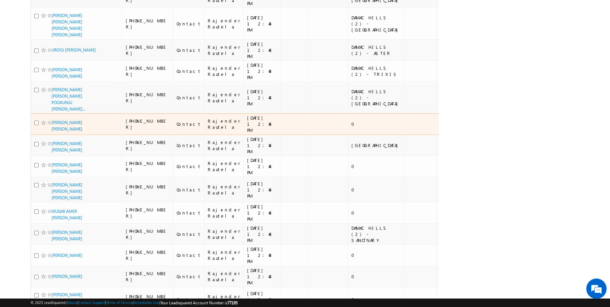
scroll to position [0, 0]
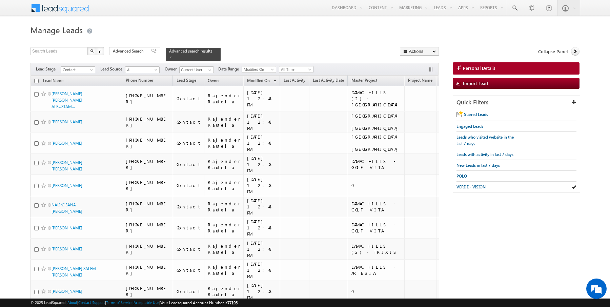
click at [36, 80] on input "checkbox" at bounding box center [36, 81] width 4 height 4
checkbox input "true"
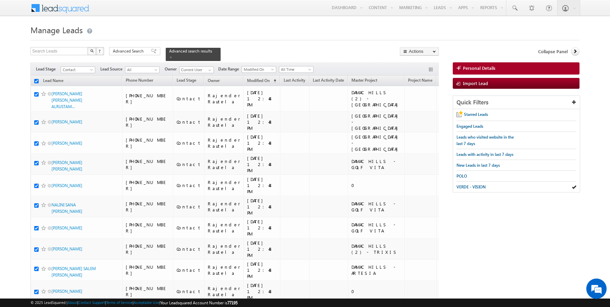
checkbox input "true"
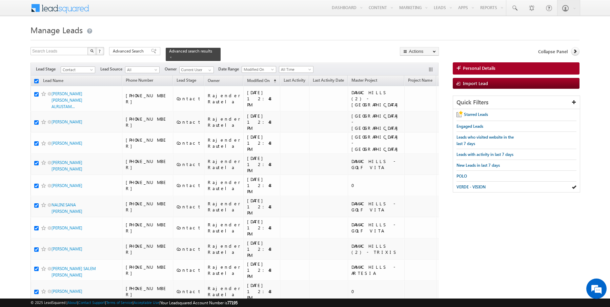
checkbox input "true"
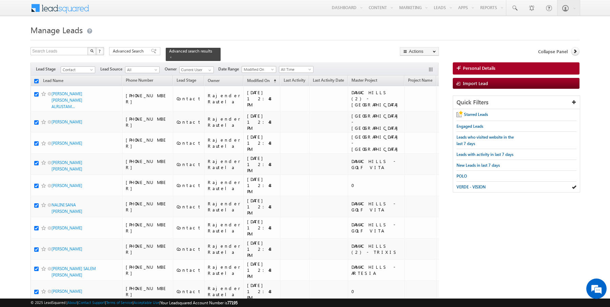
checkbox input "true"
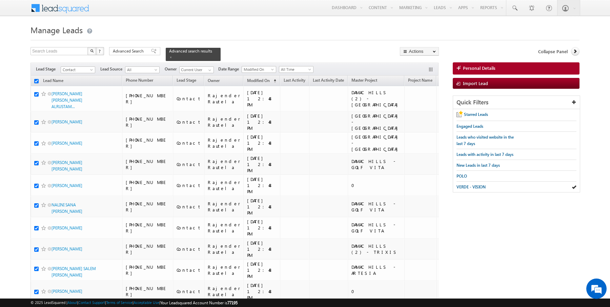
checkbox input "true"
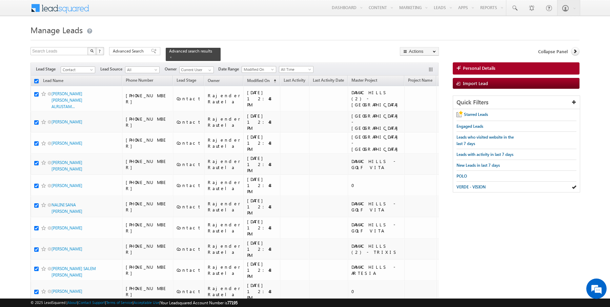
checkbox input "true"
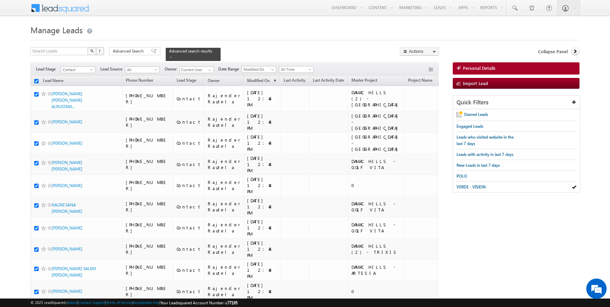
checkbox input "true"
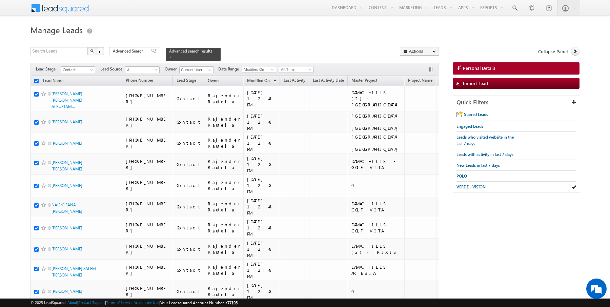
checkbox input "true"
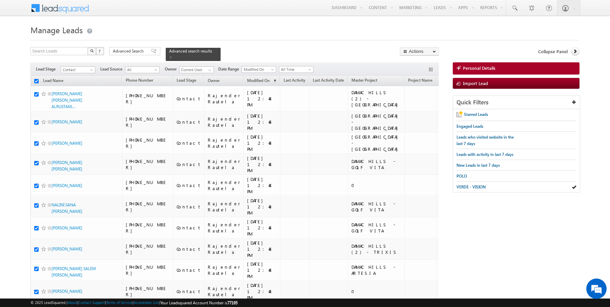
checkbox input "true"
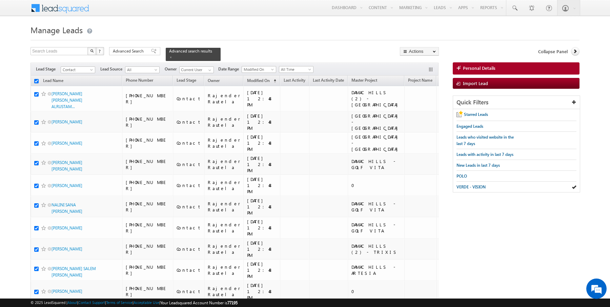
checkbox input "true"
click at [421, 108] on link "Change Owner" at bounding box center [419, 110] width 38 height 8
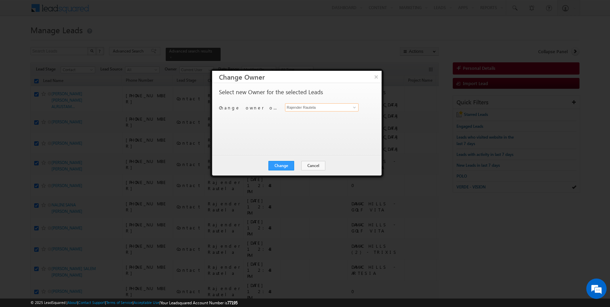
click at [301, 105] on input "Rajender Rautela" at bounding box center [322, 107] width 74 height 8
click at [279, 169] on button "Change" at bounding box center [282, 165] width 26 height 9
click at [295, 165] on button "Close" at bounding box center [298, 165] width 22 height 9
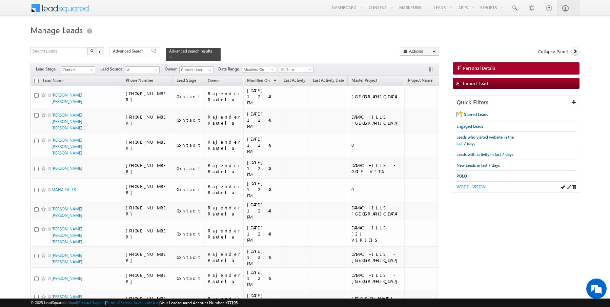
click at [464, 185] on span "VERDE - VISION" at bounding box center [471, 186] width 29 height 5
click at [36, 80] on input "checkbox" at bounding box center [36, 81] width 4 height 4
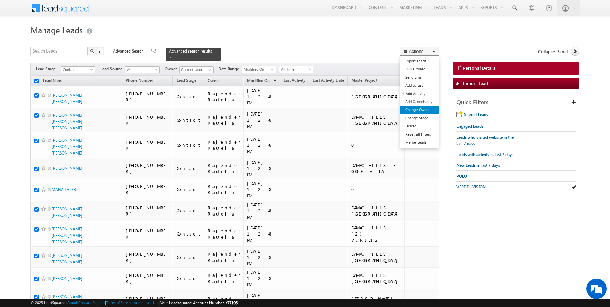
click at [413, 109] on link "Change Owner" at bounding box center [419, 110] width 38 height 8
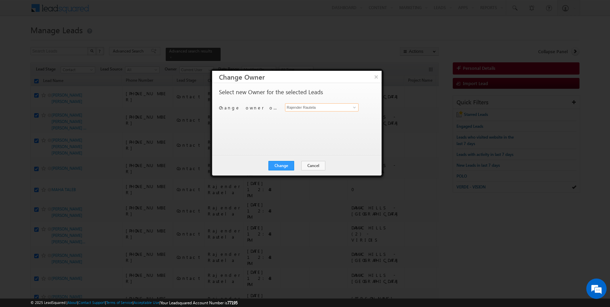
click at [296, 108] on input "Rajender Rautela" at bounding box center [322, 107] width 74 height 8
click at [284, 165] on button "Change" at bounding box center [282, 165] width 26 height 9
click at [297, 166] on button "Close" at bounding box center [298, 165] width 22 height 9
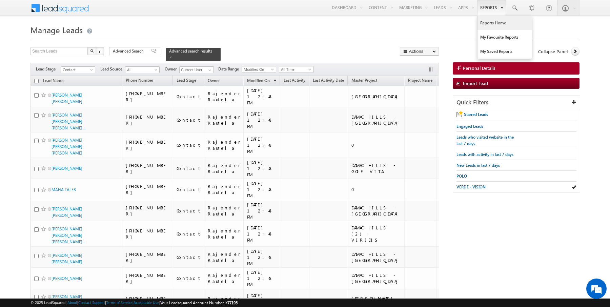
click at [492, 28] on link "Reports Home" at bounding box center [505, 23] width 54 height 14
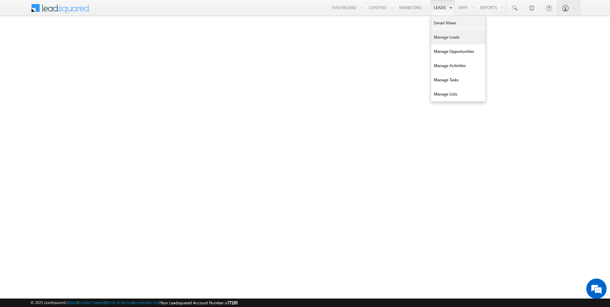
click at [450, 40] on link "Manage Leads" at bounding box center [458, 37] width 54 height 14
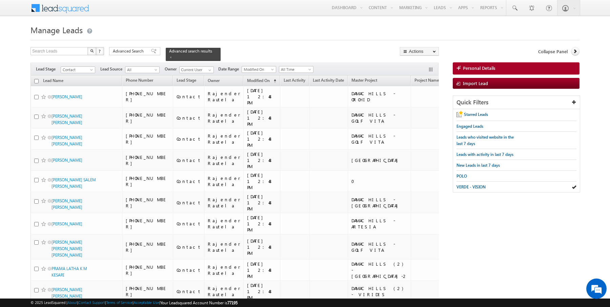
click at [37, 81] on input "checkbox" at bounding box center [36, 81] width 4 height 4
checkbox input "true"
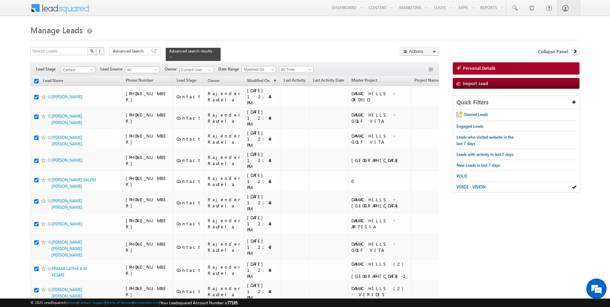
checkbox input "true"
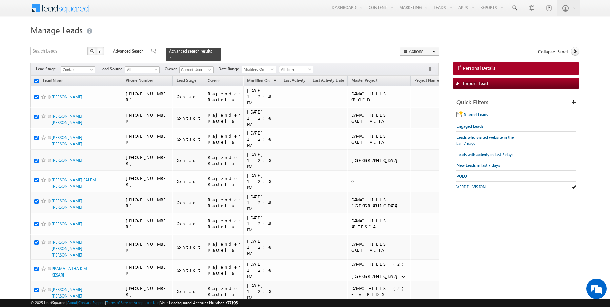
checkbox input "true"
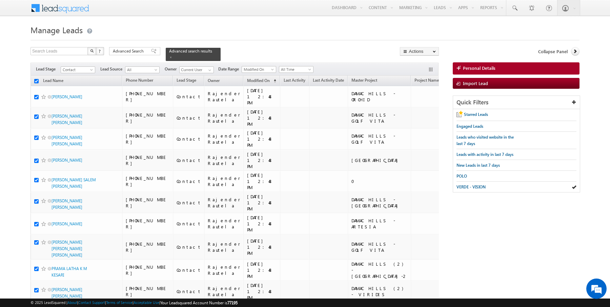
checkbox input "true"
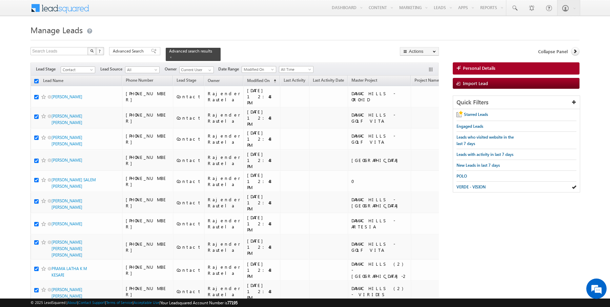
checkbox input "true"
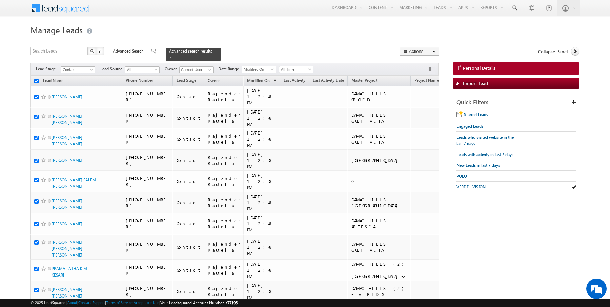
checkbox input "true"
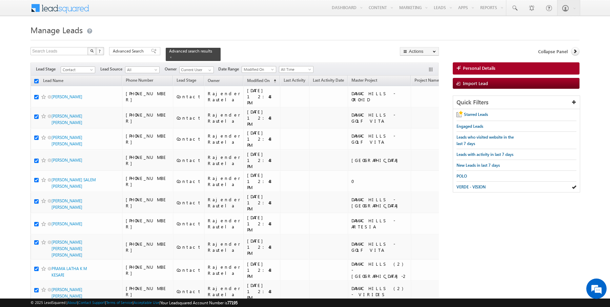
checkbox input "true"
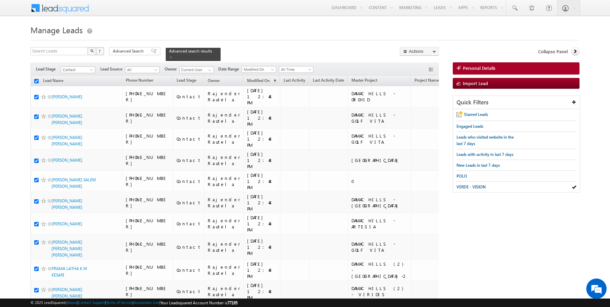
checkbox input "true"
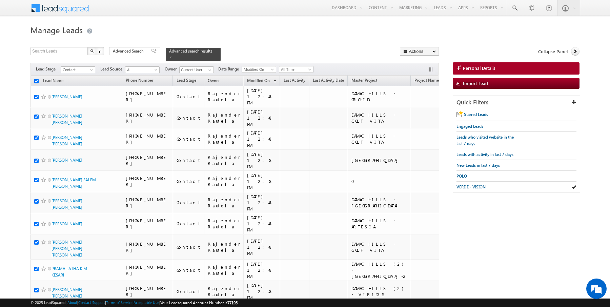
checkbox input "true"
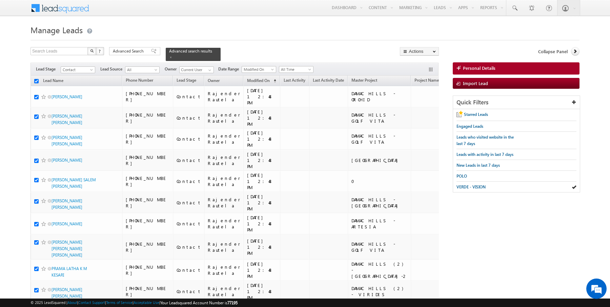
checkbox input "true"
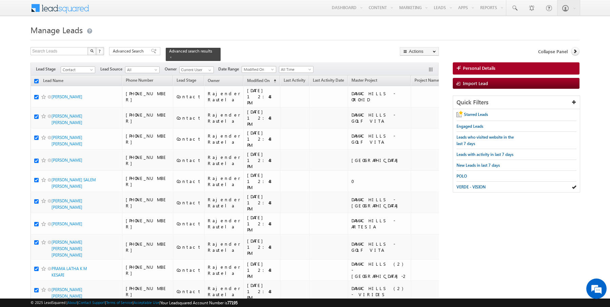
checkbox input "true"
click at [423, 111] on link "Change Owner" at bounding box center [419, 110] width 38 height 8
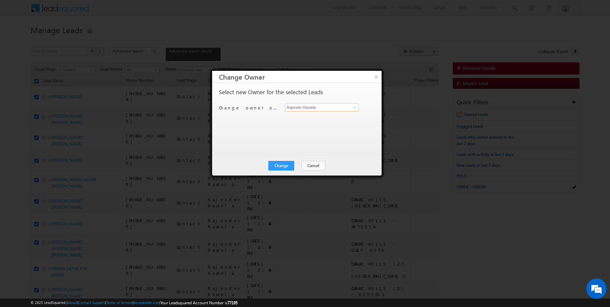
click at [306, 109] on input "Rajender Rautela" at bounding box center [322, 107] width 74 height 8
type input "[PERSON_NAME]"
click at [283, 164] on button "Change" at bounding box center [282, 165] width 26 height 9
click at [291, 164] on button "Close" at bounding box center [298, 165] width 22 height 9
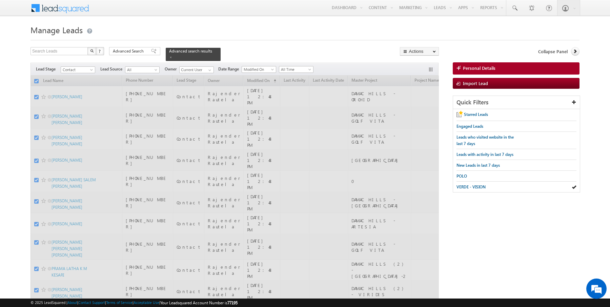
checkbox input "false"
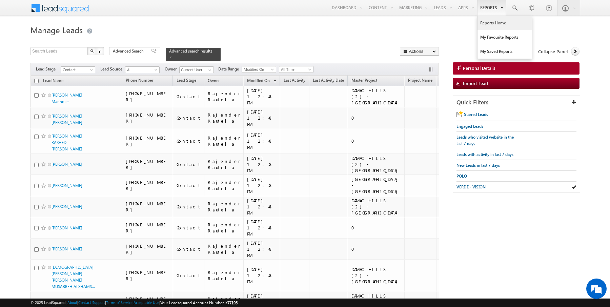
click at [488, 26] on link "Reports Home" at bounding box center [505, 23] width 54 height 14
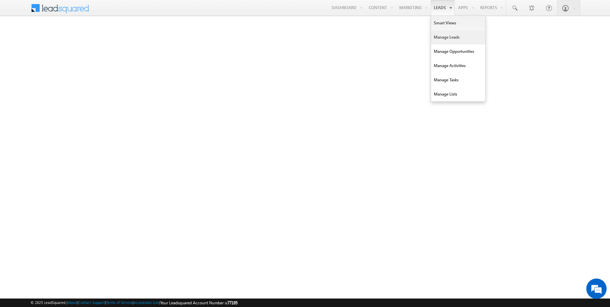
click at [448, 38] on link "Manage Leads" at bounding box center [458, 37] width 54 height 14
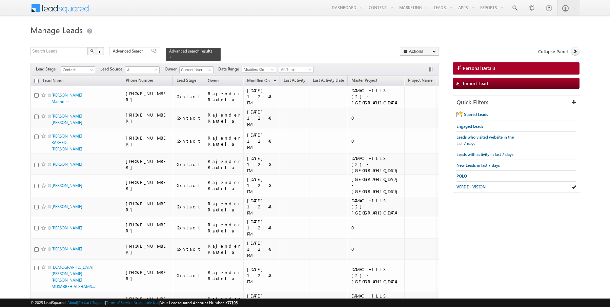
click at [36, 81] on input "checkbox" at bounding box center [36, 81] width 4 height 4
checkbox input "true"
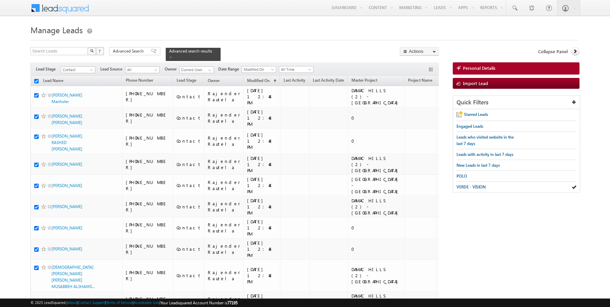
checkbox input "true"
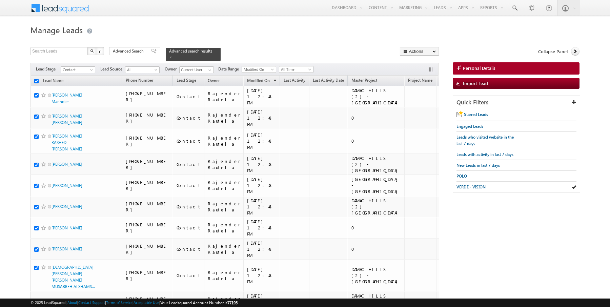
checkbox input "true"
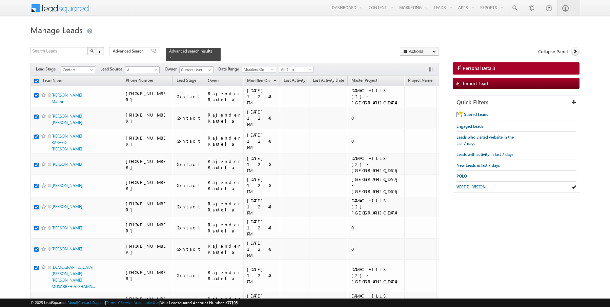
checkbox input "true"
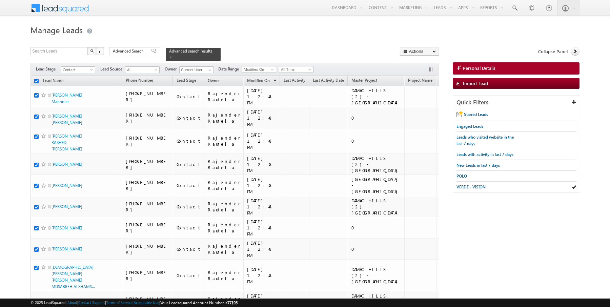
checkbox input "true"
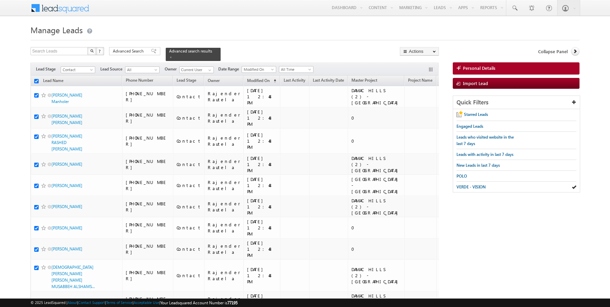
checkbox input "true"
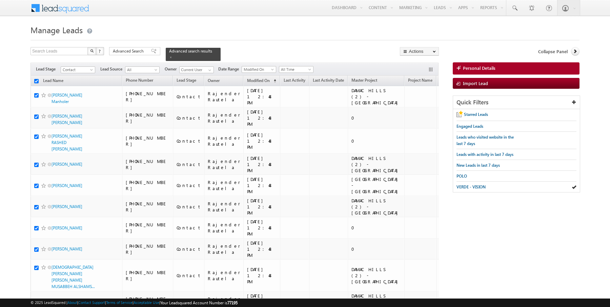
checkbox input "true"
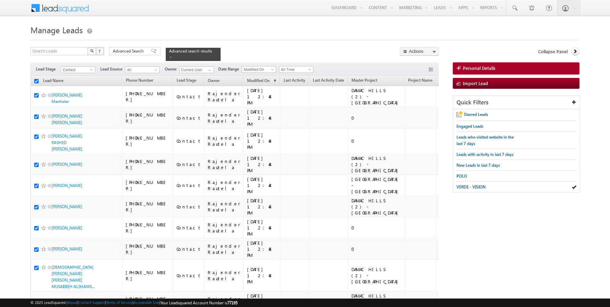
checkbox input "true"
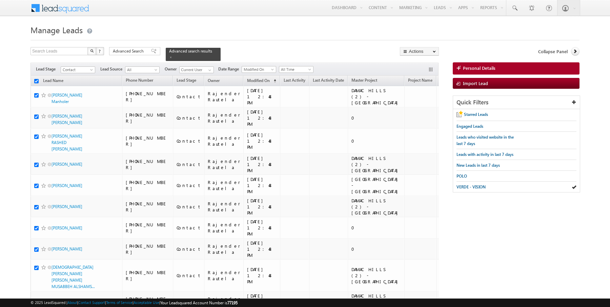
checkbox input "true"
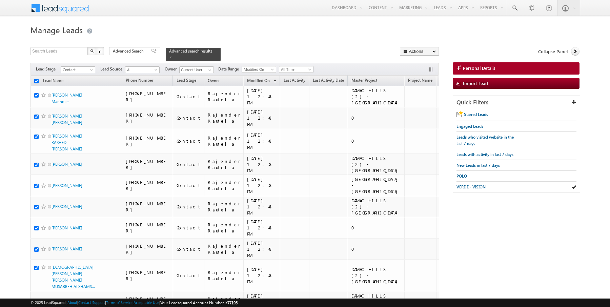
checkbox input "true"
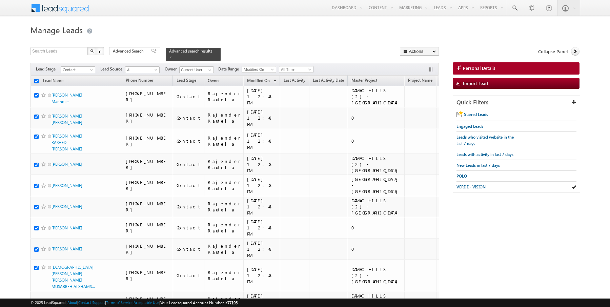
checkbox input "true"
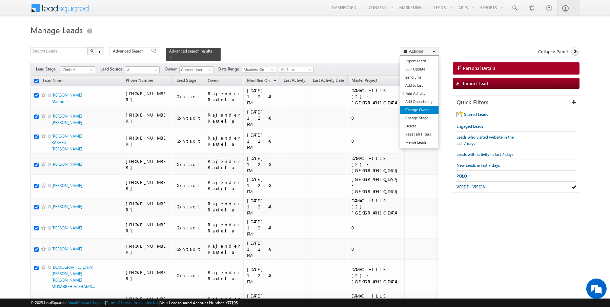
click at [419, 110] on link "Change Owner" at bounding box center [419, 110] width 38 height 8
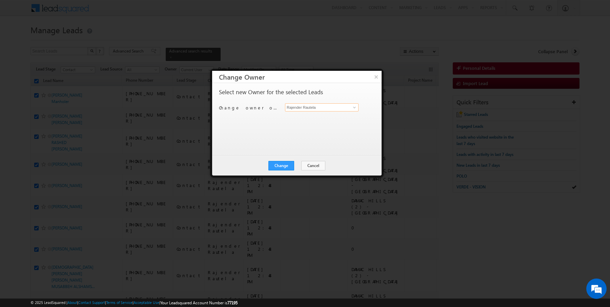
click at [315, 110] on input "Rajender Rautela" at bounding box center [322, 107] width 74 height 8
type input "[PERSON_NAME]"
click at [284, 165] on button "Change" at bounding box center [282, 165] width 26 height 9
click at [298, 164] on button "Close" at bounding box center [298, 165] width 22 height 9
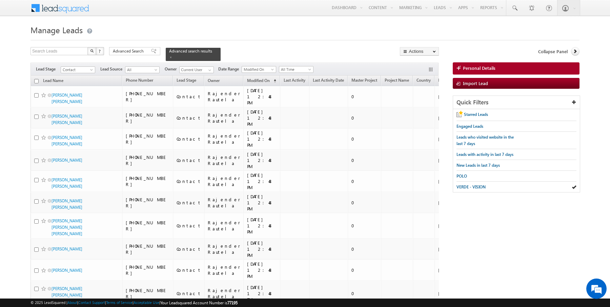
checkbox input "false"
click at [36, 80] on input "checkbox" at bounding box center [36, 81] width 4 height 4
checkbox input "true"
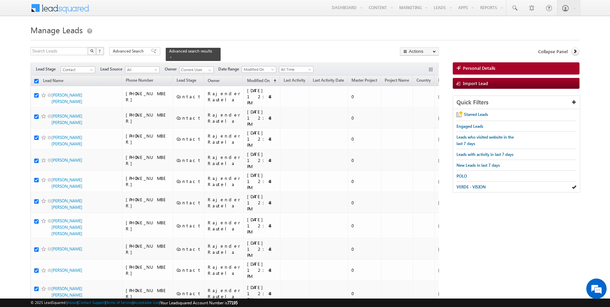
checkbox input "true"
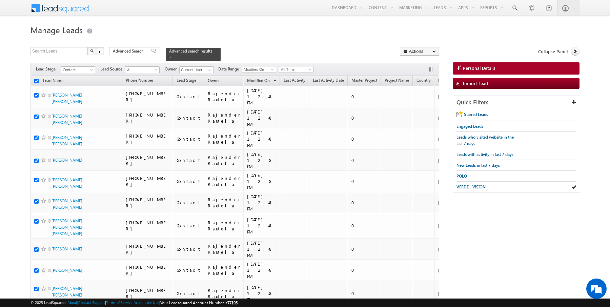
checkbox input "true"
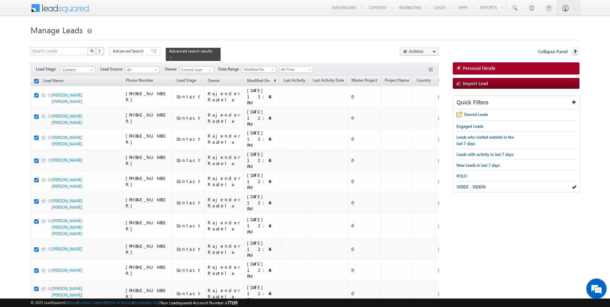
checkbox input "true"
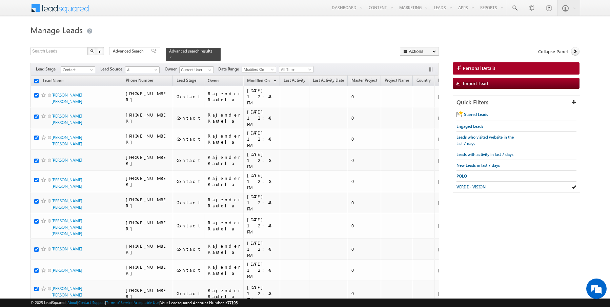
checkbox input "true"
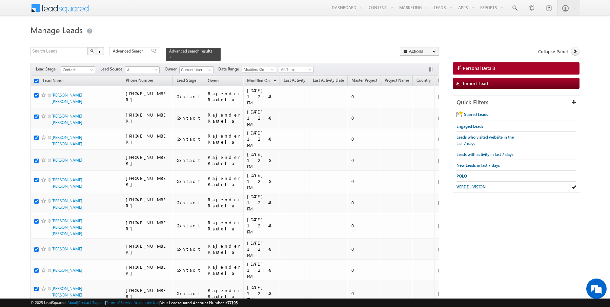
checkbox input "true"
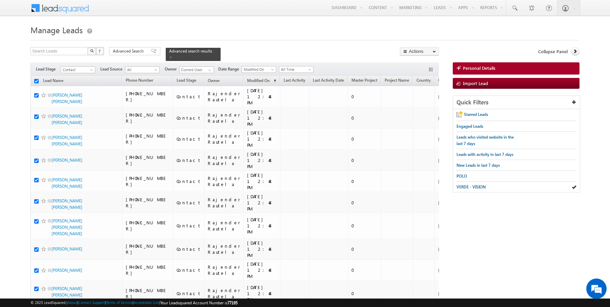
checkbox input "true"
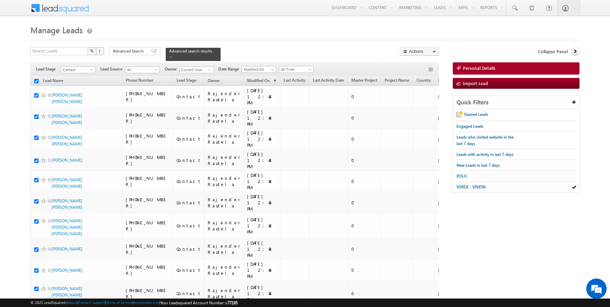
checkbox input "true"
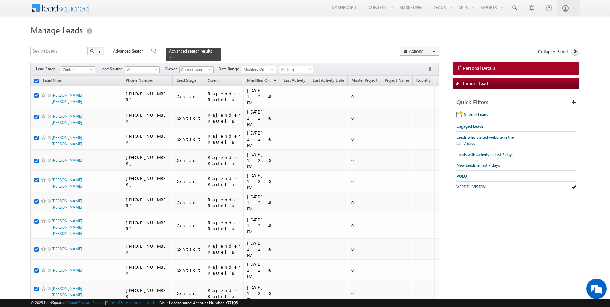
checkbox input "true"
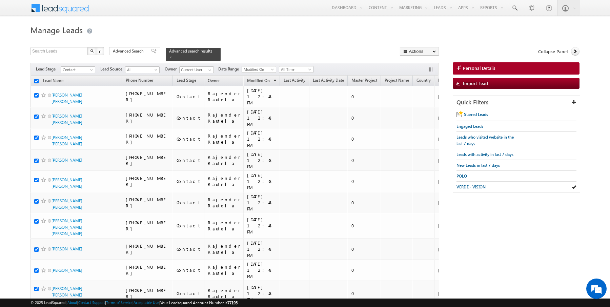
checkbox input "true"
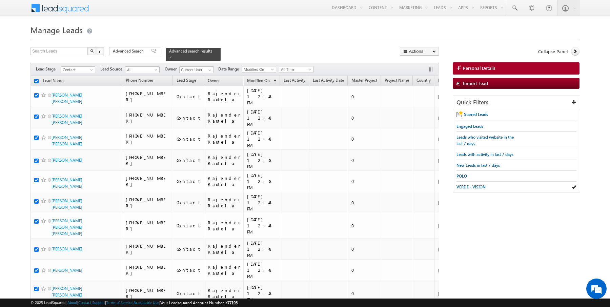
checkbox input "true"
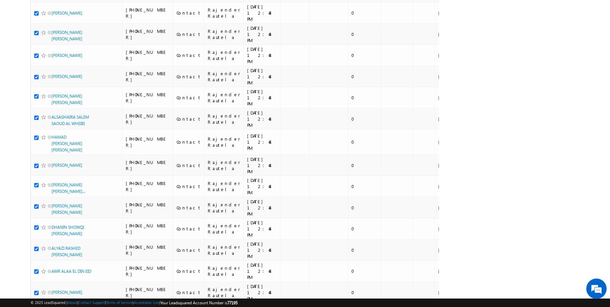
scroll to position [721, 0]
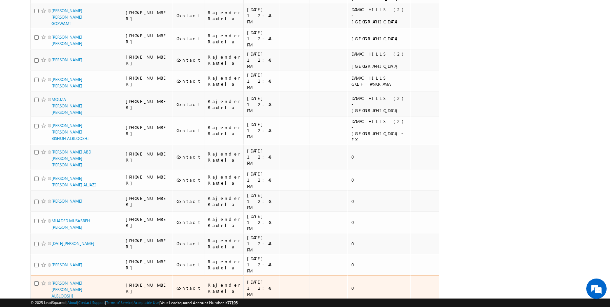
scroll to position [805, 0]
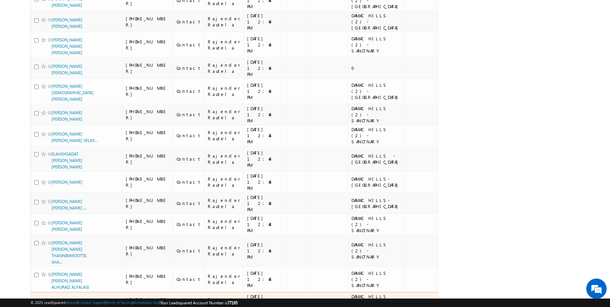
scroll to position [0, 0]
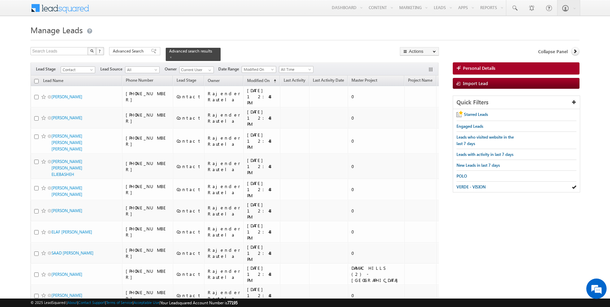
click at [37, 80] on input "checkbox" at bounding box center [36, 81] width 4 height 4
checkbox input "true"
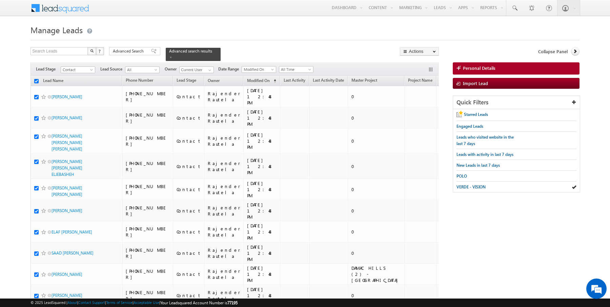
checkbox input "true"
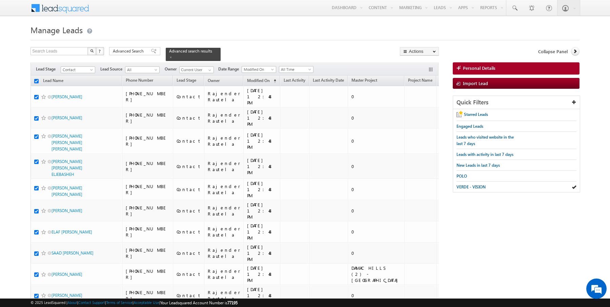
checkbox input "true"
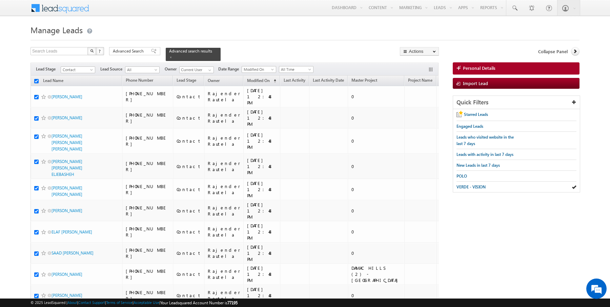
checkbox input "true"
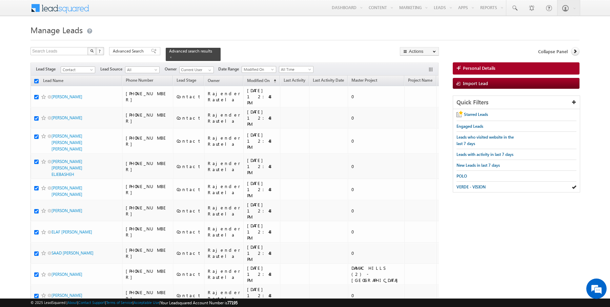
checkbox input "true"
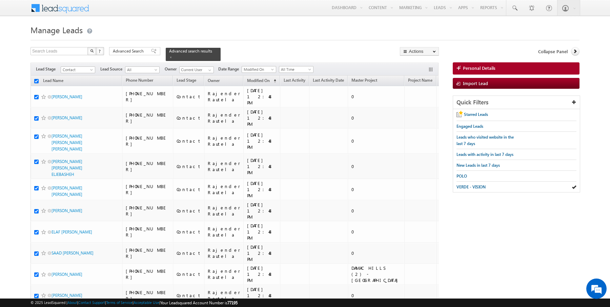
checkbox input "true"
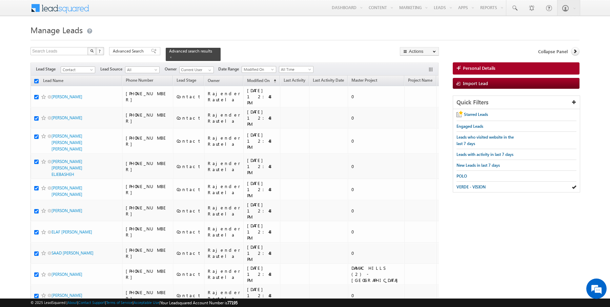
checkbox input "true"
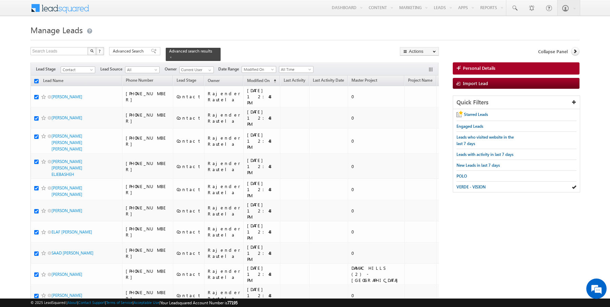
checkbox input "true"
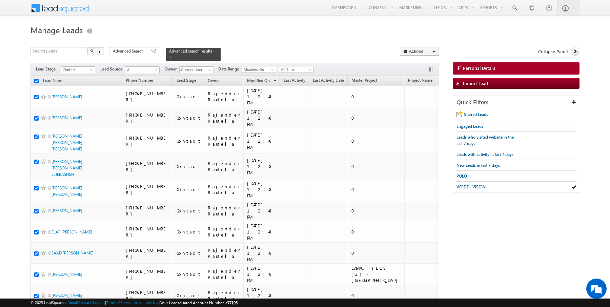
checkbox input "true"
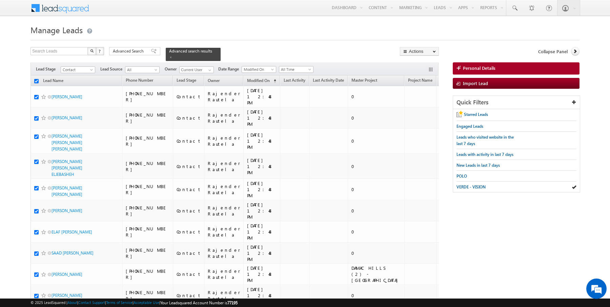
checkbox input "true"
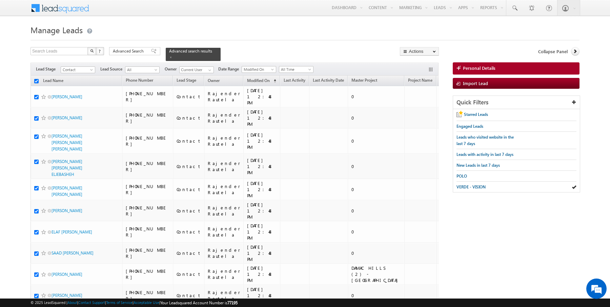
checkbox input "true"
click at [423, 109] on link "Change Owner" at bounding box center [419, 110] width 38 height 8
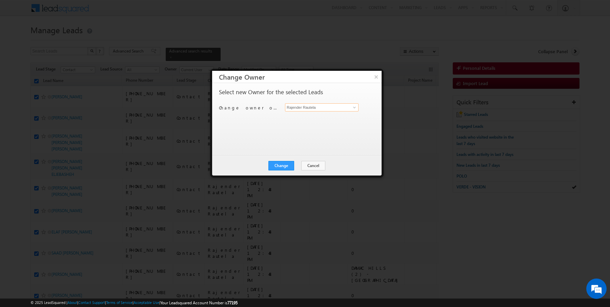
click at [308, 108] on input "Rajender Rautela" at bounding box center [322, 107] width 74 height 8
type input "[PERSON_NAME]"
click at [284, 163] on button "Change" at bounding box center [282, 165] width 26 height 9
click at [297, 163] on button "Close" at bounding box center [298, 165] width 22 height 9
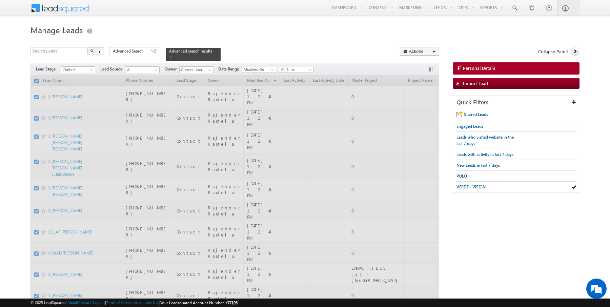
checkbox input "false"
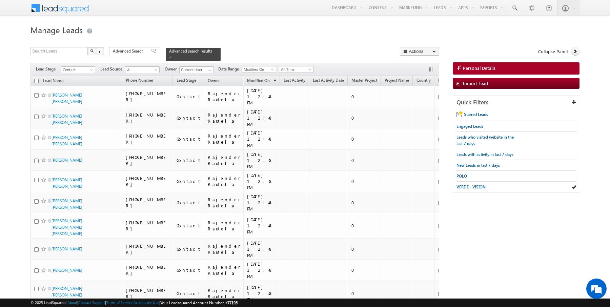
click at [36, 80] on input "checkbox" at bounding box center [36, 81] width 4 height 4
checkbox input "true"
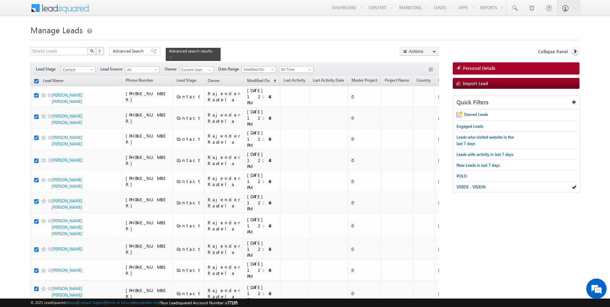
checkbox input "true"
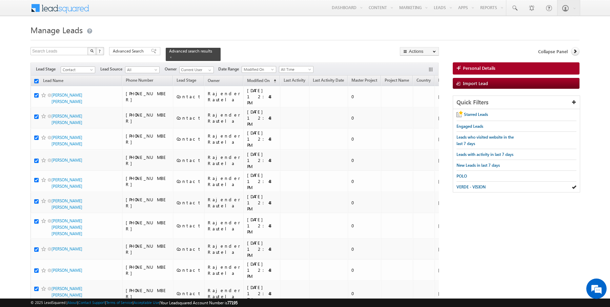
checkbox input "true"
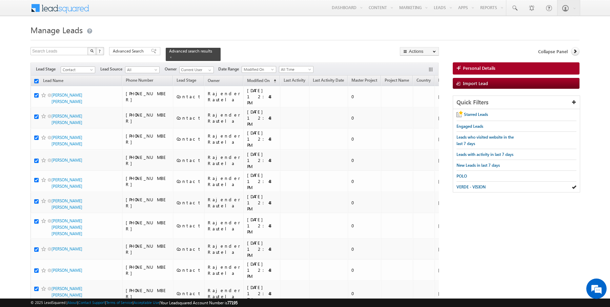
checkbox input "true"
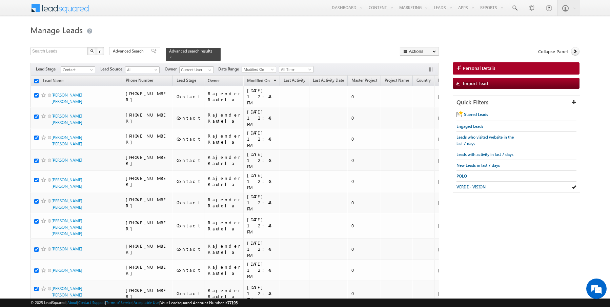
checkbox input "true"
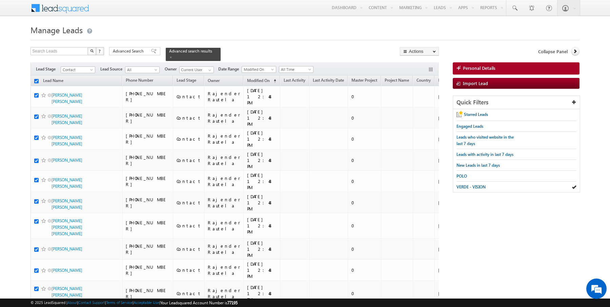
checkbox input "true"
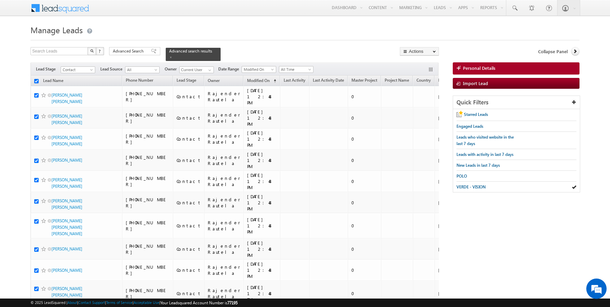
checkbox input "true"
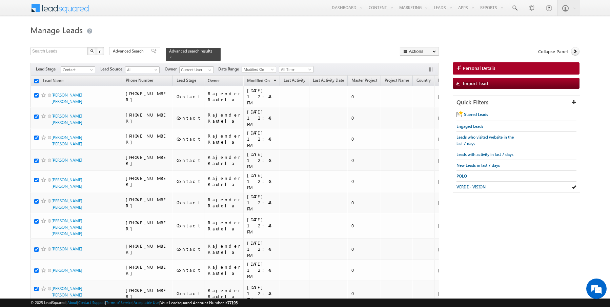
checkbox input "true"
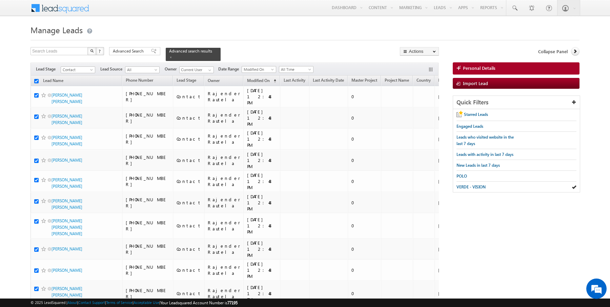
checkbox input "true"
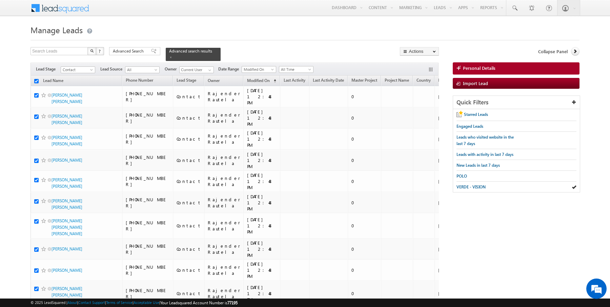
checkbox input "true"
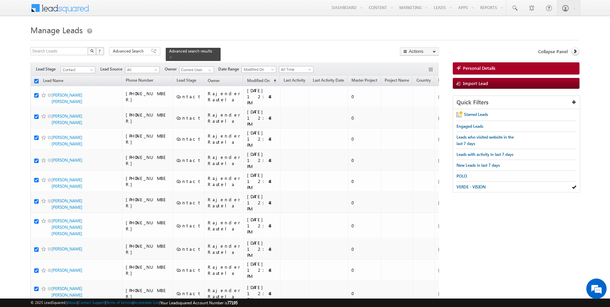
checkbox input "true"
click at [422, 106] on link "Change Owner" at bounding box center [419, 110] width 38 height 8
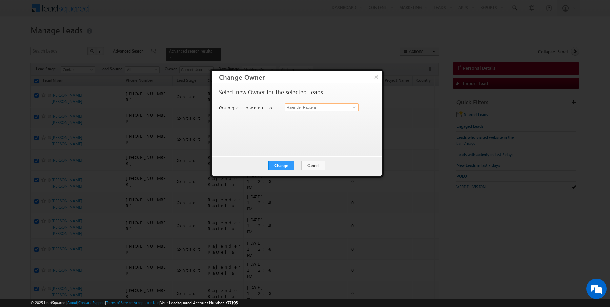
click at [316, 109] on input "Rajender Rautela" at bounding box center [322, 107] width 74 height 8
type input "[PERSON_NAME]"
click at [280, 166] on button "Change" at bounding box center [282, 165] width 26 height 9
click at [295, 165] on button "Close" at bounding box center [298, 165] width 22 height 9
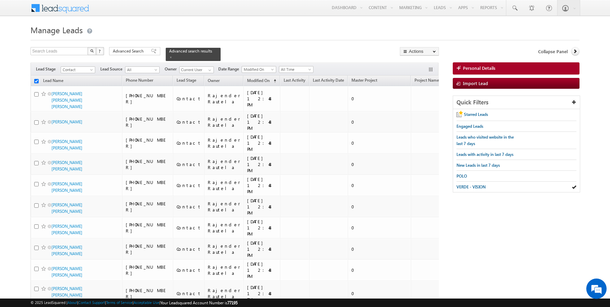
checkbox input "false"
click at [138, 53] on span "Advanced Search" at bounding box center [129, 51] width 33 height 6
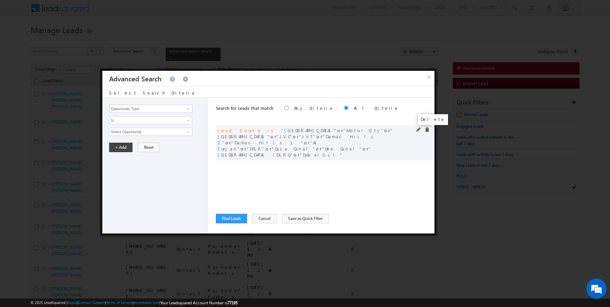
click at [427, 129] on span at bounding box center [427, 129] width 5 height 5
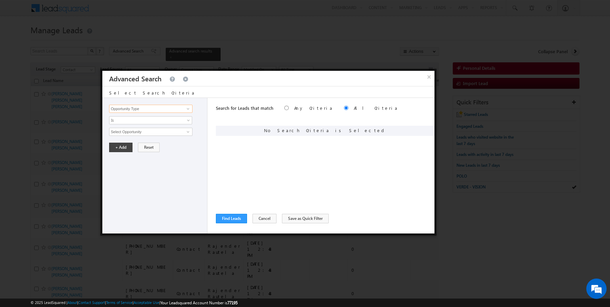
click at [162, 110] on input "Opportunity Type" at bounding box center [150, 109] width 83 height 8
type input "Lead Source"
click at [130, 129] on span "None Selected" at bounding box center [148, 131] width 77 height 7
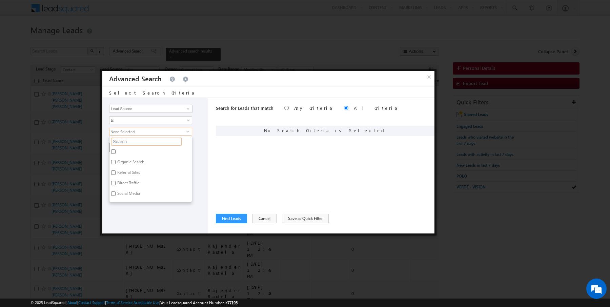
click at [127, 141] on input "text" at bounding box center [146, 142] width 71 height 8
type input "sheba"
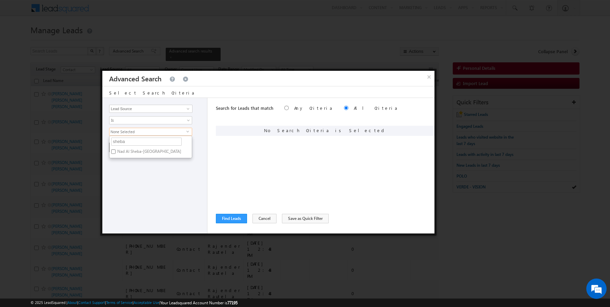
click at [127, 151] on label "Nad Al Sheba-[GEOGRAPHIC_DATA]" at bounding box center [149, 153] width 79 height 11
click at [116, 151] on input "Nad Al Sheba-[GEOGRAPHIC_DATA]" at bounding box center [113, 152] width 4 height 4
checkbox input "true"
click at [127, 143] on input "sheba" at bounding box center [146, 142] width 71 height 8
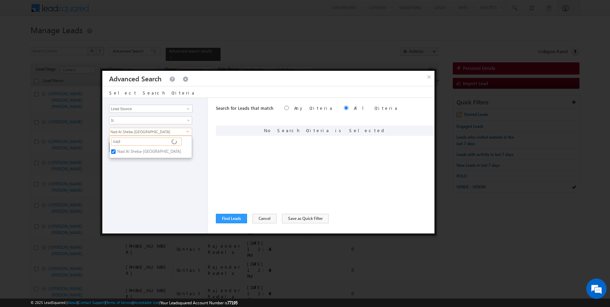
type input "nad a"
click at [132, 151] on label "Nad al Shiba" at bounding box center [128, 153] width 37 height 11
click at [116, 151] on input "Nad al Shiba" at bounding box center [113, 152] width 4 height 4
checkbox input "true"
click at [132, 190] on div "Opportunity Type Lead Activity Task Sales Group Prospect Id Address 1 Address 2…" at bounding box center [154, 166] width 105 height 136
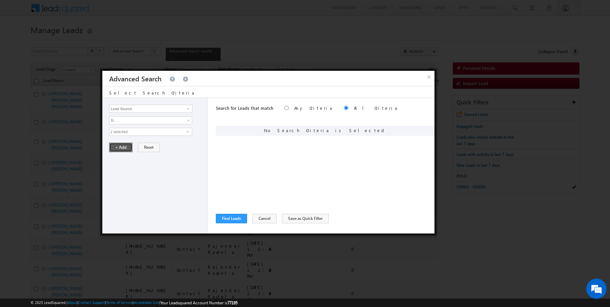
click at [120, 145] on button "+ Add" at bounding box center [120, 147] width 23 height 9
click at [239, 218] on button "Find Leads" at bounding box center [231, 218] width 31 height 9
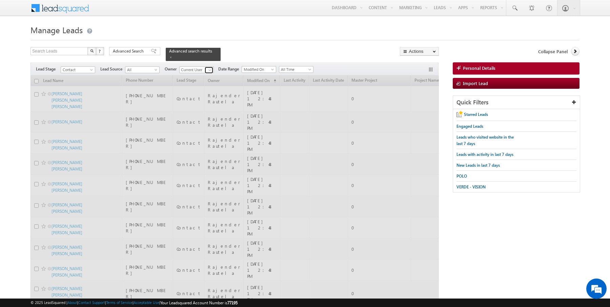
click at [208, 68] on span at bounding box center [209, 69] width 5 height 5
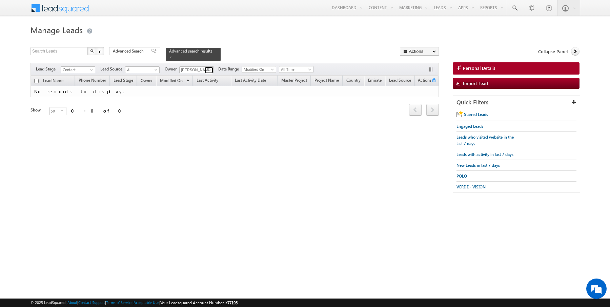
click at [210, 70] on span at bounding box center [209, 69] width 5 height 5
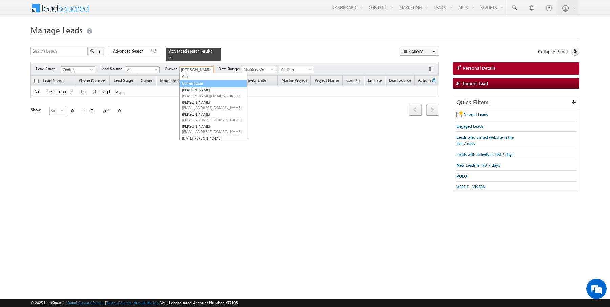
click at [194, 83] on link "Current User" at bounding box center [213, 84] width 68 height 8
type input "Current User"
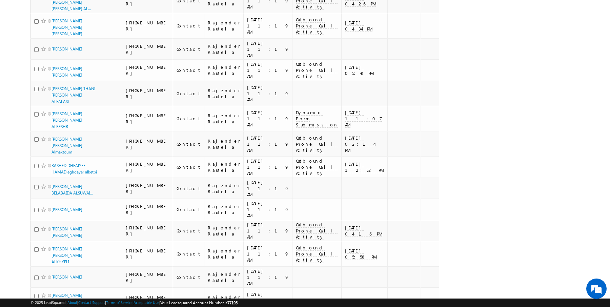
scroll to position [811, 0]
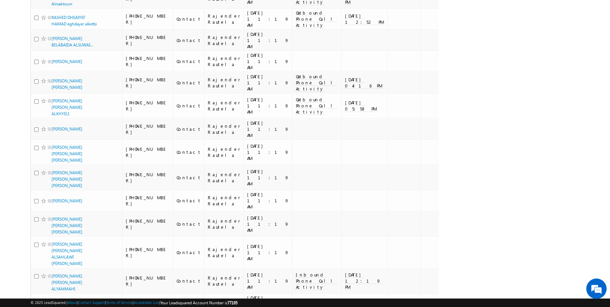
click at [50, 294] on li "100" at bounding box center [54, 294] width 16 height 7
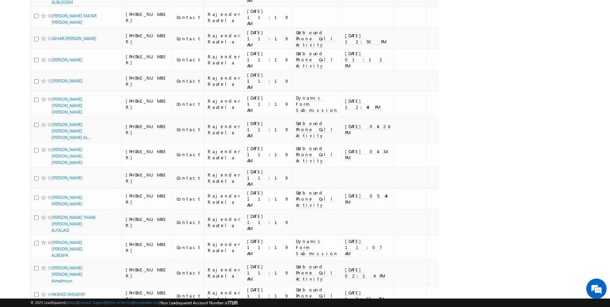
scroll to position [1784, 0]
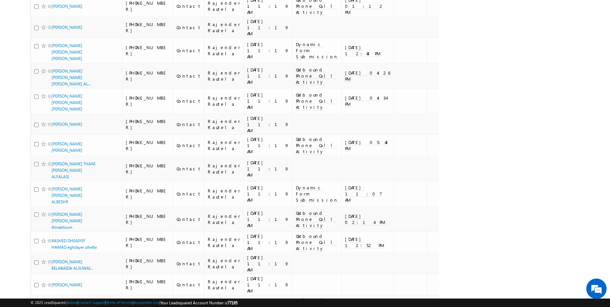
click at [50, 287] on li "50" at bounding box center [54, 288] width 16 height 7
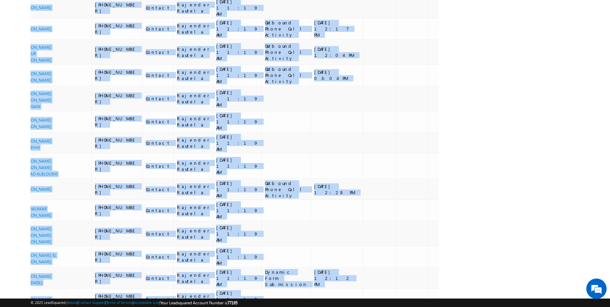
scroll to position [0, 31]
drag, startPoint x: 23, startPoint y: 78, endPoint x: 402, endPoint y: 253, distance: 417.5
copy div "Lead Name Phone Number Lead Stage Owner Modified On (sorted ascending) Last Act…"
